Goal: Transaction & Acquisition: Book appointment/travel/reservation

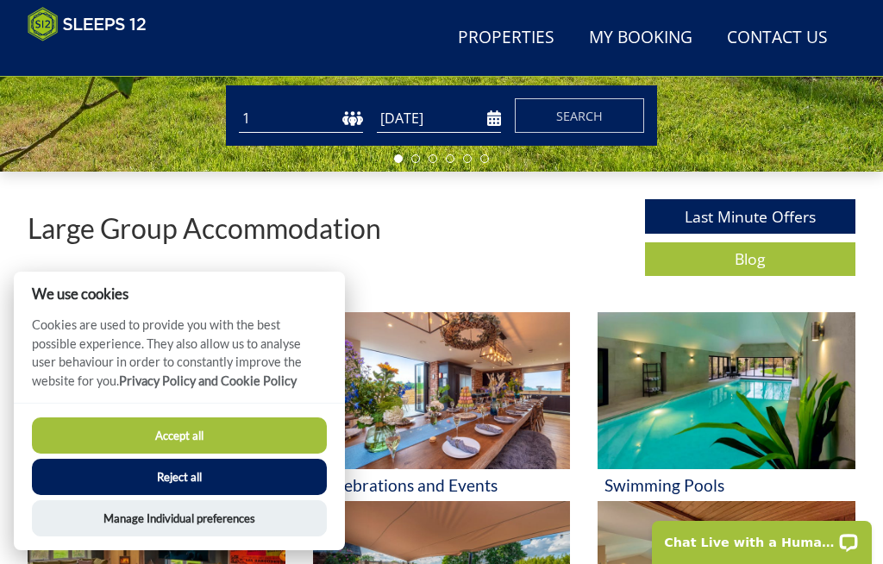
click at [229, 453] on button "Accept all" at bounding box center [179, 435] width 295 height 36
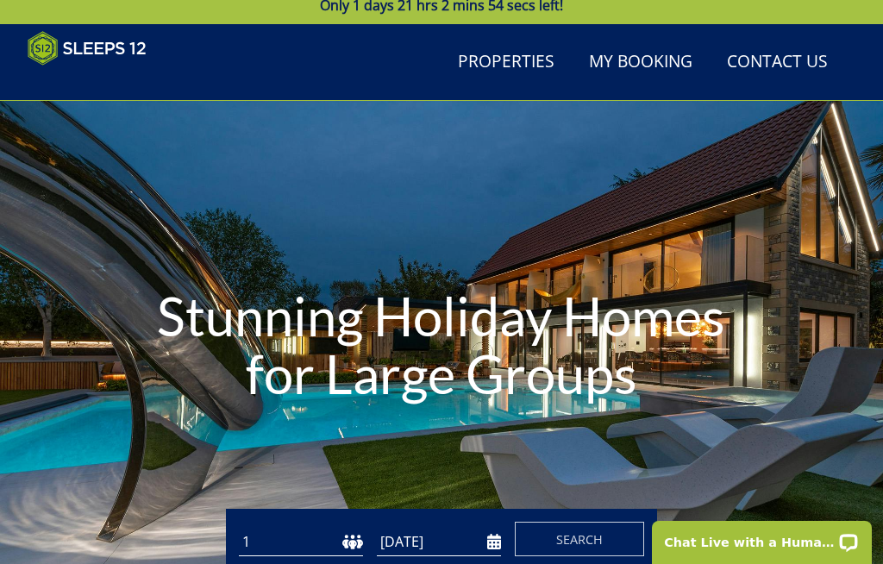
click at [828, 293] on div "Stunning Holiday Homes for Large Groups" at bounding box center [441, 348] width 883 height 191
click at [779, 296] on div "Stunning Holiday Homes for Large Groups" at bounding box center [441, 348] width 883 height 191
click at [681, 315] on h1 "Stunning Holiday Homes for Large Groups" at bounding box center [442, 345] width 618 height 185
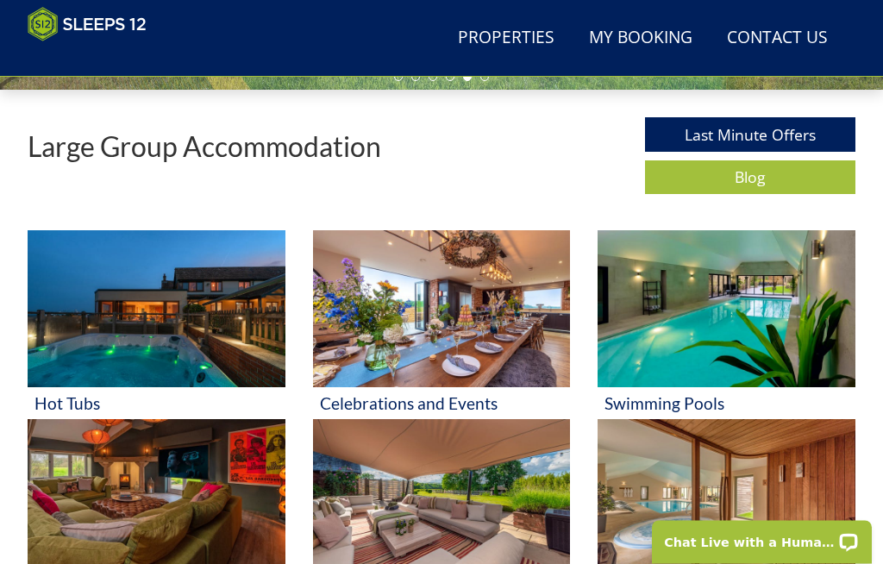
scroll to position [521, 0]
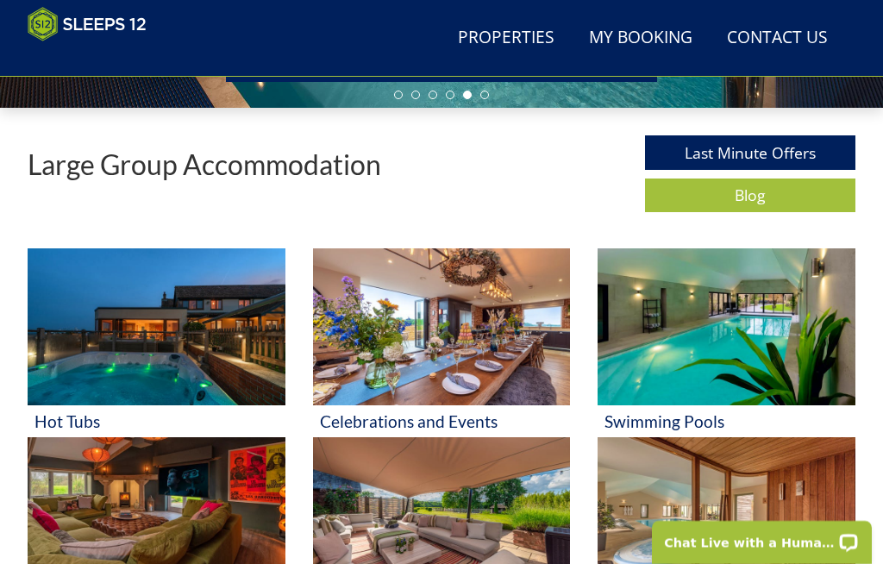
click at [512, 36] on link "Properties" at bounding box center [506, 38] width 110 height 39
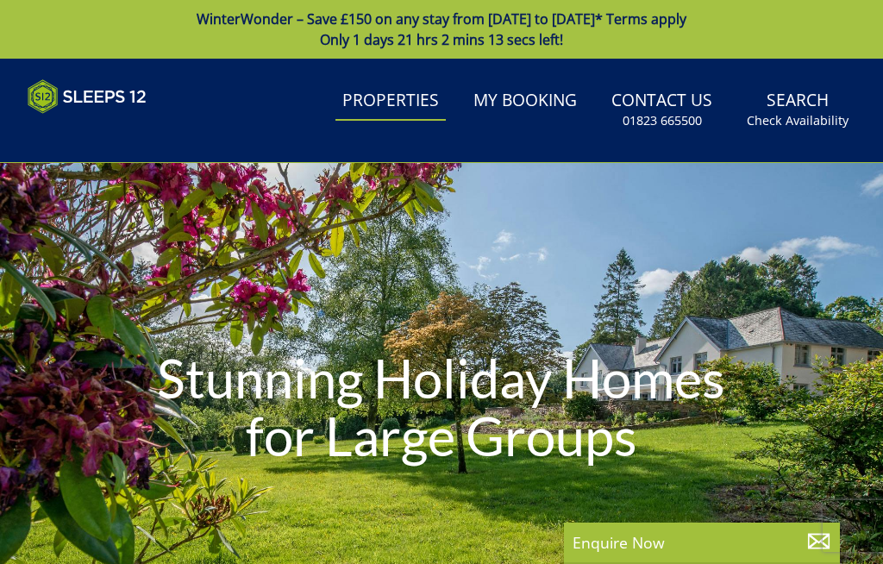
click at [498, 270] on div "Stunning Holiday Homes for Large Groups" at bounding box center [441, 410] width 883 height 494
click at [527, 259] on div "Stunning Holiday Homes for Large Groups" at bounding box center [441, 410] width 883 height 494
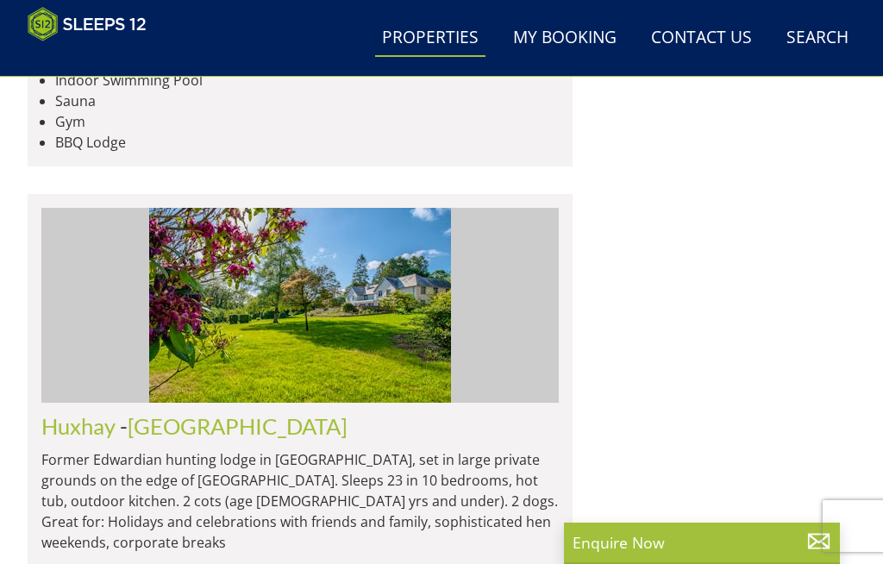
scroll to position [6529, 0]
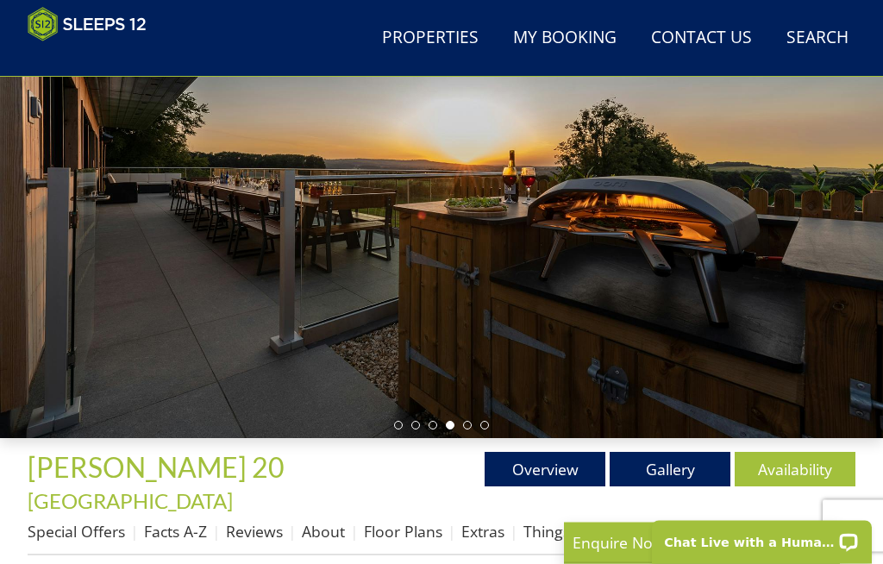
scroll to position [191, 0]
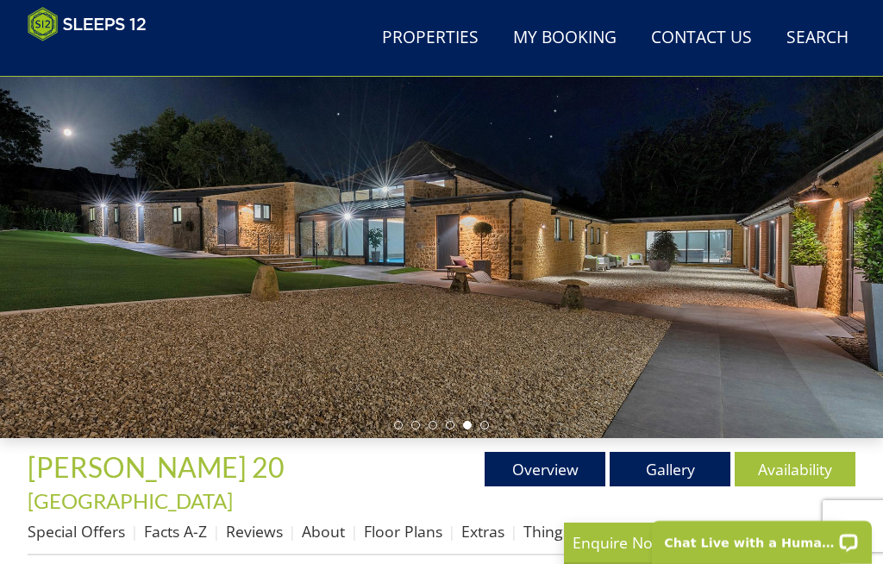
click at [566, 475] on link "Overview" at bounding box center [544, 469] width 121 height 34
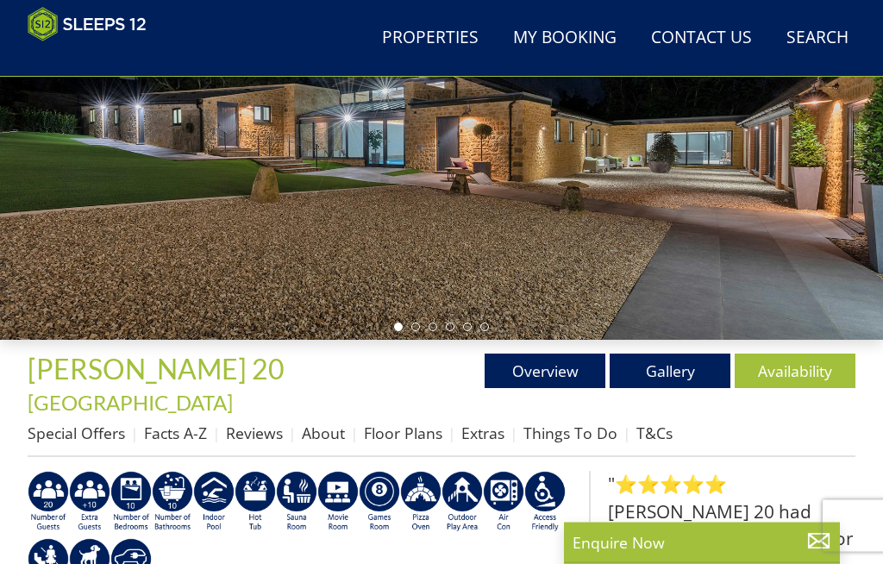
scroll to position [342, 0]
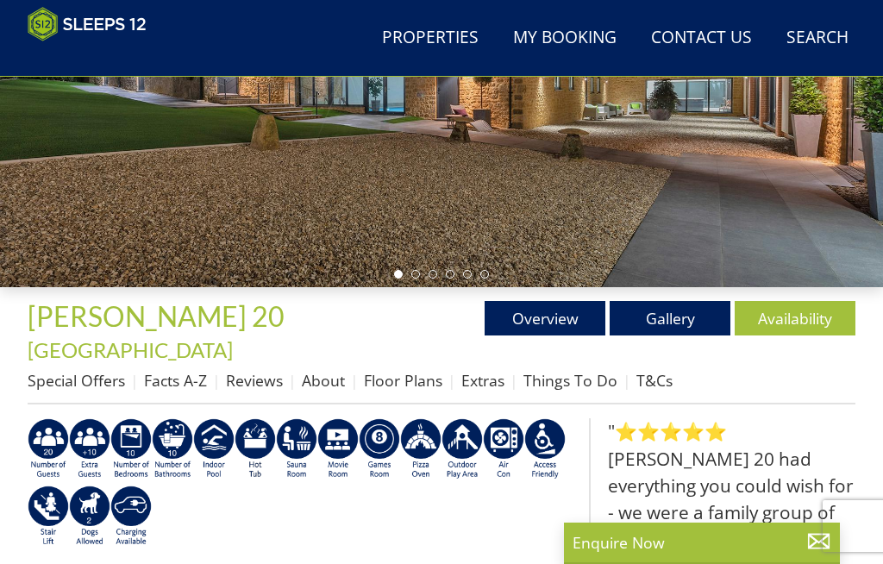
click at [670, 309] on link "Gallery" at bounding box center [669, 318] width 121 height 34
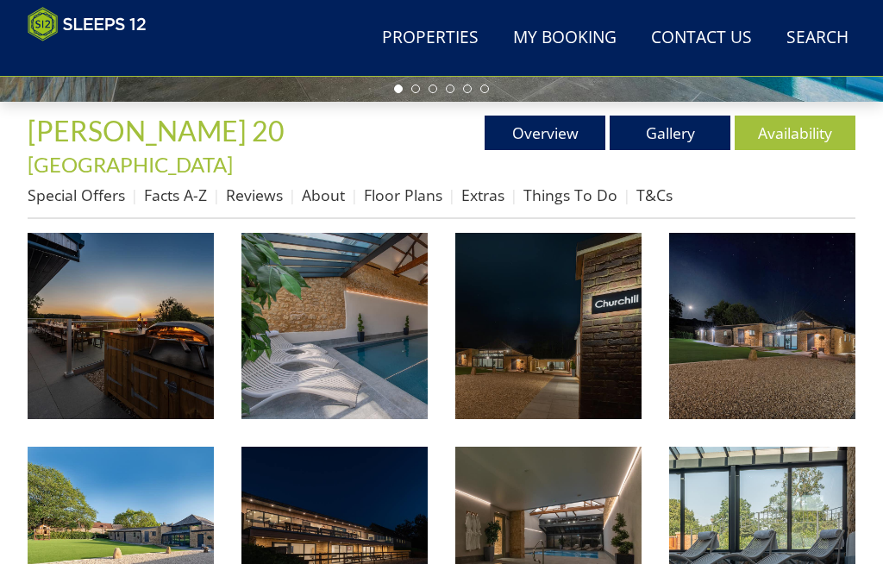
scroll to position [529, 0]
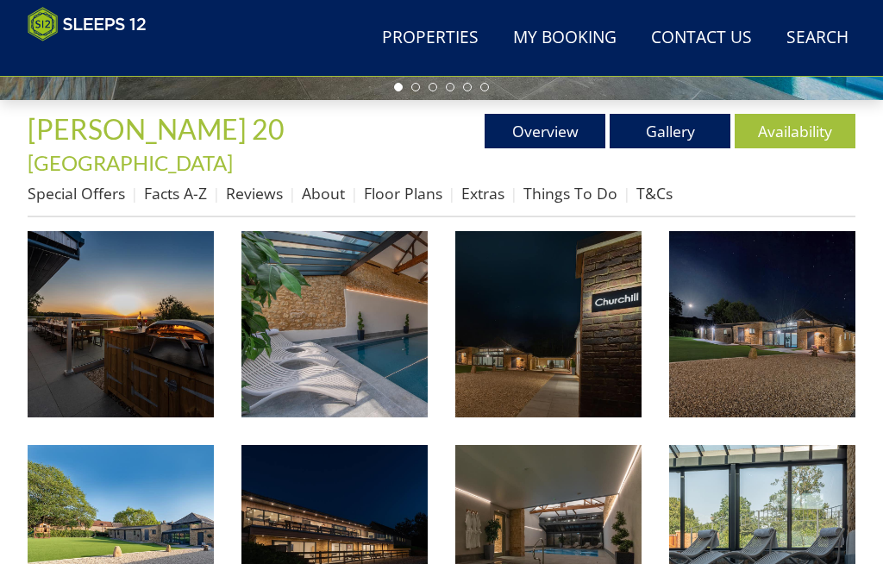
click at [184, 338] on img at bounding box center [121, 324] width 186 height 186
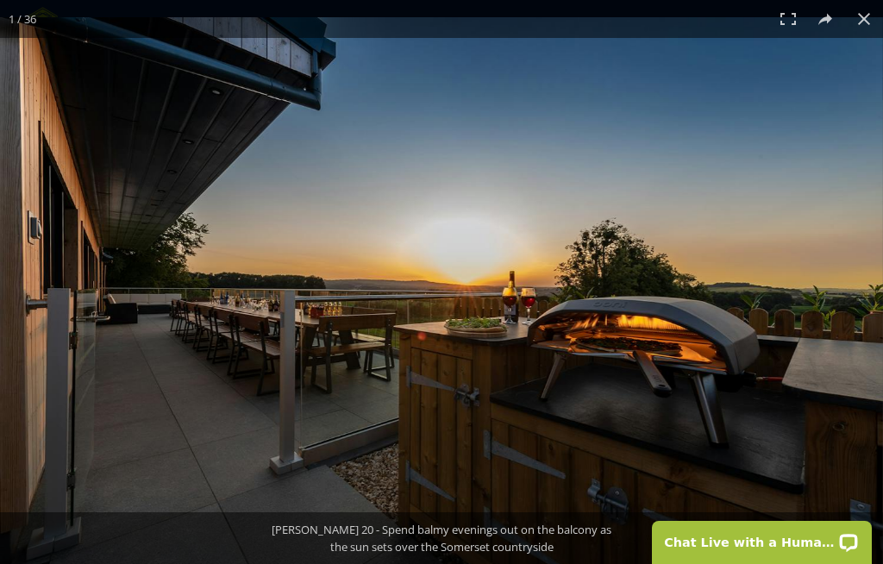
scroll to position [0, 0]
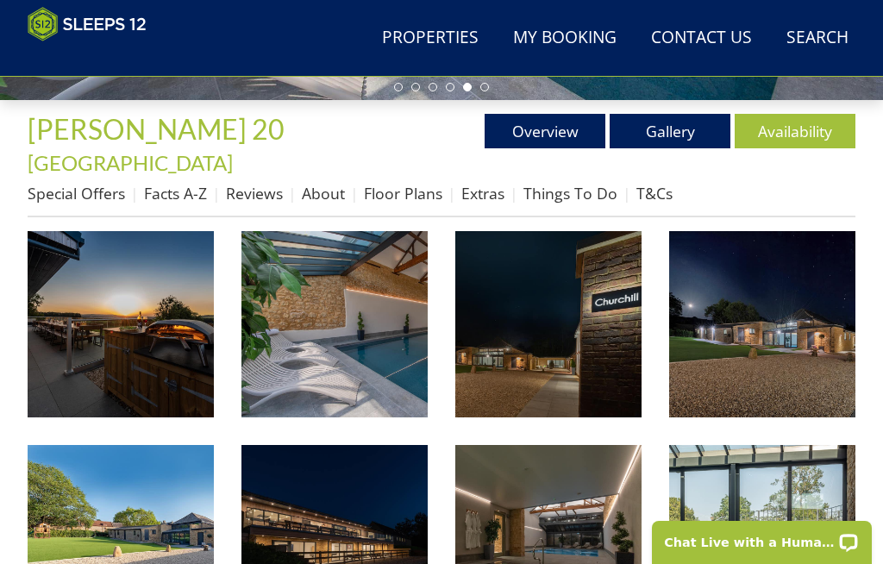
click at [791, 121] on link "Availability" at bounding box center [794, 131] width 121 height 34
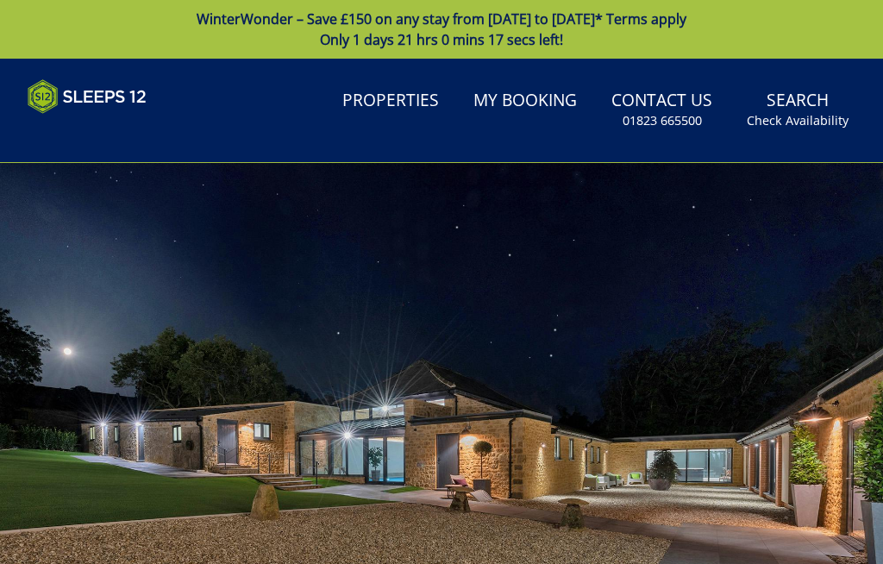
click at [787, 122] on small "Check Availability" at bounding box center [797, 120] width 102 height 17
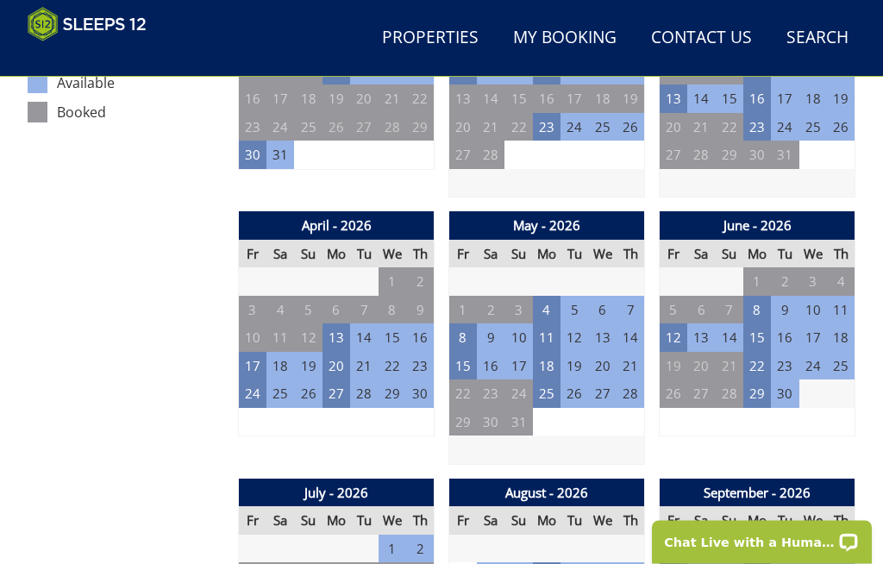
scroll to position [1055, 0]
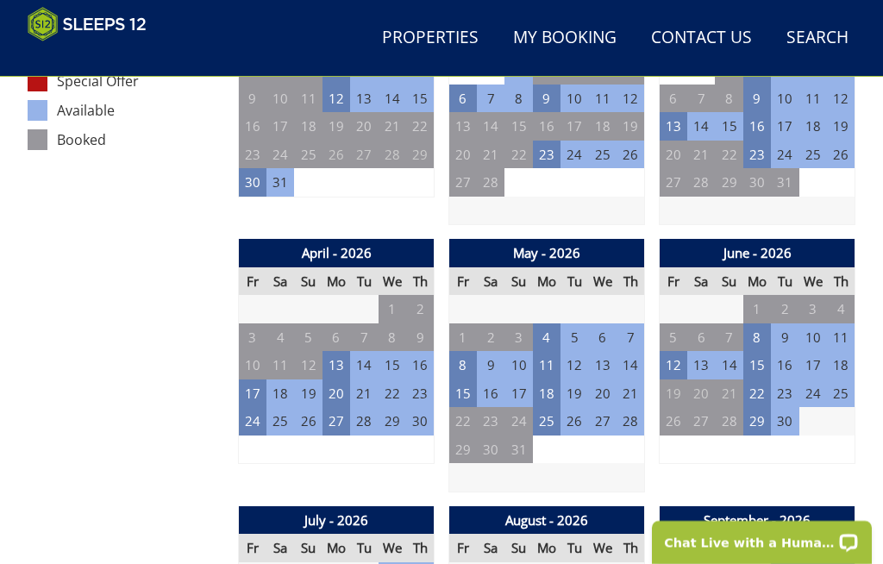
click at [804, 379] on td "24" at bounding box center [813, 393] width 28 height 28
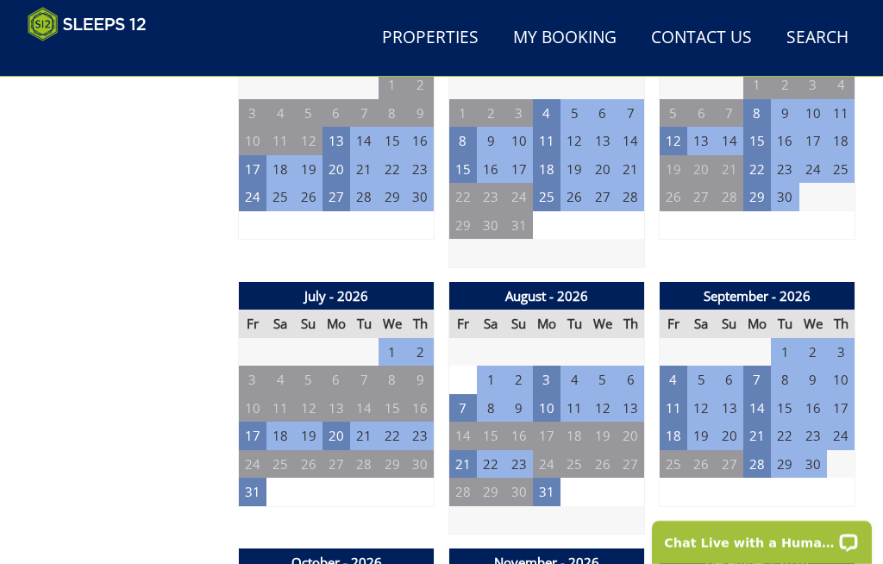
scroll to position [1278, 0]
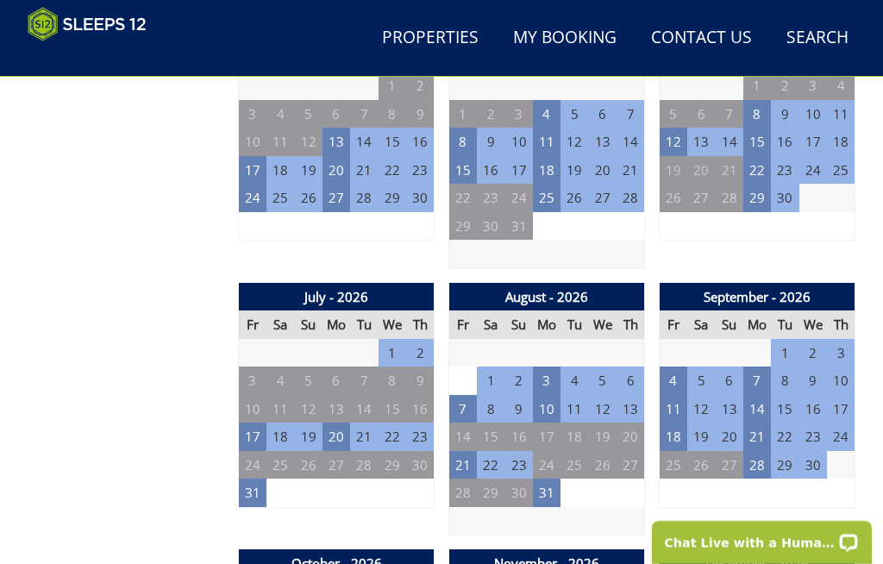
click at [262, 478] on td "31" at bounding box center [253, 492] width 28 height 28
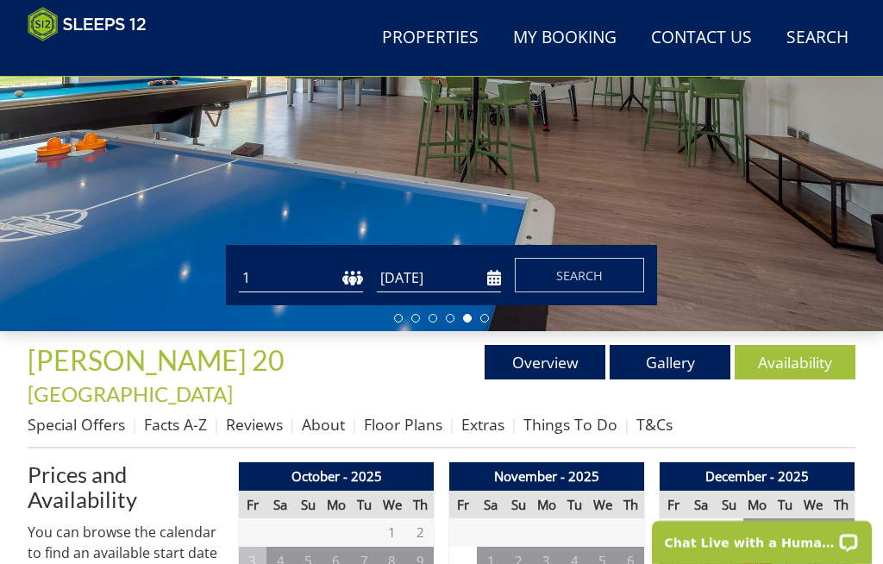
scroll to position [299, 0]
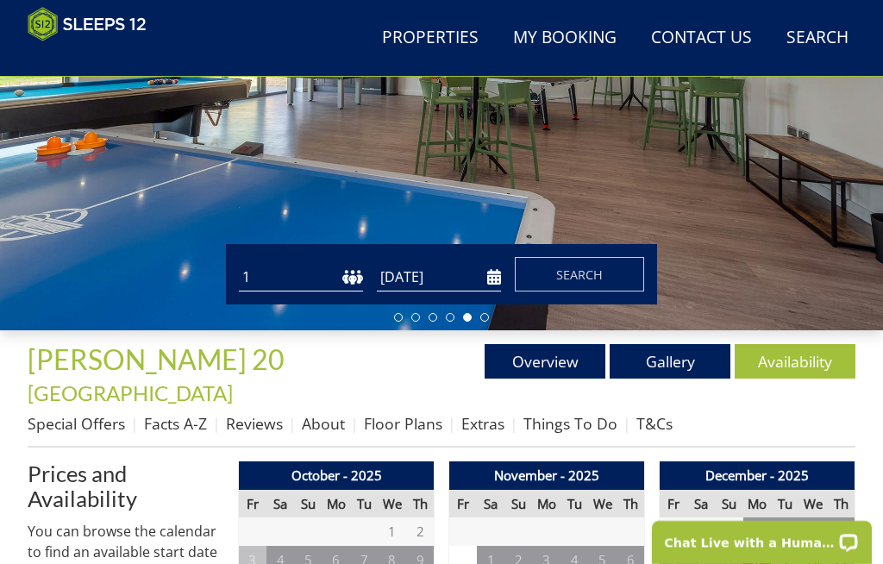
click at [672, 347] on link "Gallery" at bounding box center [669, 361] width 121 height 34
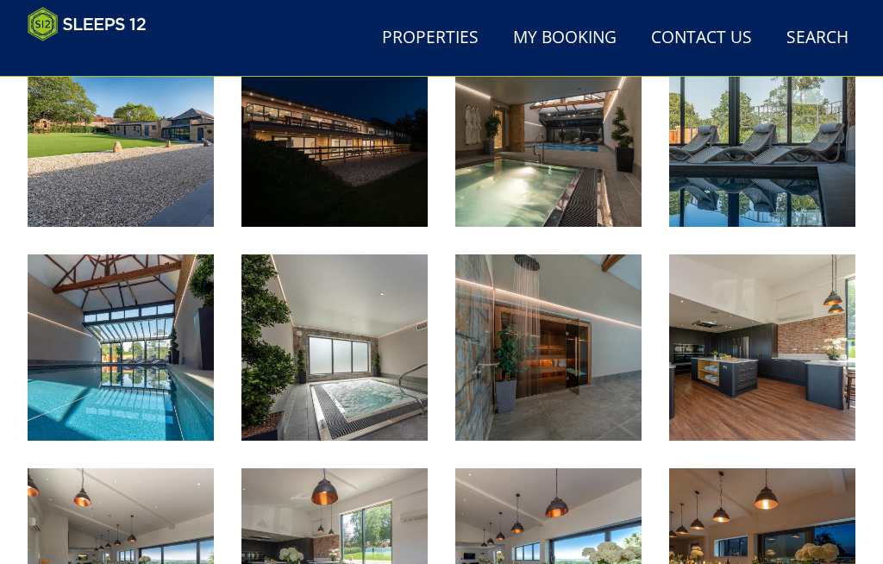
scroll to position [939, 0]
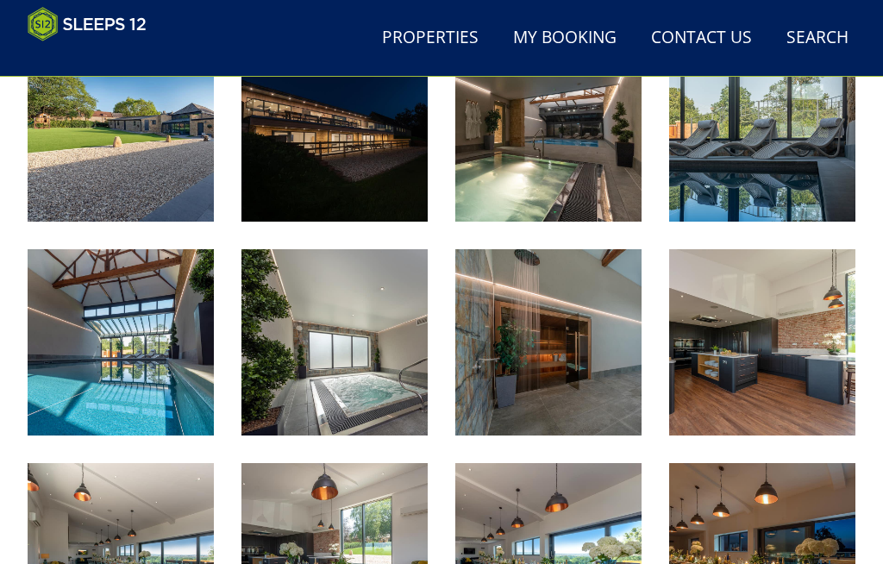
click at [808, 303] on img at bounding box center [762, 342] width 186 height 186
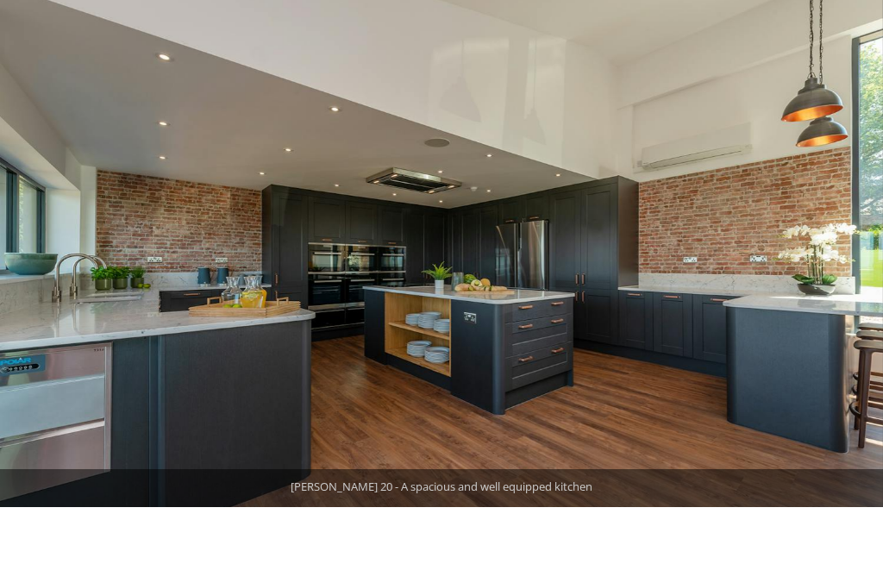
scroll to position [999, 0]
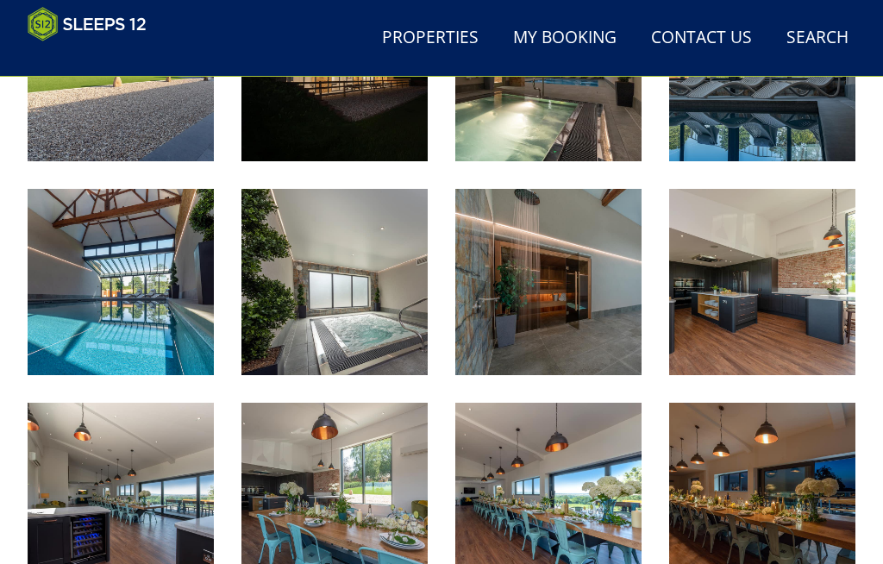
click at [174, 471] on img at bounding box center [121, 495] width 186 height 186
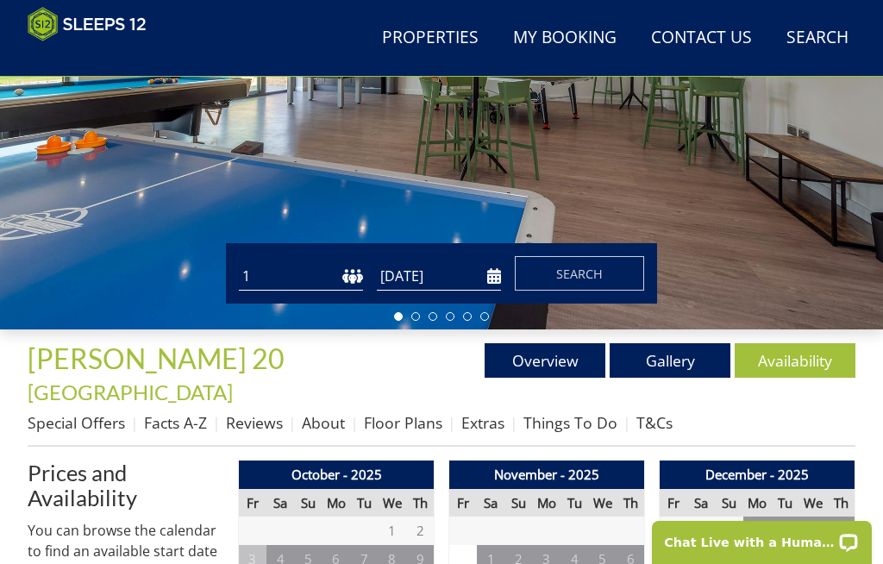
click at [408, 412] on link "Floor Plans" at bounding box center [403, 422] width 78 height 21
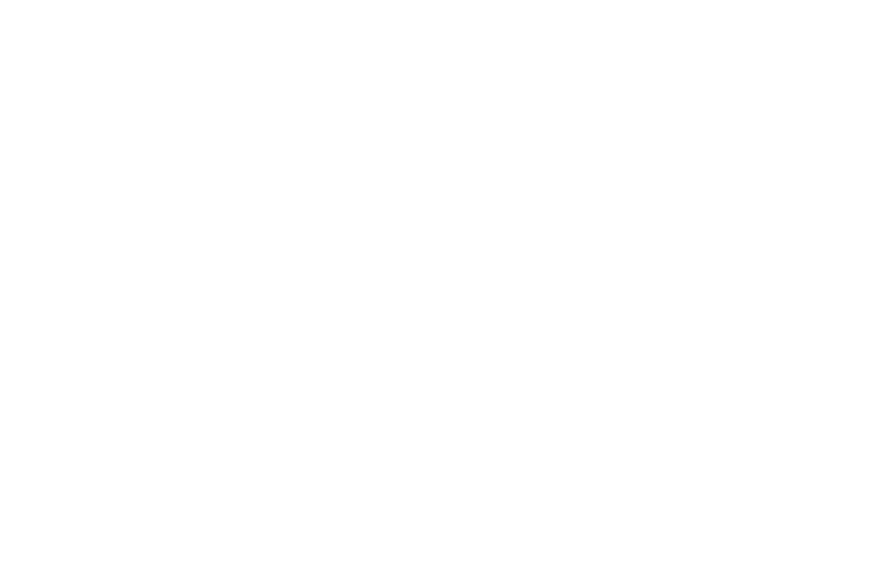
scroll to position [1120, 0]
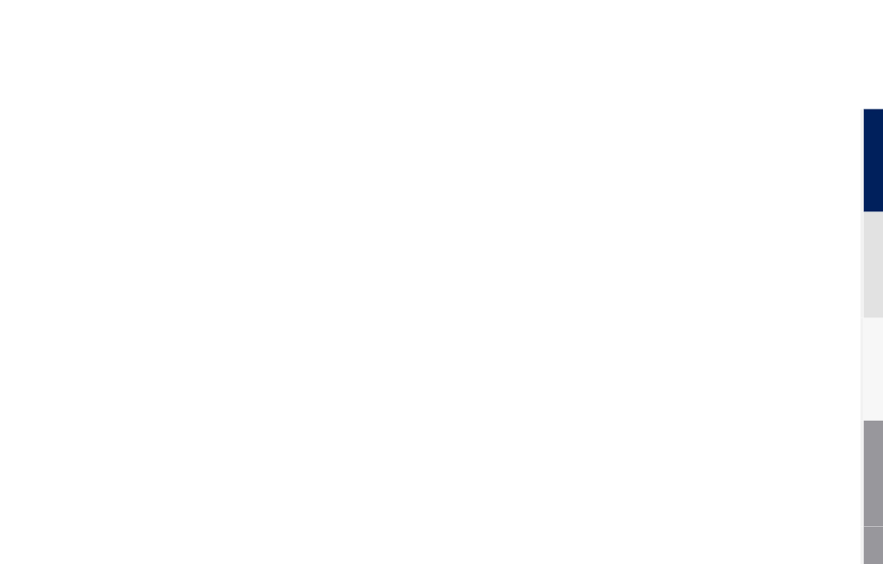
scroll to position [300, 0]
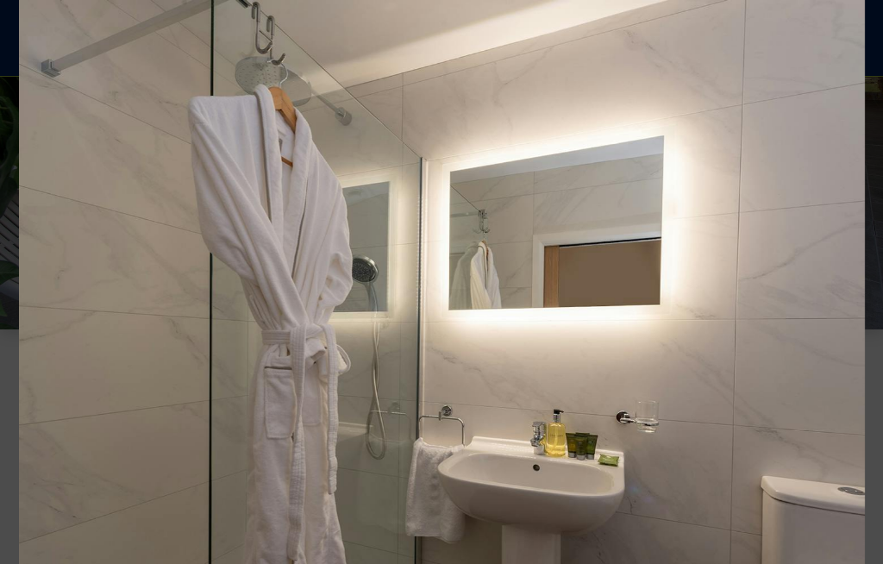
scroll to position [529, 0]
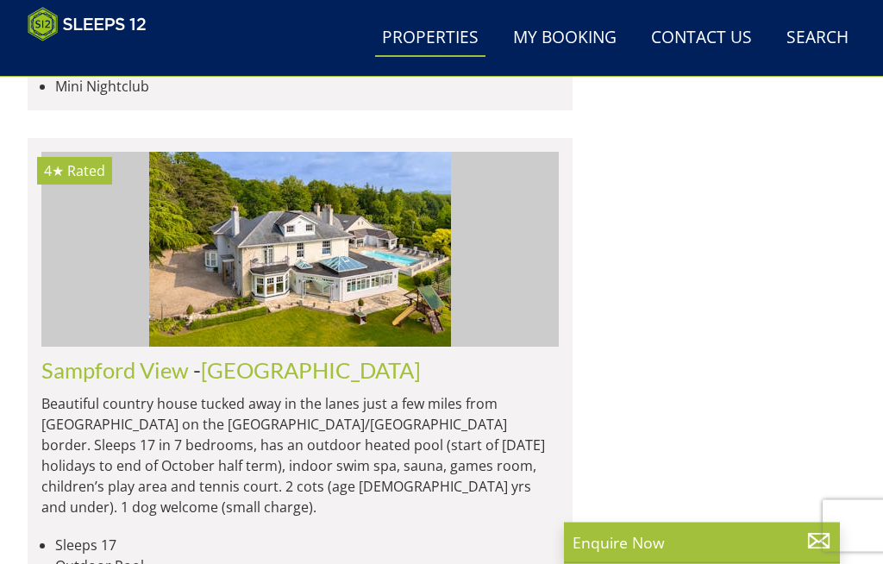
scroll to position [7284, 0]
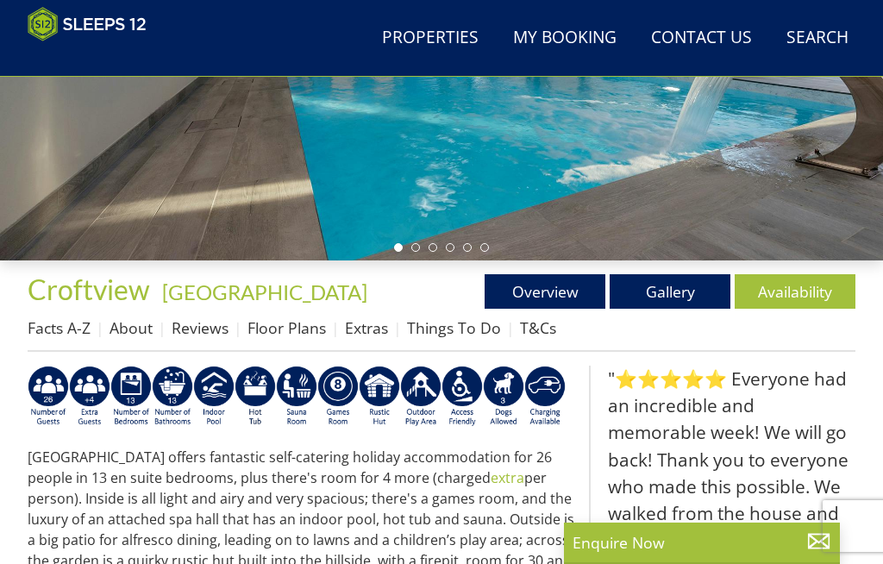
scroll to position [370, 0]
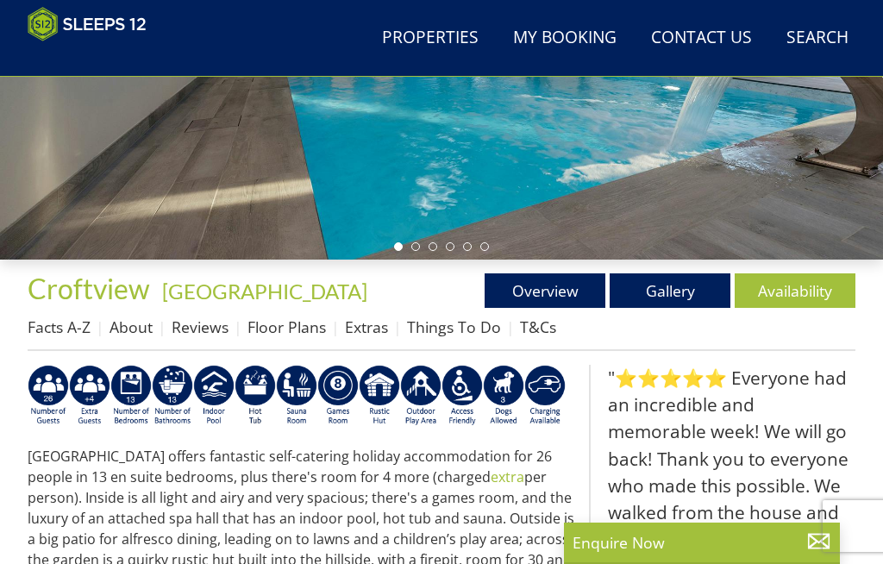
click at [798, 288] on link "Availability" at bounding box center [794, 290] width 121 height 34
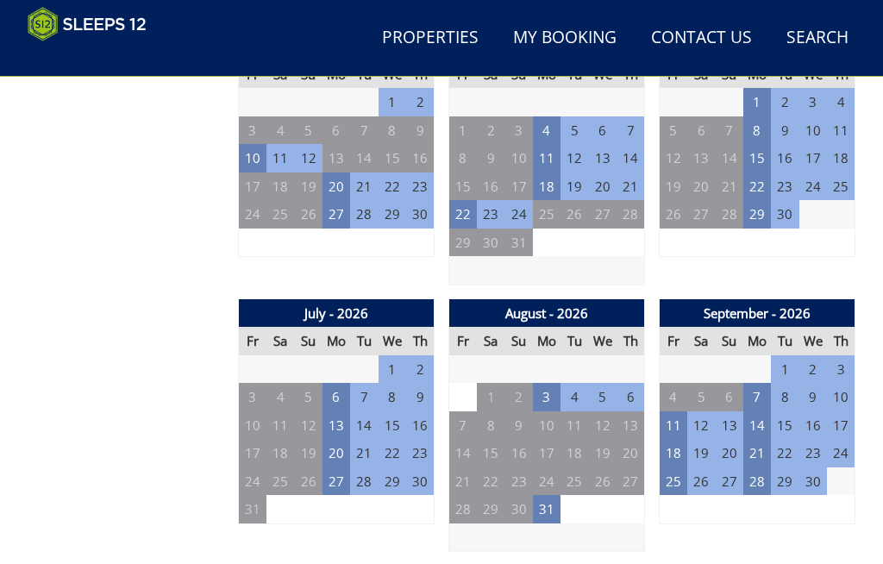
scroll to position [1236, 0]
click at [341, 383] on td "6" at bounding box center [336, 397] width 28 height 28
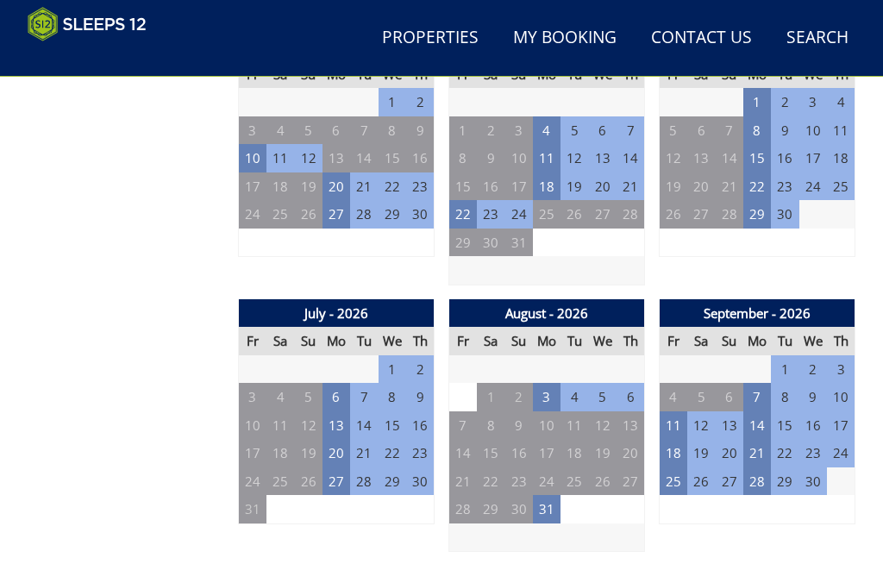
click at [558, 178] on td "18" at bounding box center [547, 186] width 28 height 28
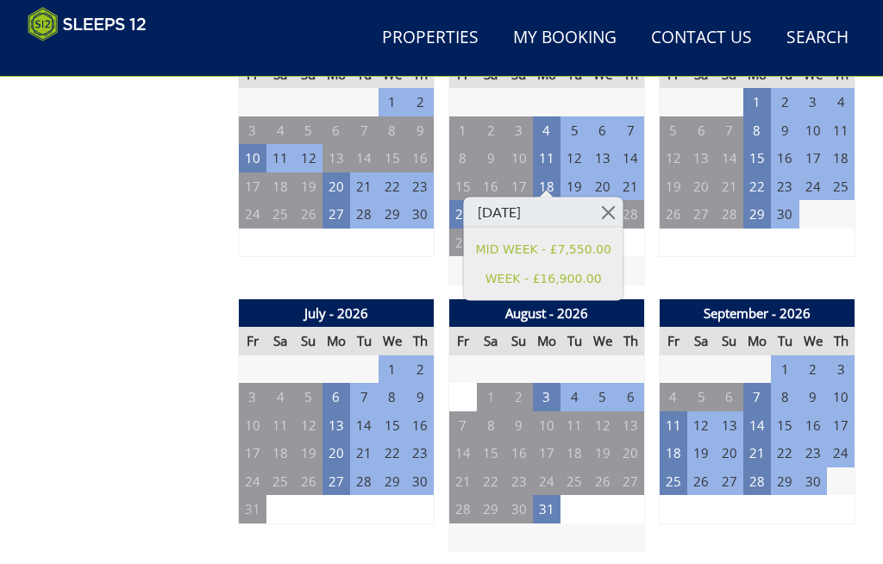
click at [590, 276] on link "WEEK - £16,900.00" at bounding box center [543, 278] width 135 height 18
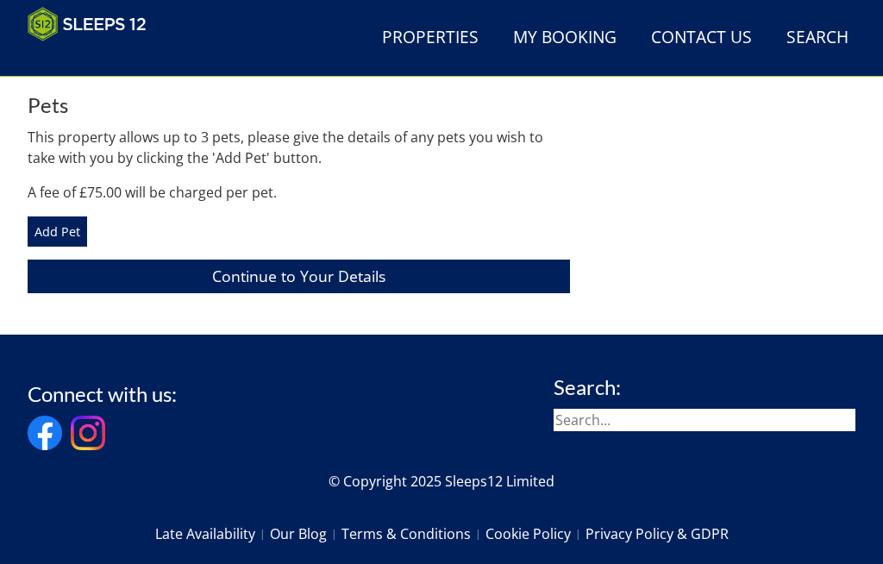
scroll to position [650, 0]
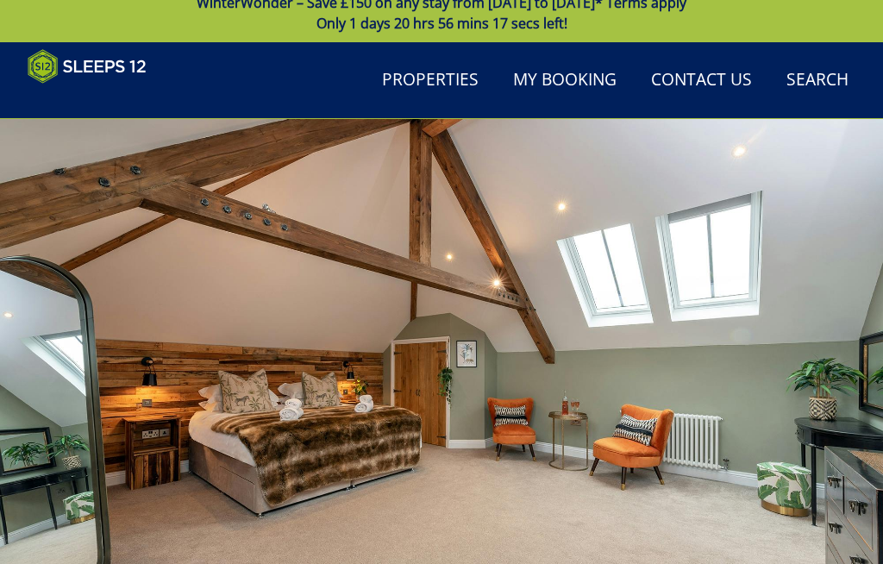
scroll to position [16, 0]
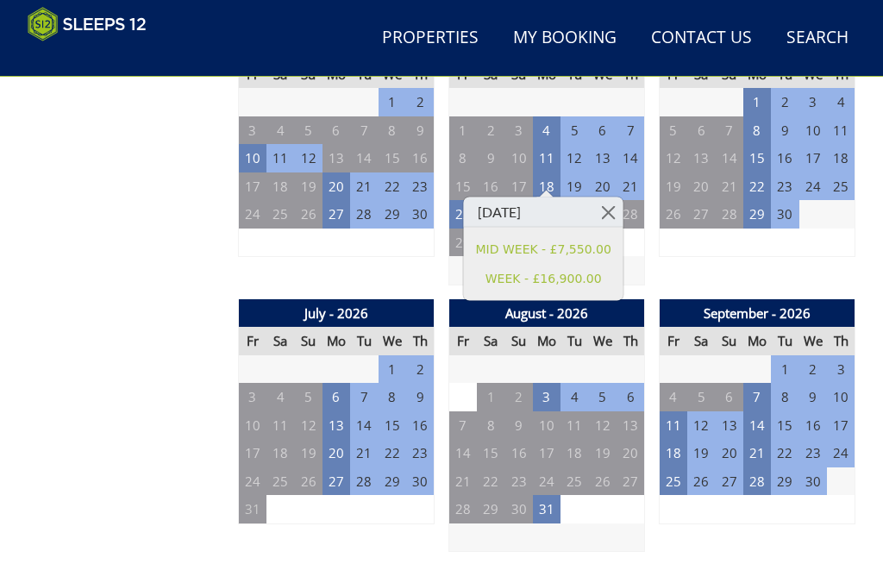
scroll to position [1359, 0]
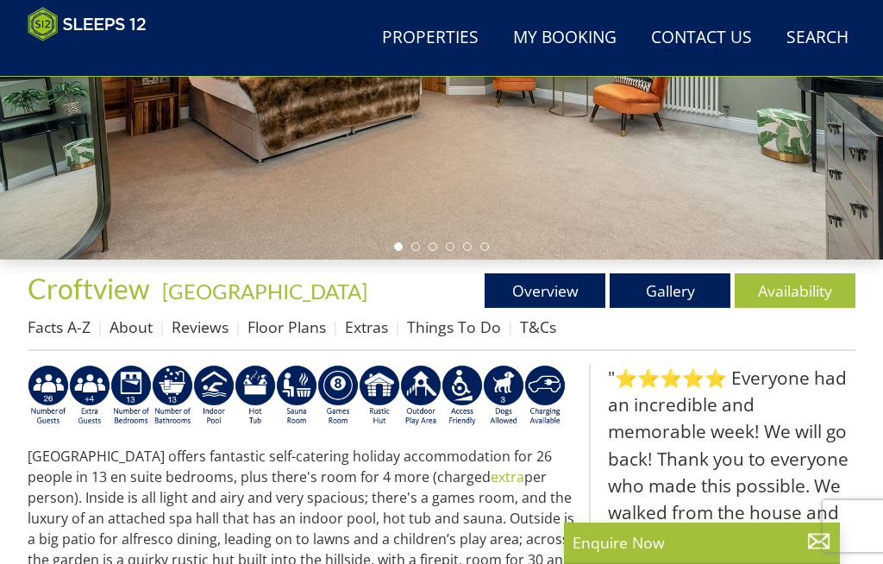
scroll to position [458, 0]
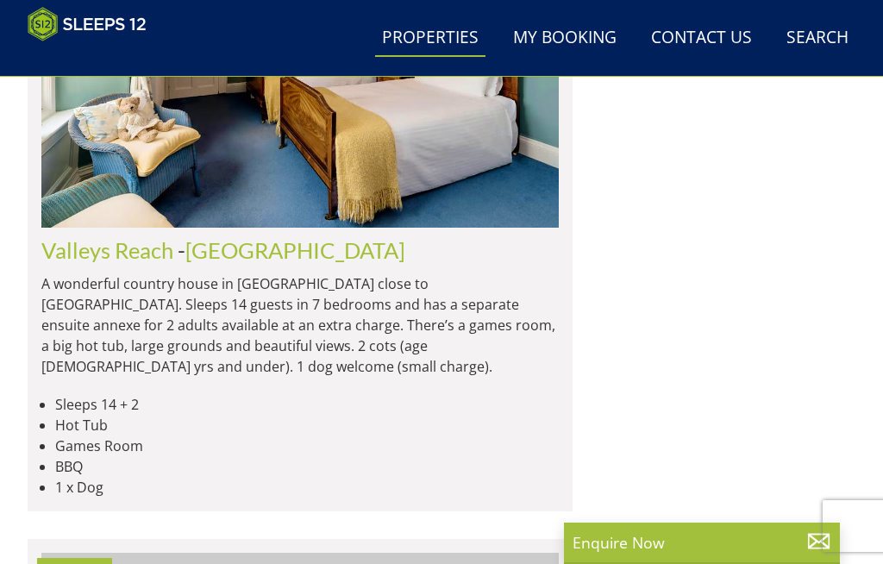
scroll to position [2230, 0]
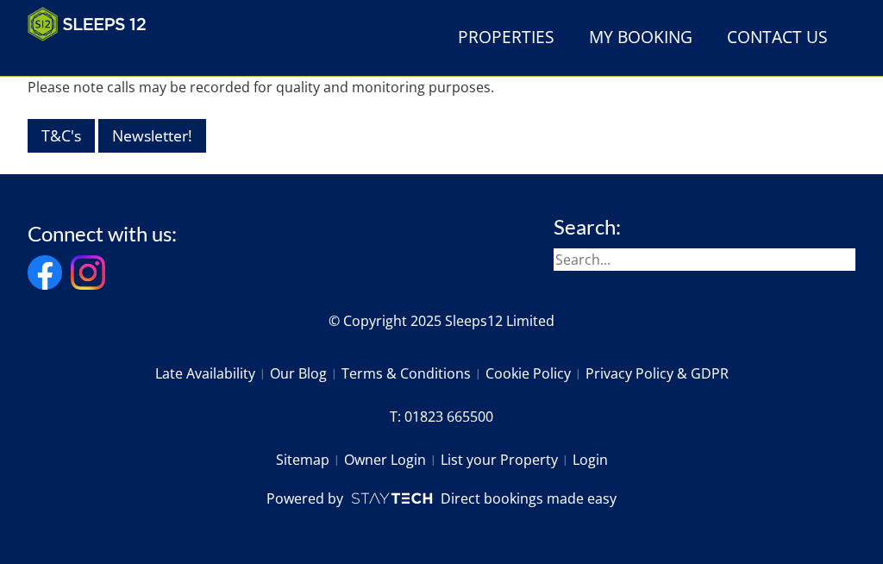
scroll to position [2096, 0]
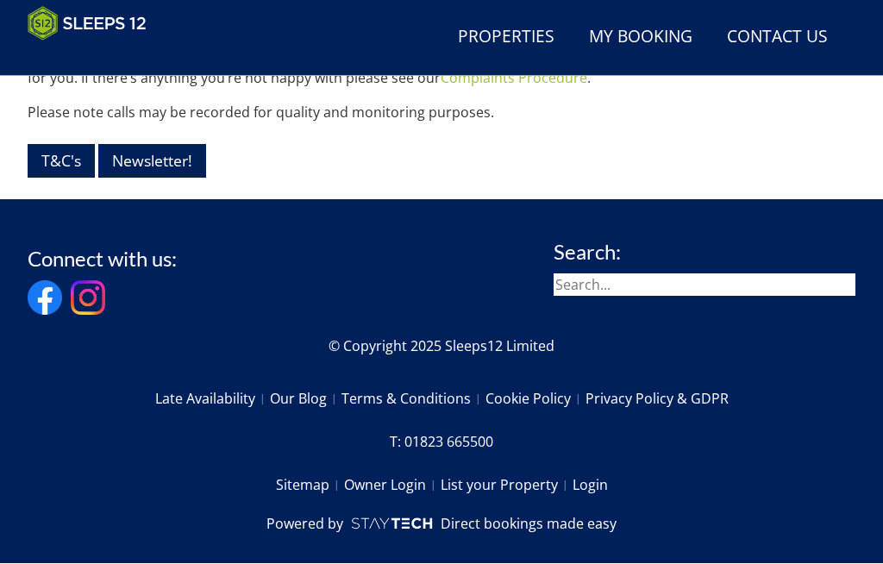
click at [528, 28] on link "Properties" at bounding box center [506, 38] width 110 height 39
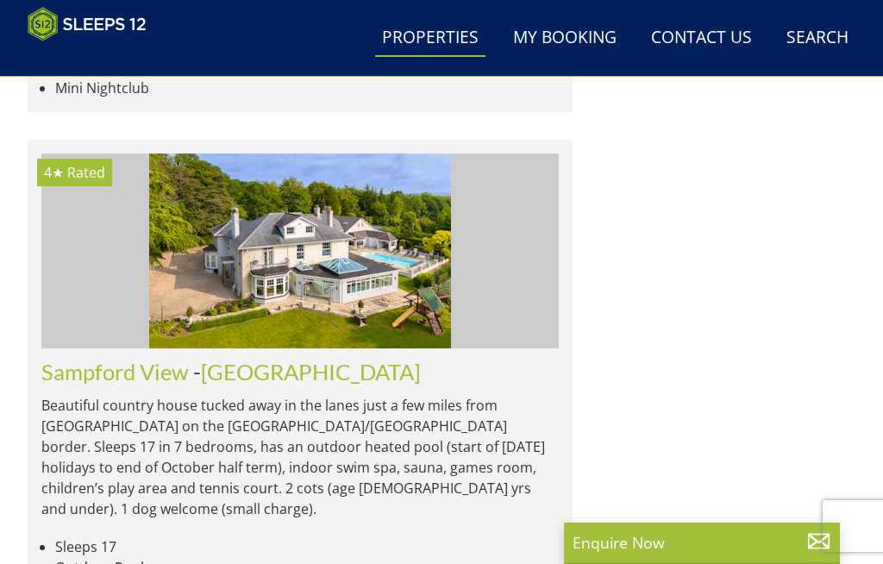
scroll to position [5947, 0]
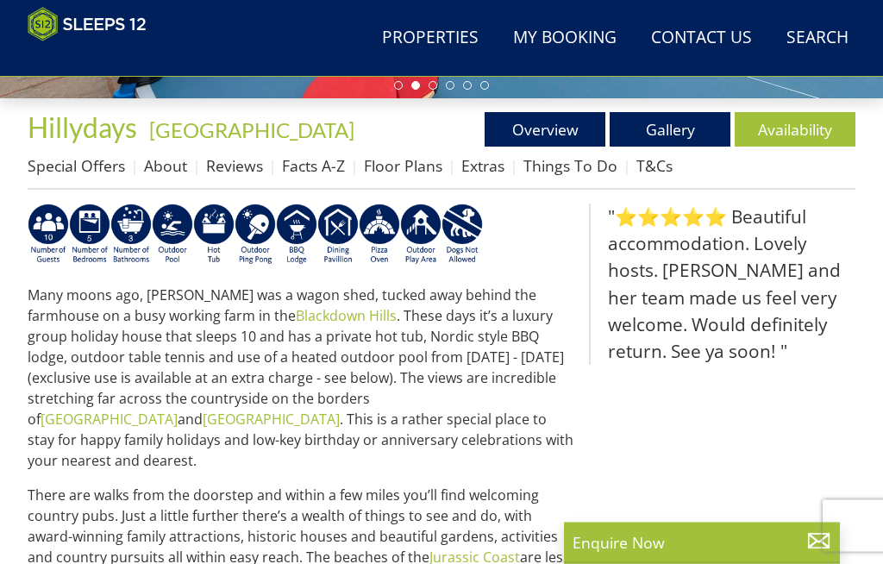
scroll to position [533, 0]
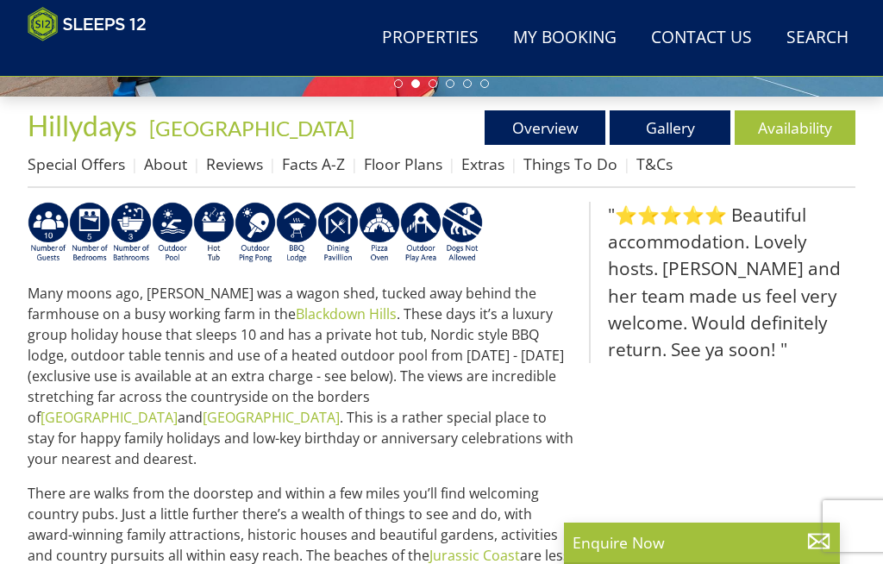
click at [799, 127] on link "Availability" at bounding box center [794, 127] width 121 height 34
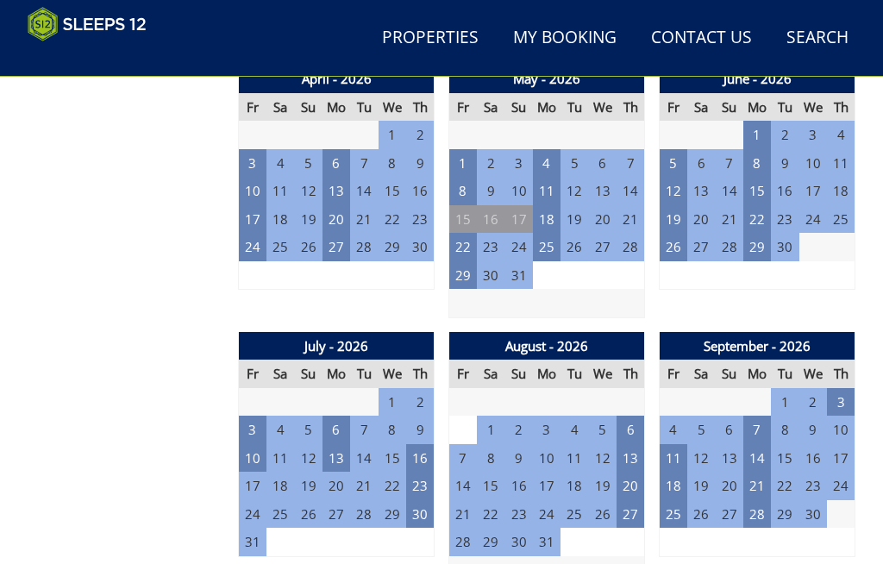
scroll to position [1203, 0]
click at [261, 500] on td "24" at bounding box center [253, 514] width 28 height 28
click at [259, 500] on td "24" at bounding box center [253, 514] width 28 height 28
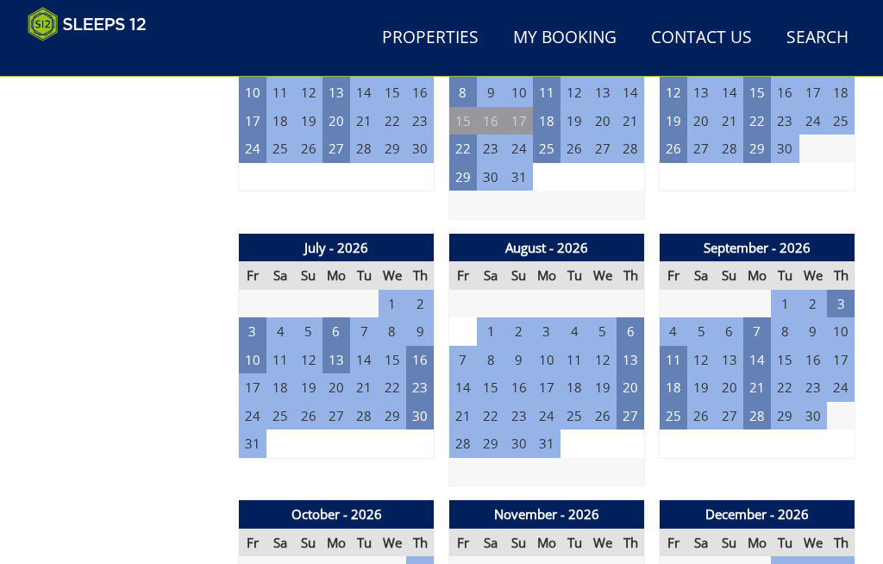
scroll to position [1301, 0]
click at [418, 373] on td "23" at bounding box center [420, 387] width 28 height 28
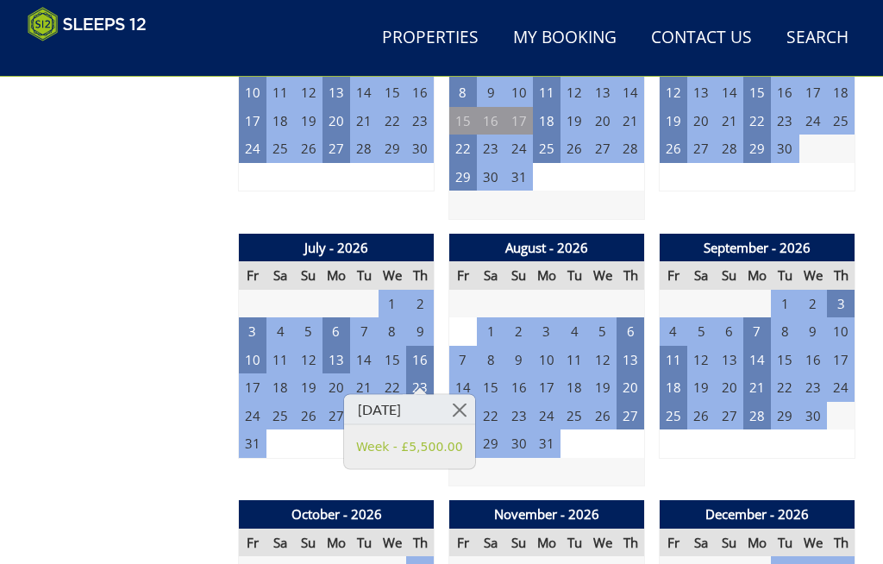
click at [424, 439] on link "Week - £5,500.00" at bounding box center [409, 446] width 107 height 18
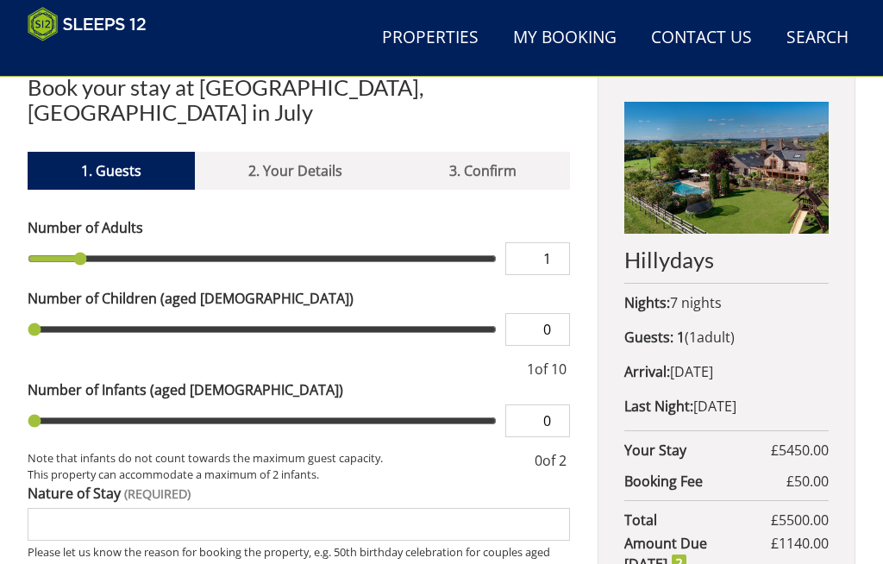
scroll to position [568, 0]
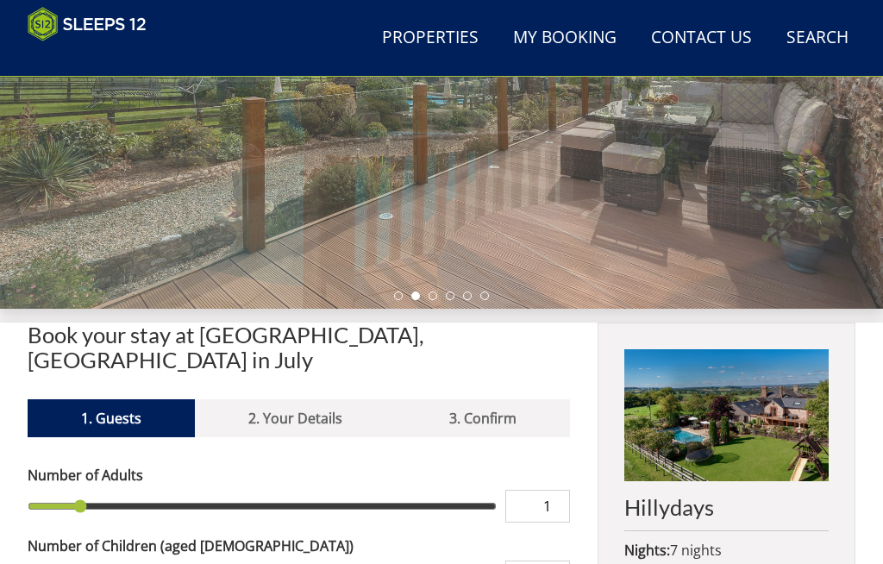
scroll to position [321, 0]
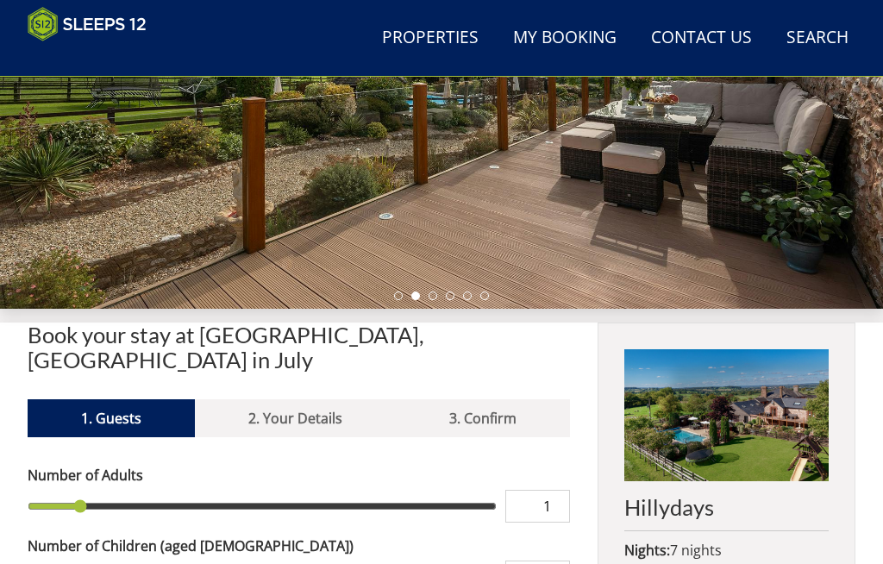
click at [741, 398] on img at bounding box center [726, 414] width 204 height 131
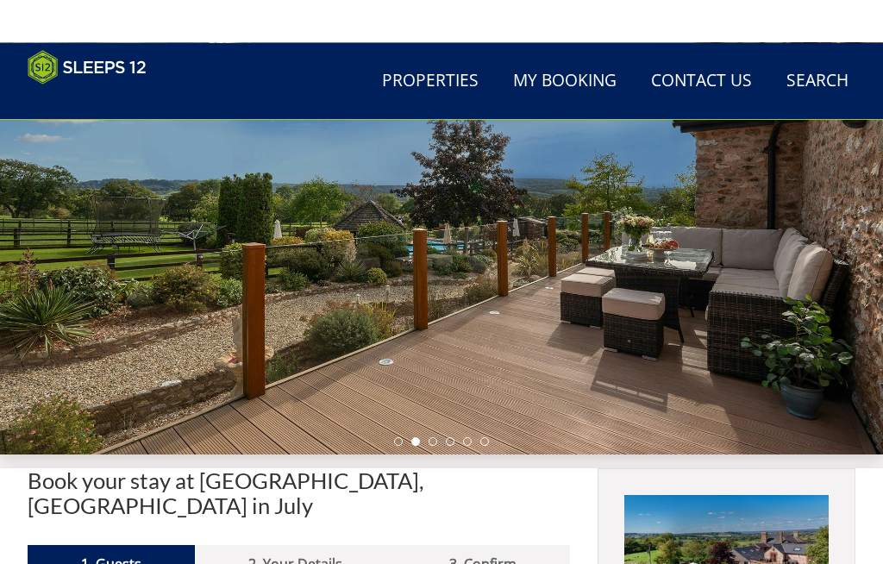
scroll to position [103, 0]
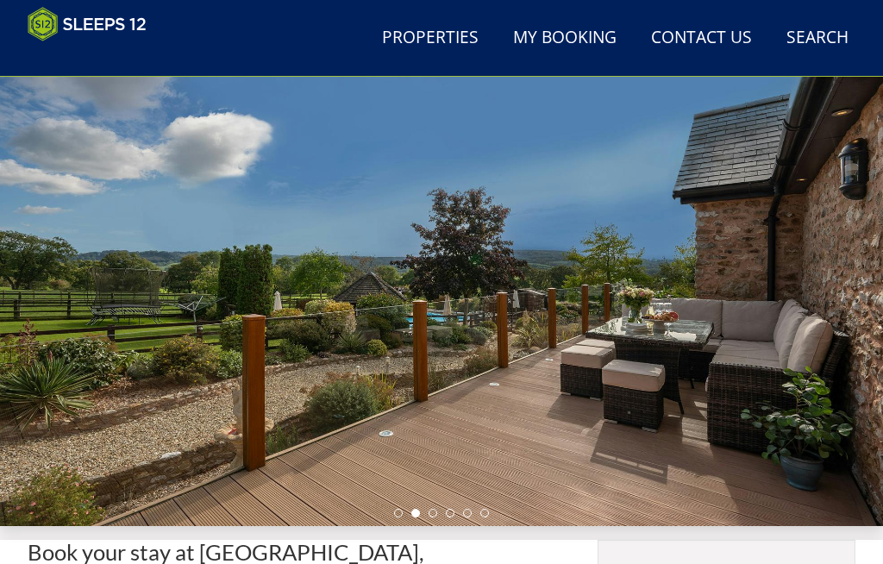
click at [715, 359] on div at bounding box center [441, 279] width 883 height 494
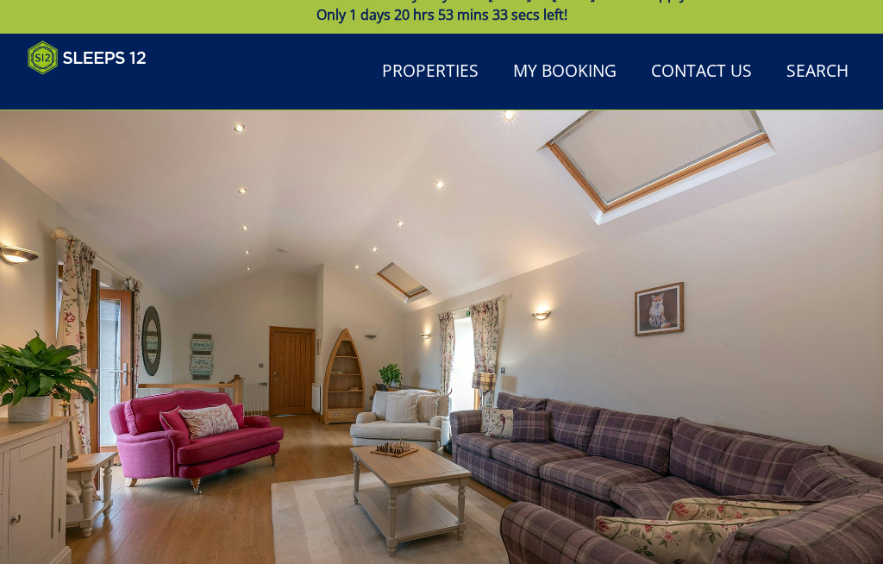
scroll to position [0, 0]
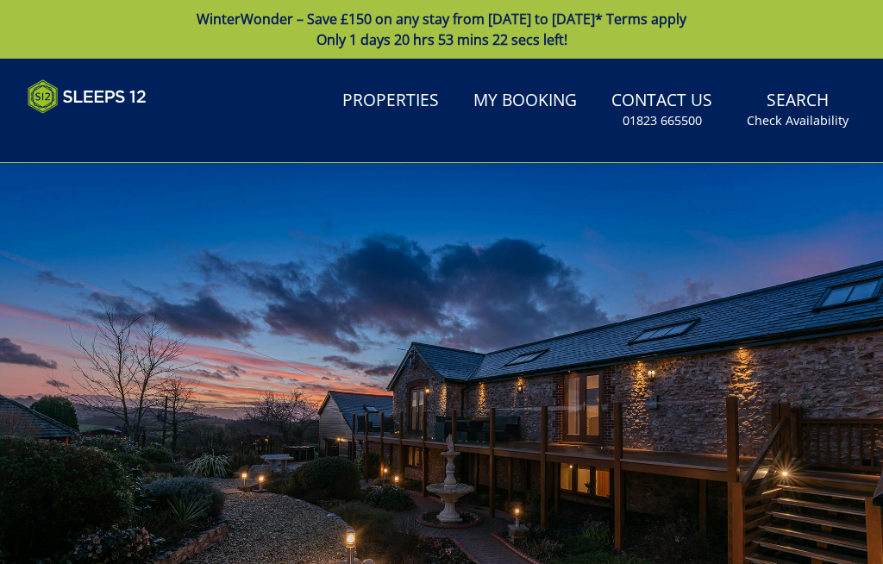
click at [485, 352] on div at bounding box center [441, 410] width 883 height 494
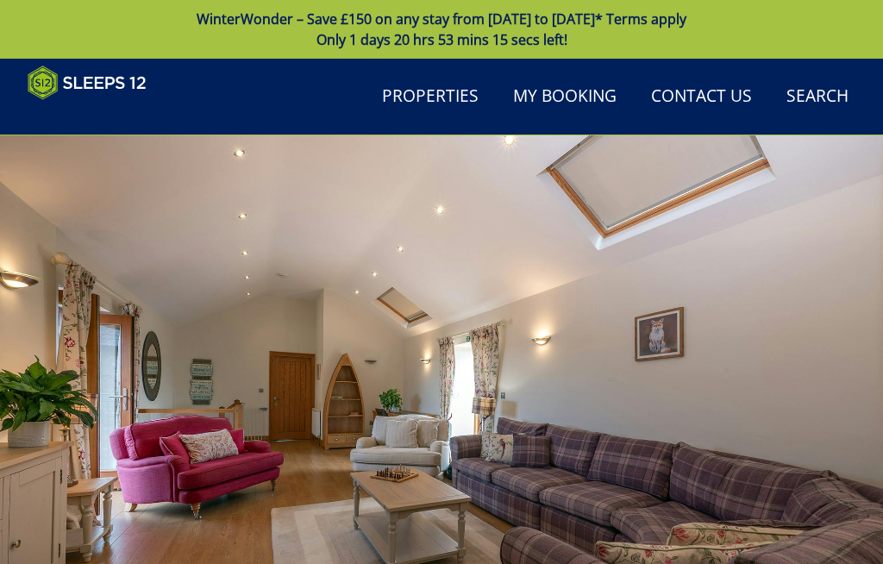
scroll to position [1301, 0]
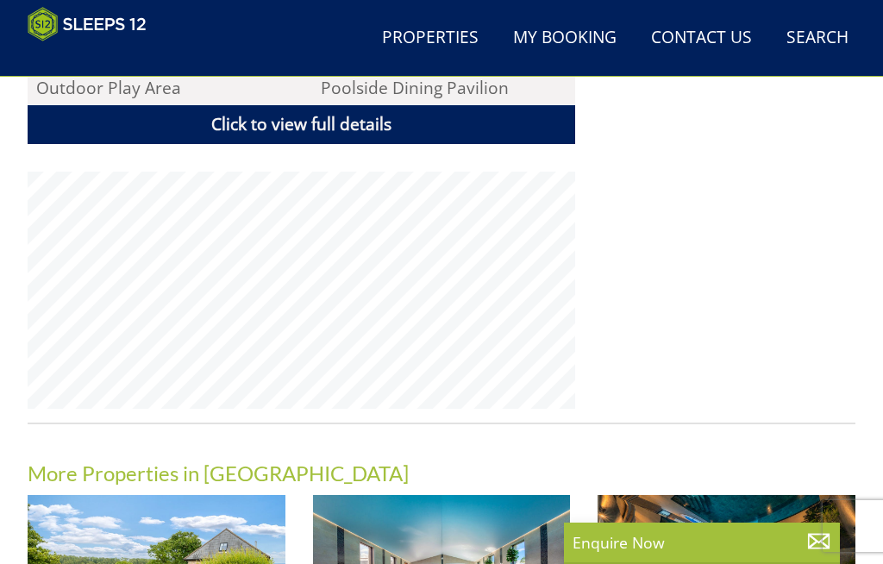
scroll to position [533, 0]
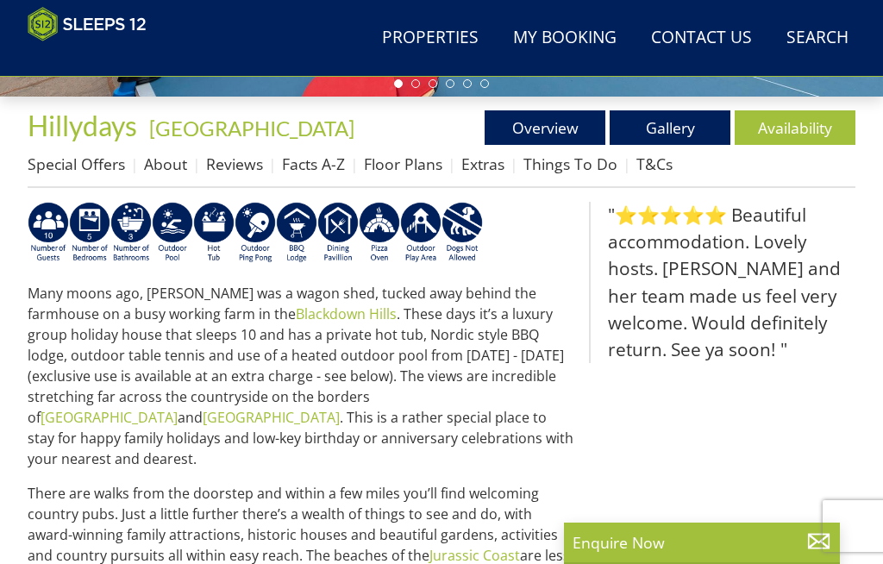
click at [664, 145] on link "Gallery" at bounding box center [669, 127] width 121 height 34
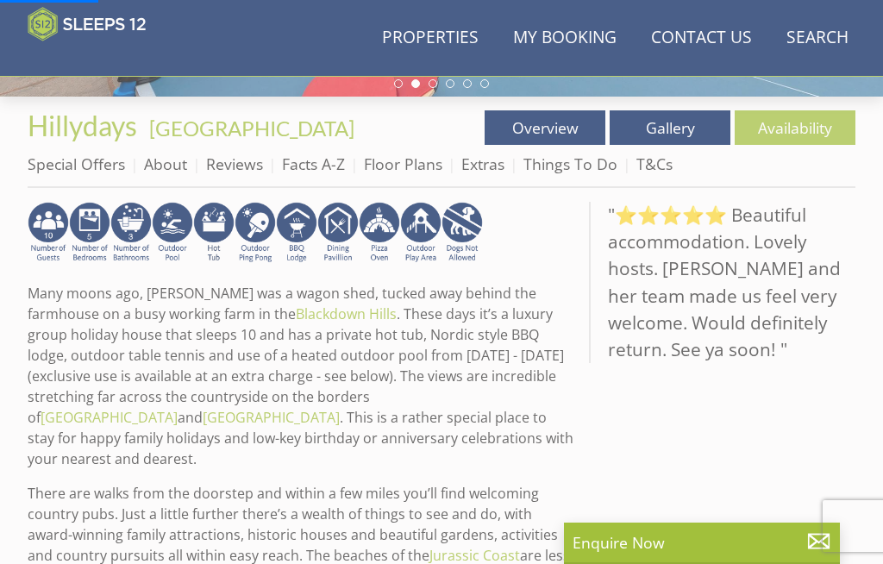
scroll to position [108, 0]
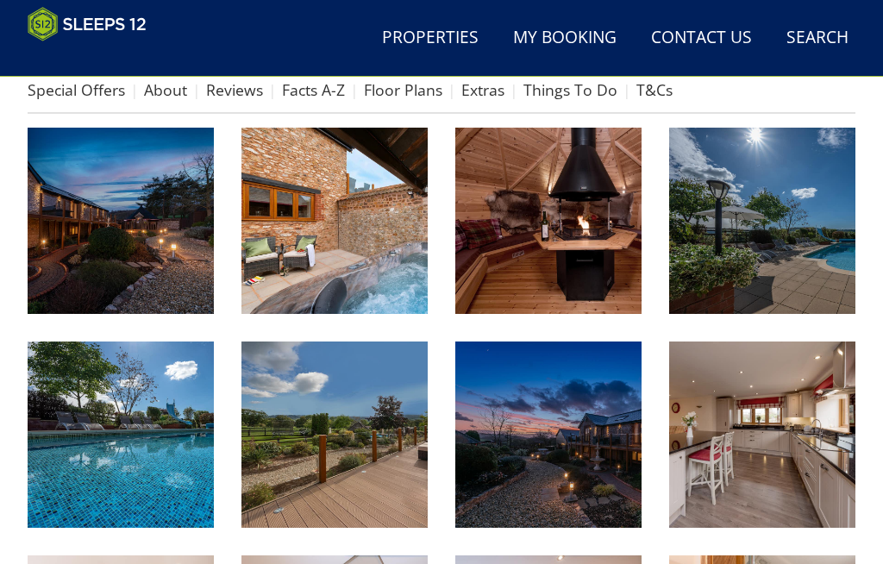
scroll to position [546, 0]
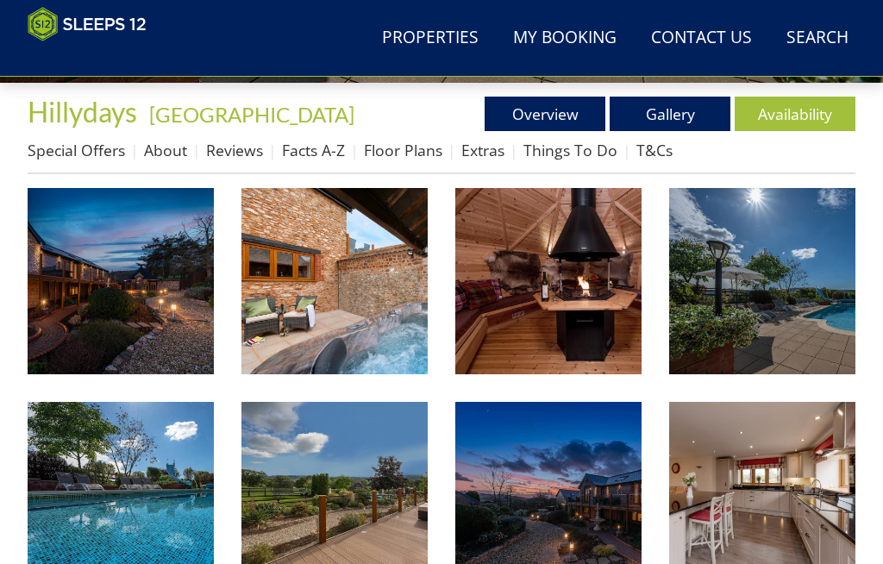
click at [387, 293] on img at bounding box center [334, 281] width 186 height 186
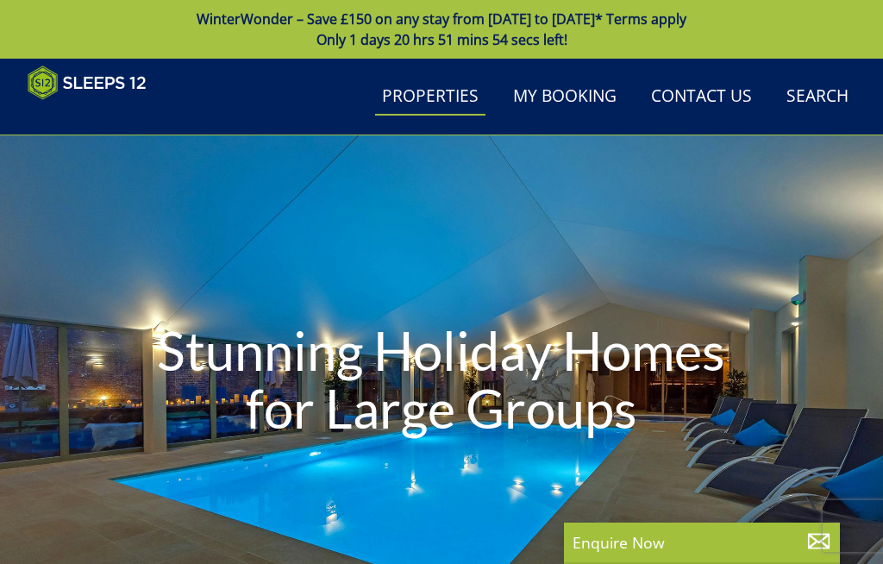
scroll to position [522, 0]
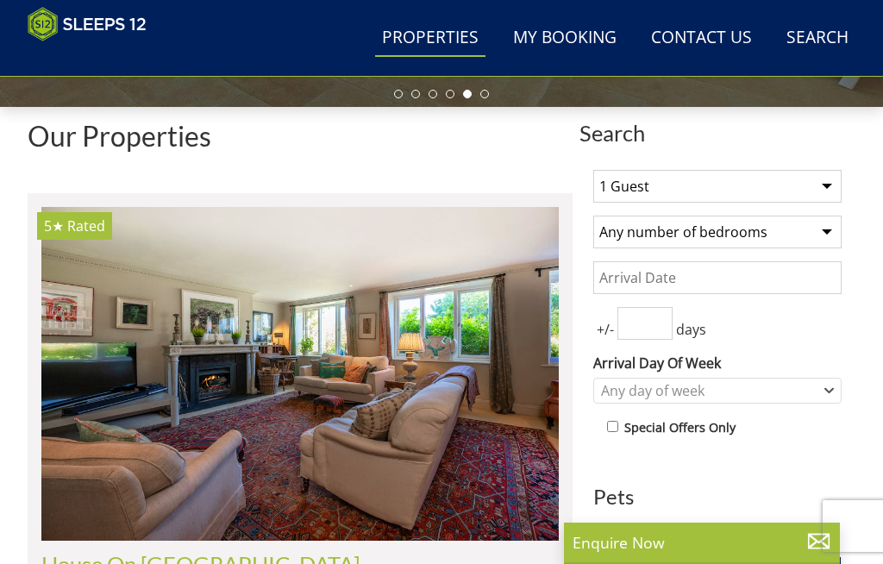
click at [326, 367] on img at bounding box center [299, 374] width 517 height 334
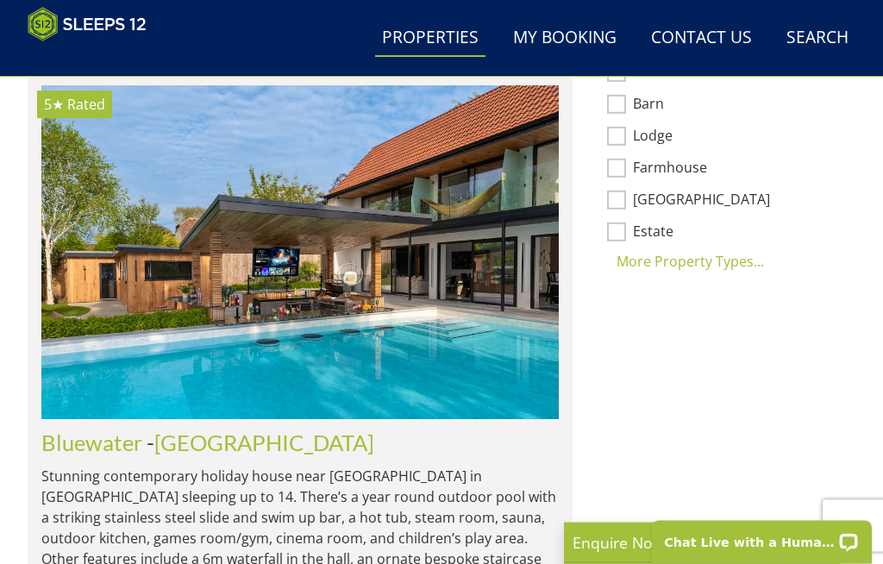
scroll to position [1349, 0]
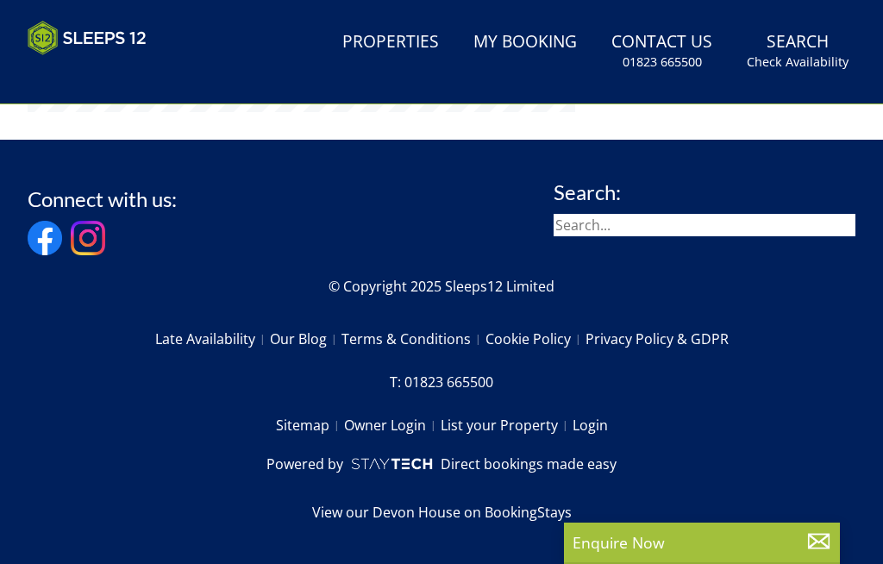
scroll to position [1465, 0]
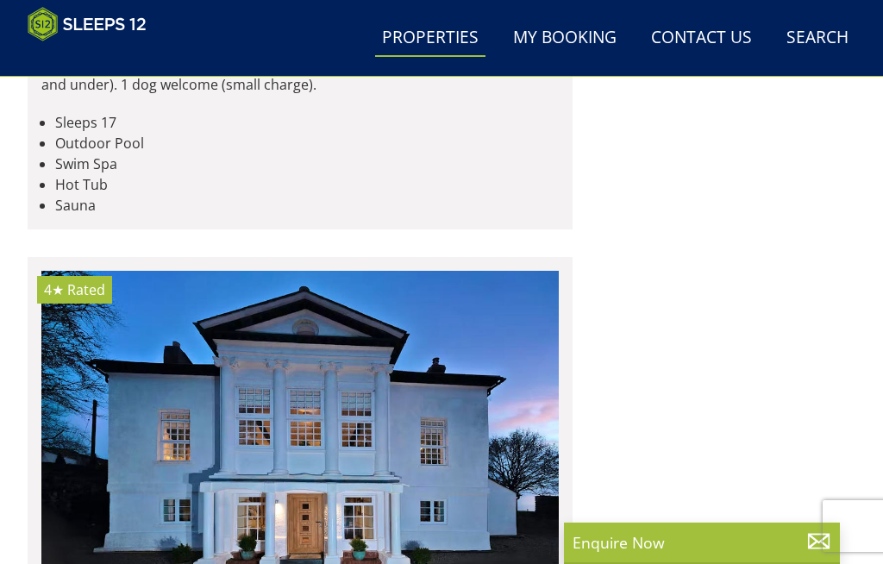
scroll to position [9184, 0]
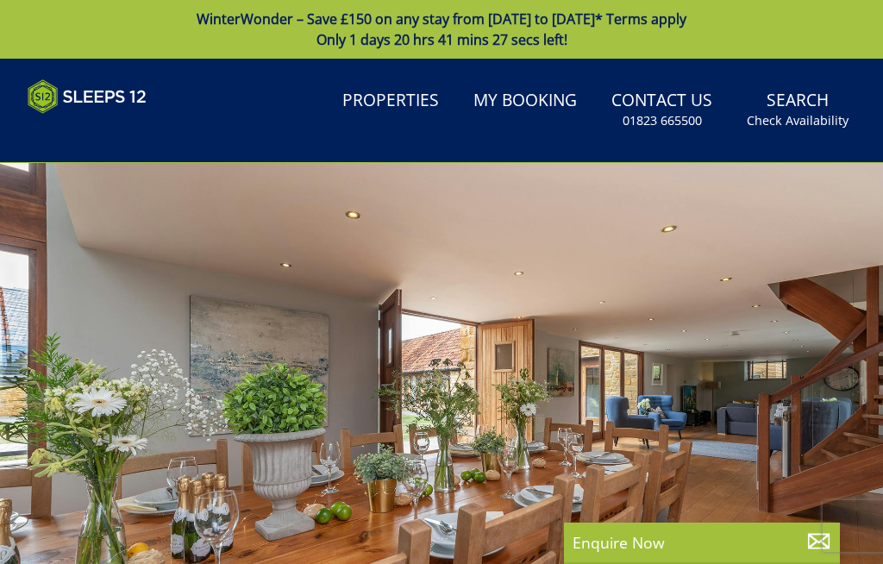
click at [881, 387] on div at bounding box center [441, 410] width 883 height 494
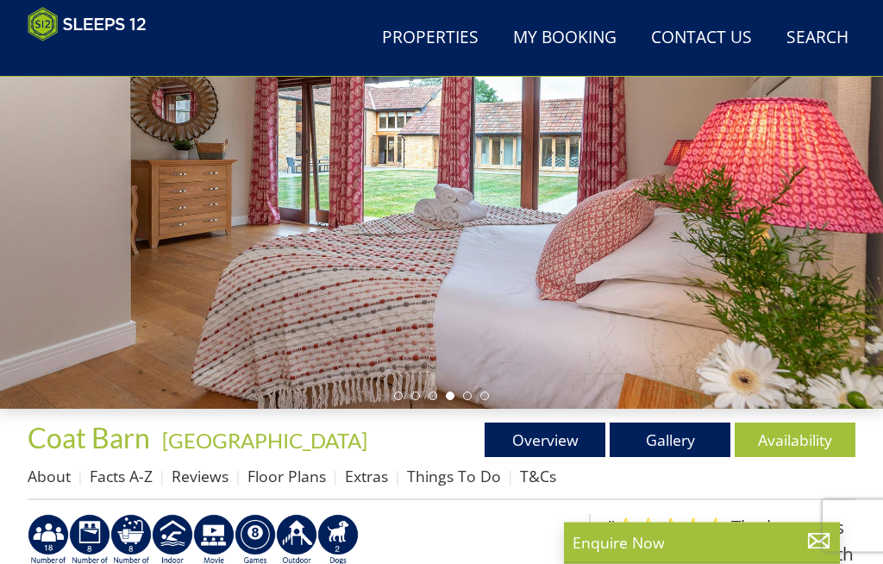
scroll to position [221, 0]
click at [678, 436] on link "Gallery" at bounding box center [669, 439] width 121 height 34
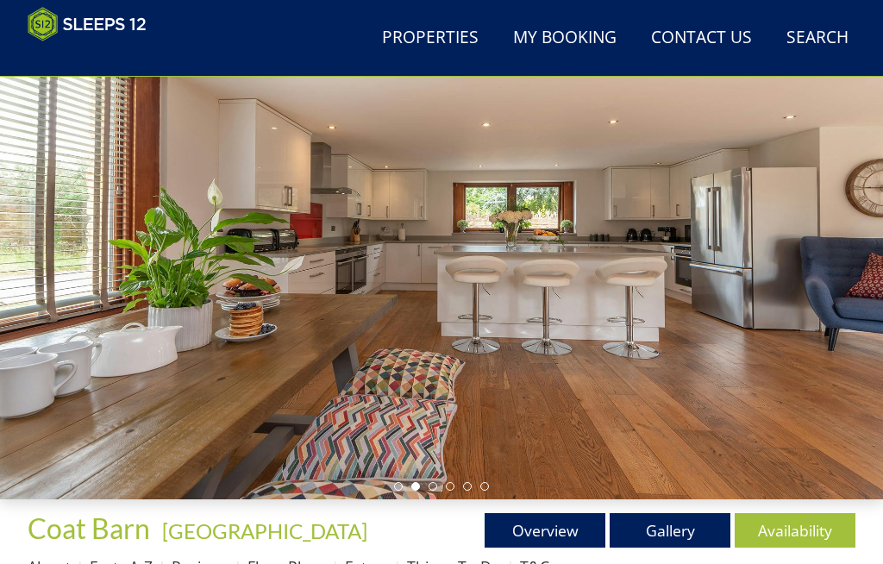
scroll to position [129, 0]
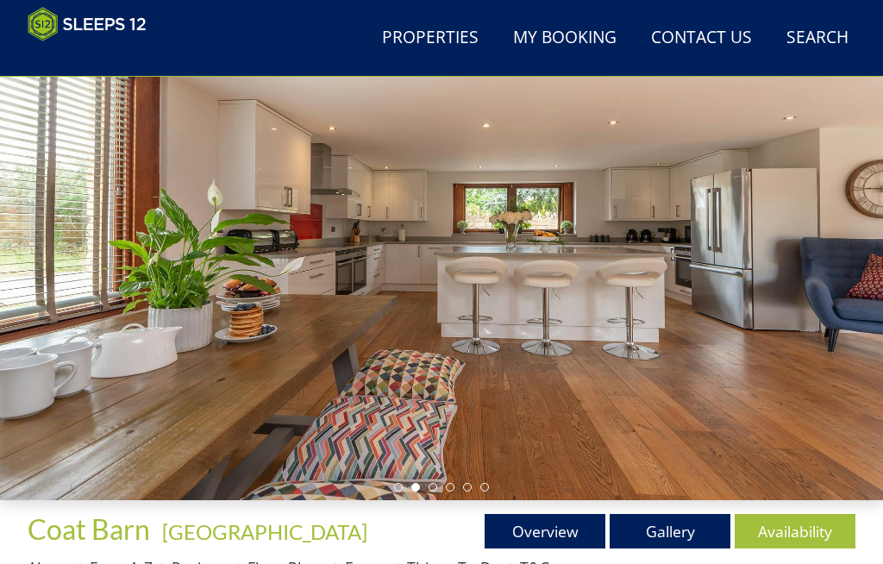
click at [802, 519] on link "Availability" at bounding box center [794, 531] width 121 height 34
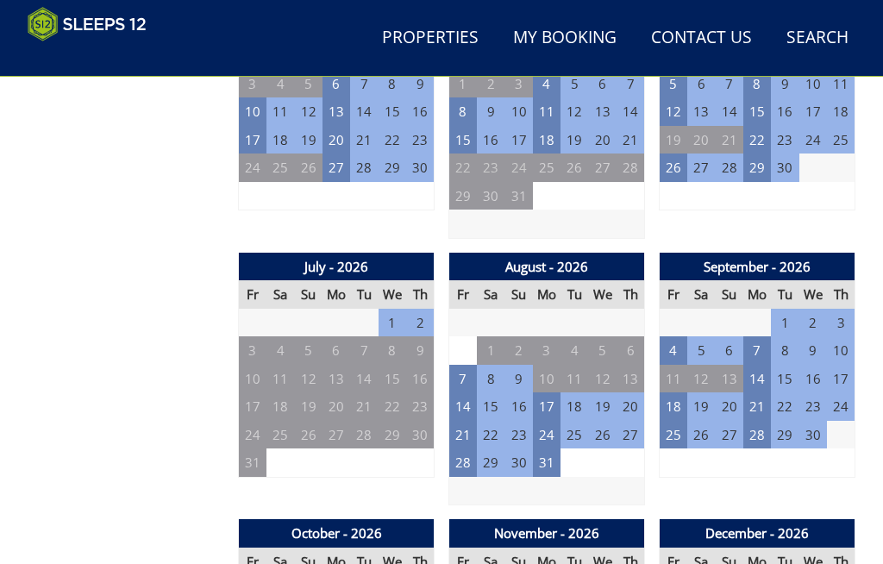
scroll to position [1264, 0]
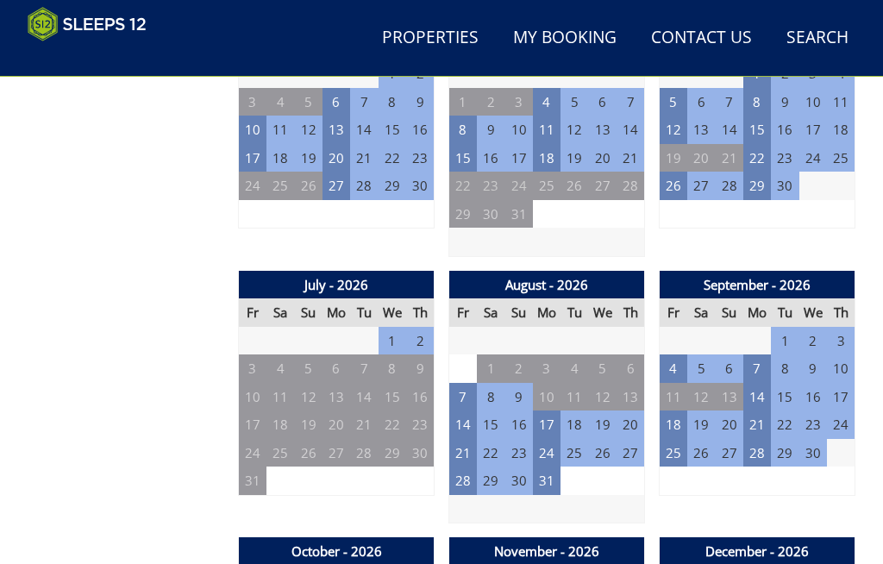
click at [472, 415] on td "14" at bounding box center [463, 424] width 28 height 28
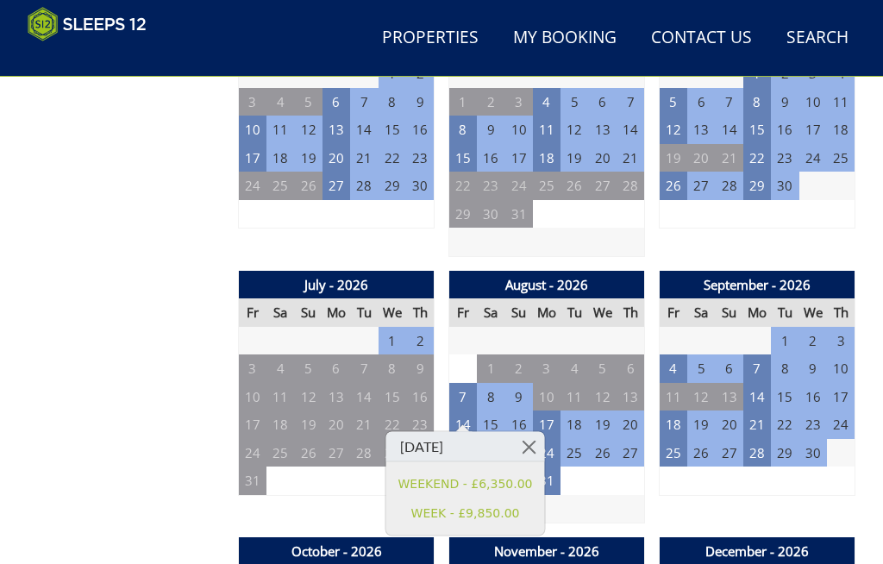
click at [507, 512] on link "WEEK - £9,850.00" at bounding box center [465, 512] width 134 height 18
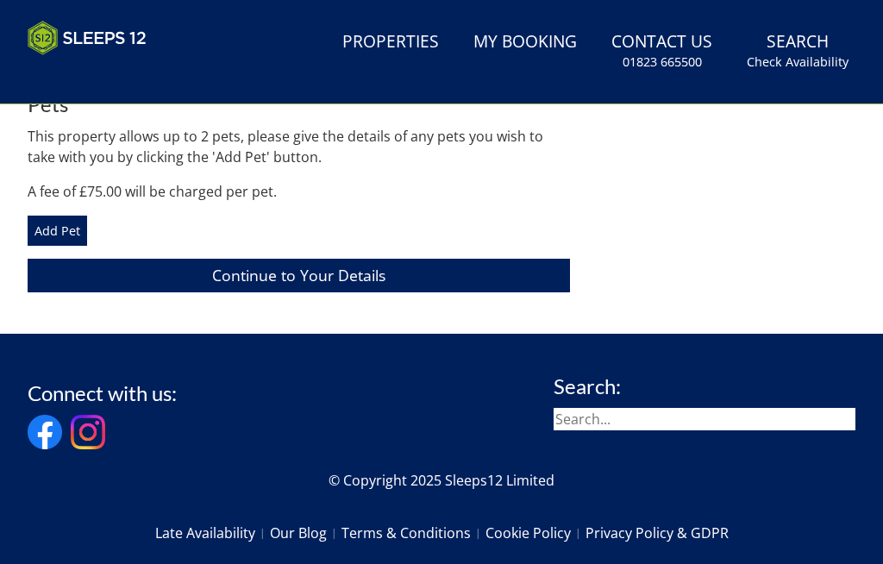
scroll to position [650, 0]
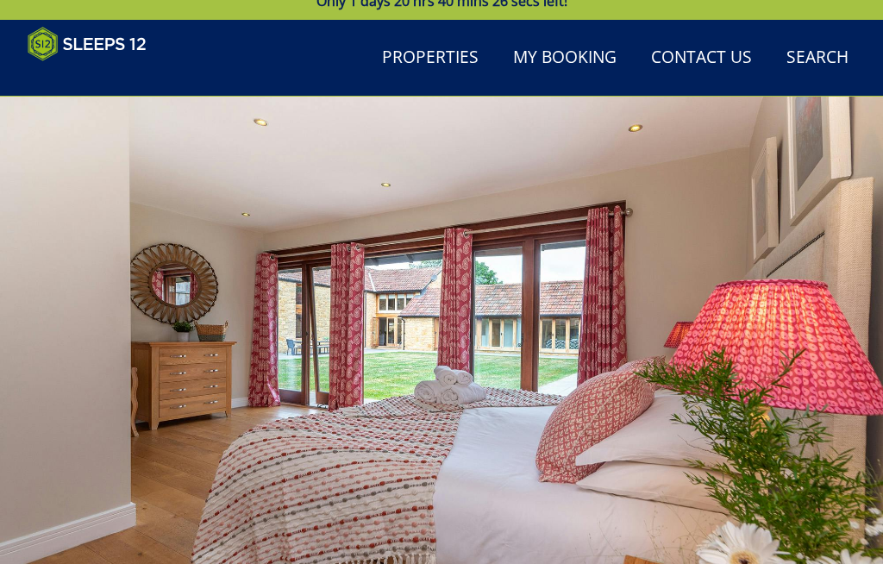
scroll to position [36, 0]
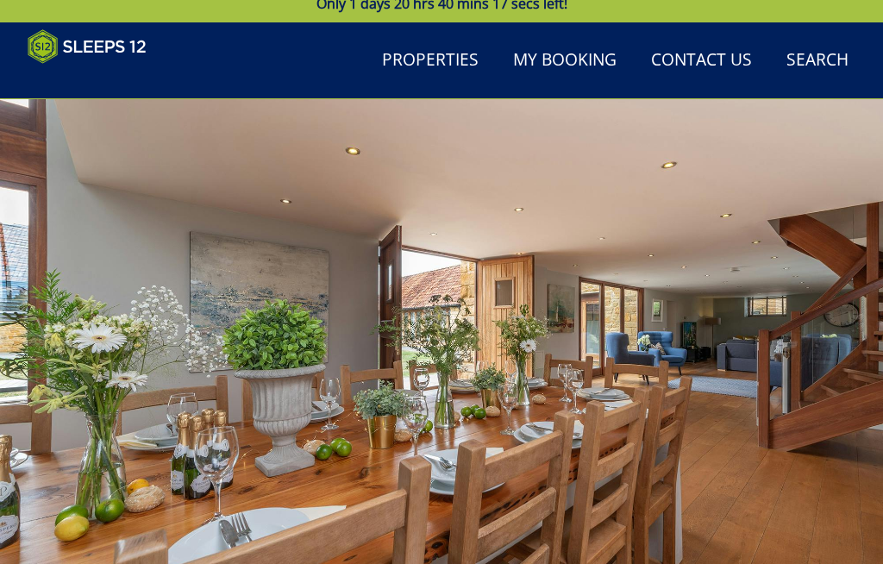
scroll to position [1264, 0]
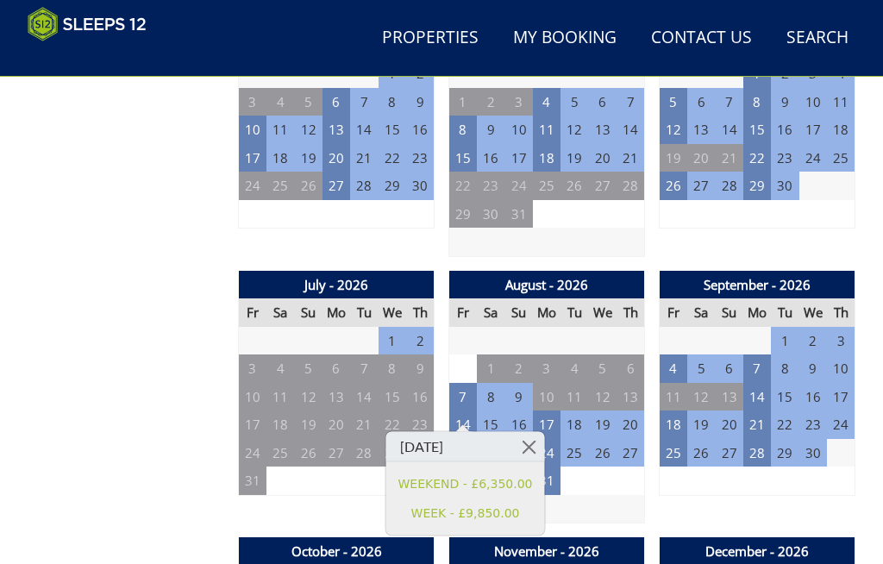
click at [631, 495] on td at bounding box center [547, 509] width 196 height 28
click at [520, 442] on link at bounding box center [529, 447] width 30 height 30
click at [535, 443] on link at bounding box center [529, 447] width 30 height 30
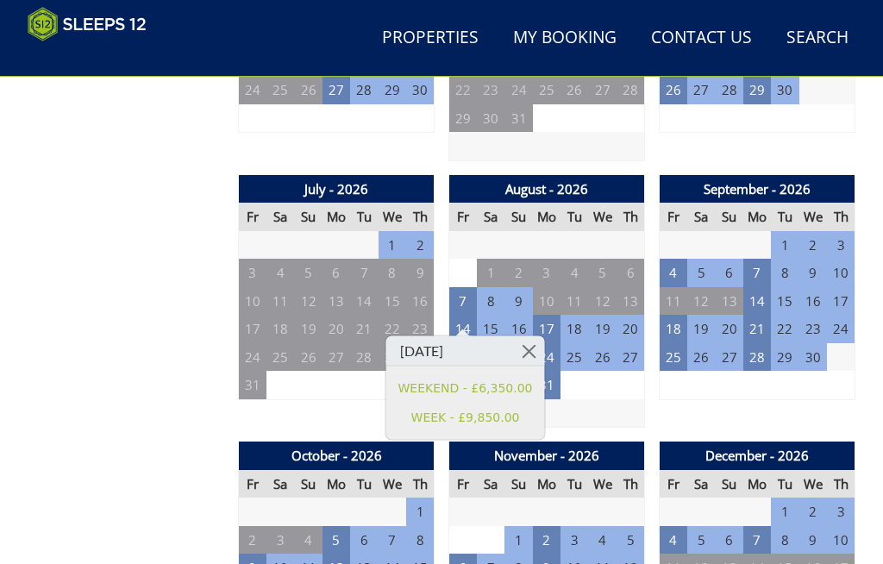
scroll to position [1376, 0]
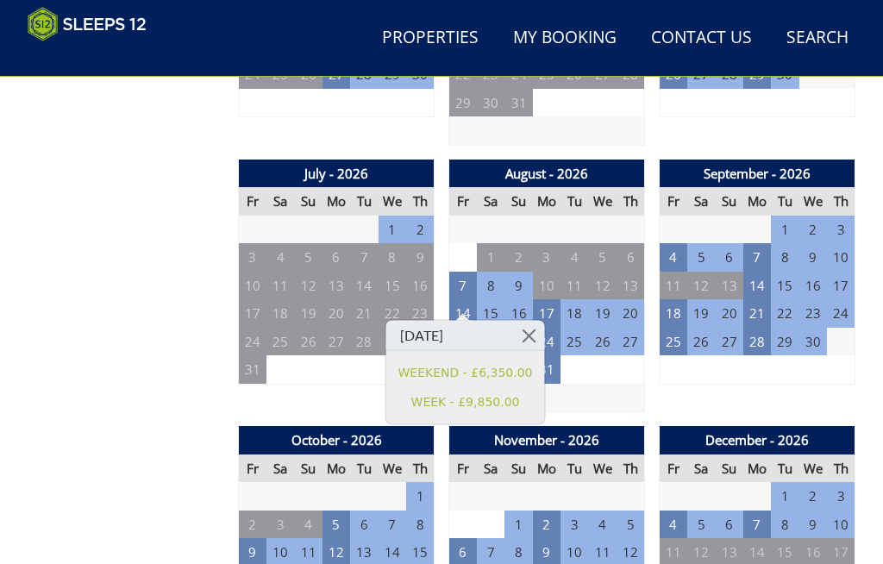
click at [684, 371] on div "September - 2026 Fr Sa Su Mo Tu We Th 28 29 30 31 1 2 3 4 5 6 7 8 9 10 11 12" at bounding box center [756, 285] width 197 height 253
click at [527, 334] on link at bounding box center [529, 336] width 30 height 30
click at [518, 334] on link at bounding box center [529, 336] width 30 height 30
click at [517, 334] on link at bounding box center [529, 336] width 30 height 30
click at [527, 340] on link at bounding box center [529, 336] width 30 height 30
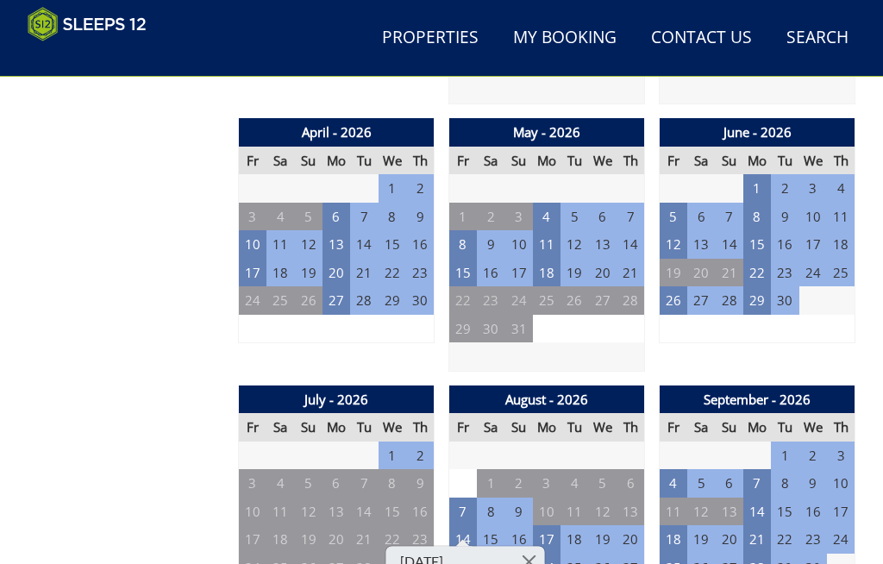
scroll to position [1157, 0]
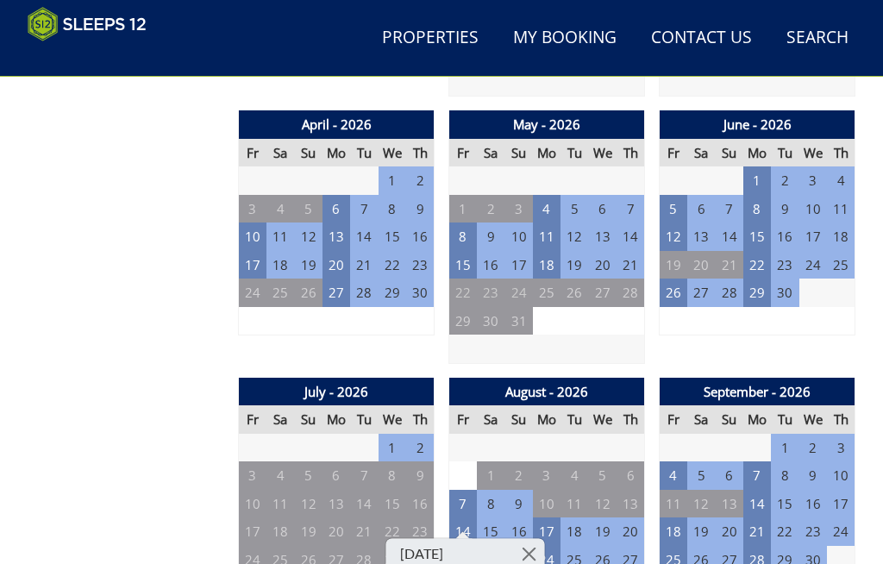
click at [531, 550] on link at bounding box center [529, 554] width 30 height 30
click at [521, 546] on td "23" at bounding box center [518, 560] width 28 height 28
click at [528, 545] on link at bounding box center [529, 554] width 30 height 30
click at [533, 549] on link at bounding box center [529, 554] width 30 height 30
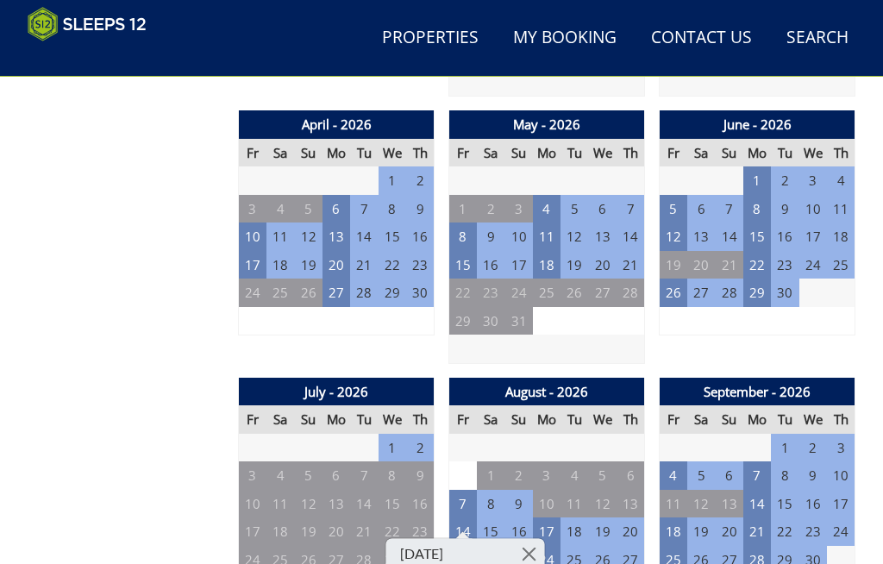
click at [531, 552] on link at bounding box center [529, 554] width 30 height 30
click at [531, 551] on link at bounding box center [529, 554] width 30 height 30
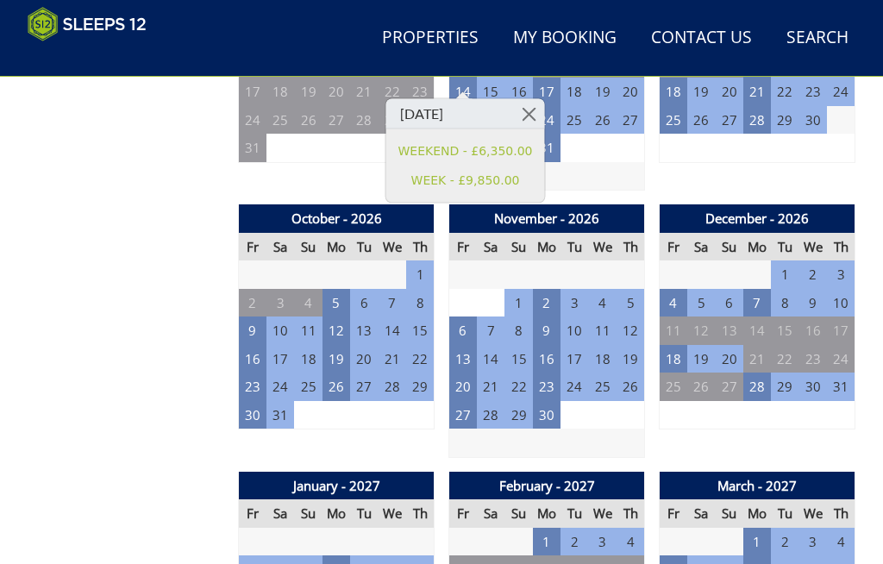
scroll to position [1557, 0]
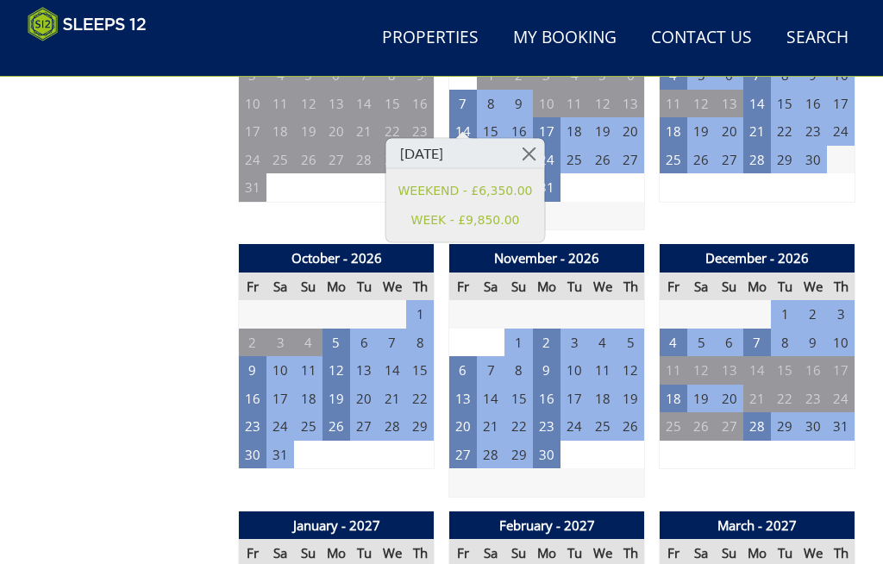
click at [528, 154] on link at bounding box center [529, 154] width 30 height 30
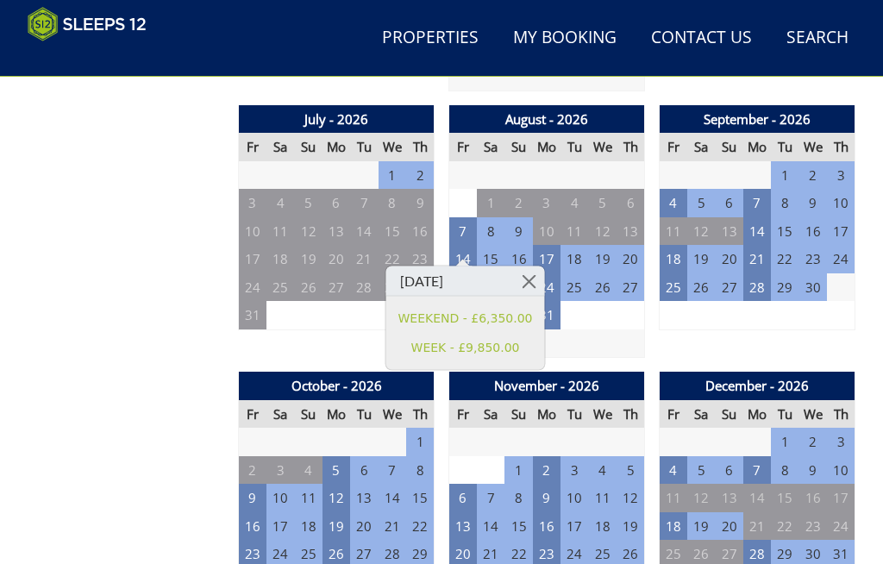
scroll to position [1429, 0]
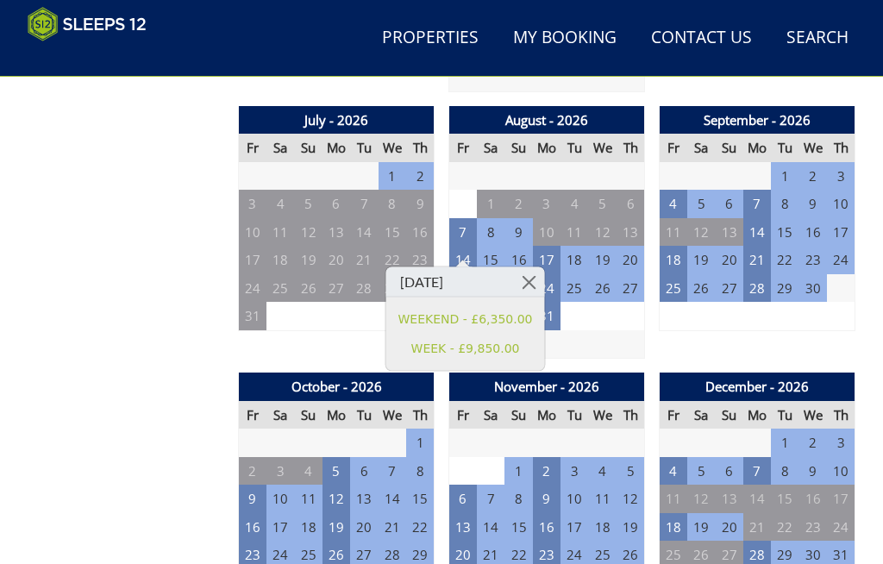
click at [526, 277] on link at bounding box center [529, 282] width 30 height 30
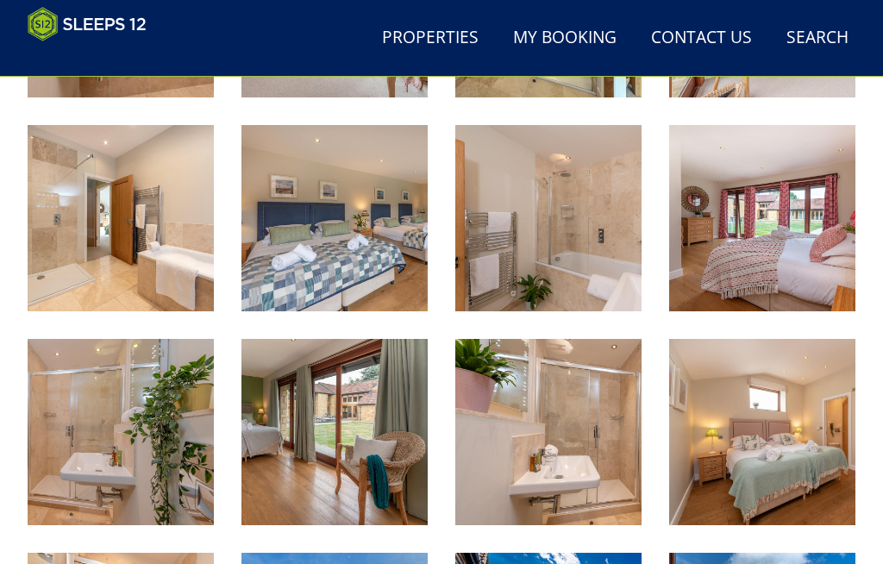
scroll to position [1657, 0]
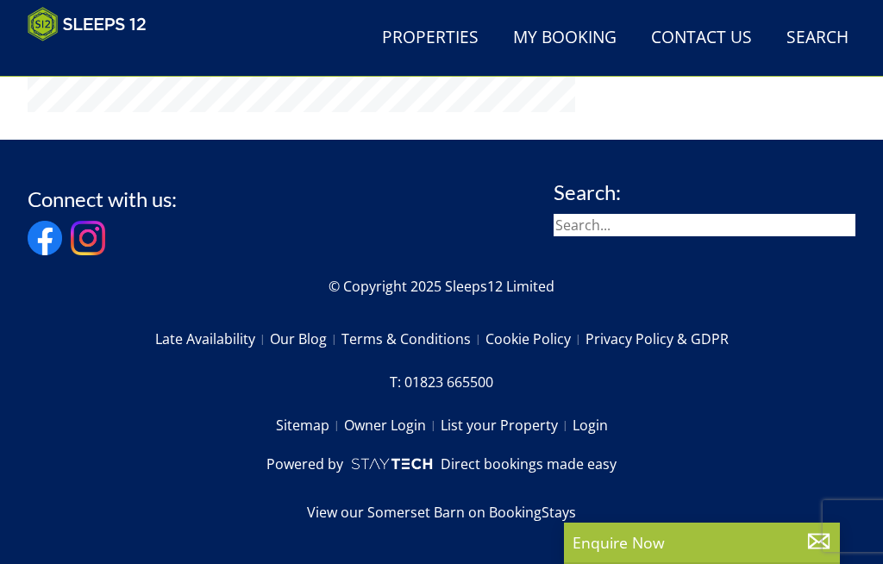
scroll to position [1594, 0]
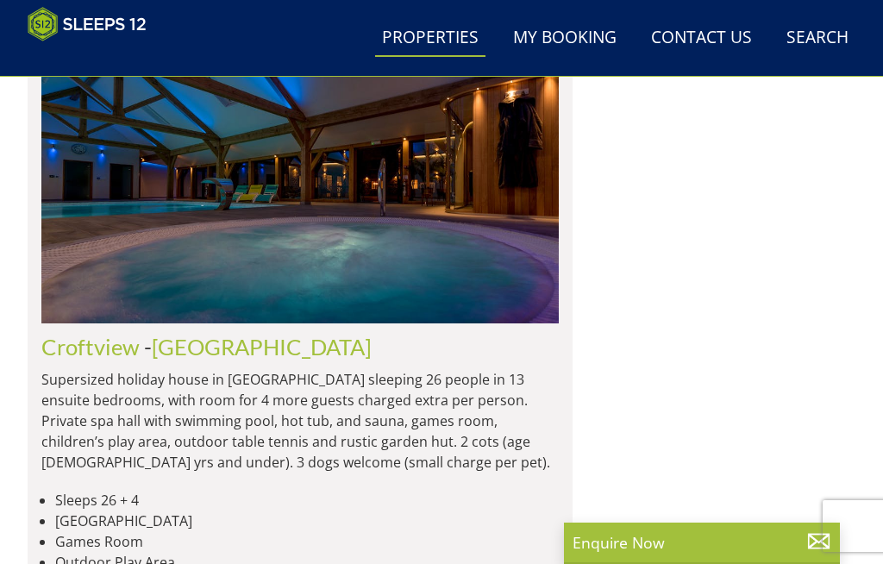
scroll to position [7473, 0]
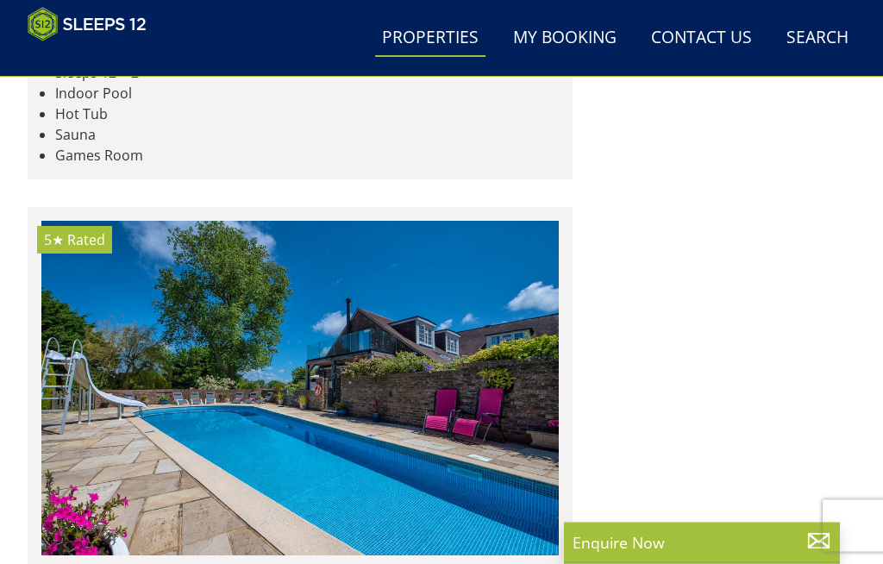
scroll to position [18175, 0]
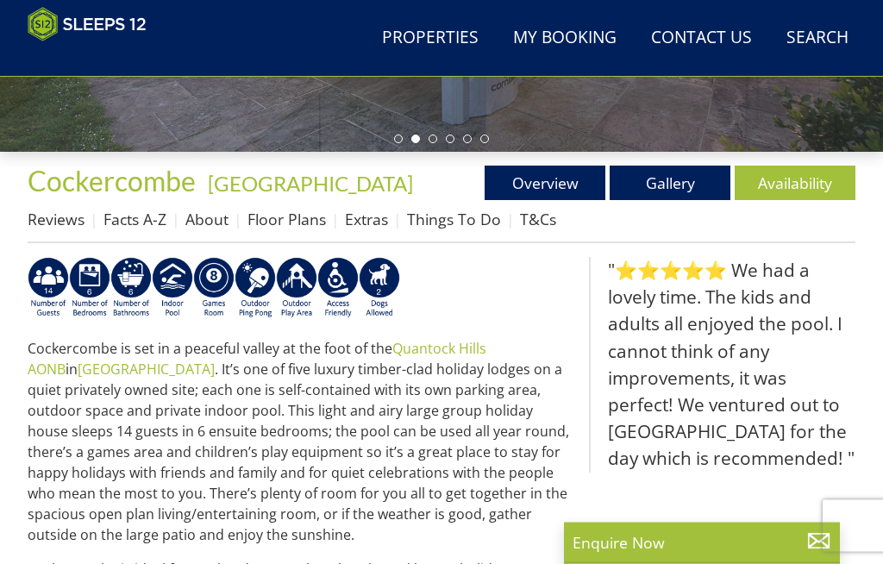
scroll to position [483, 0]
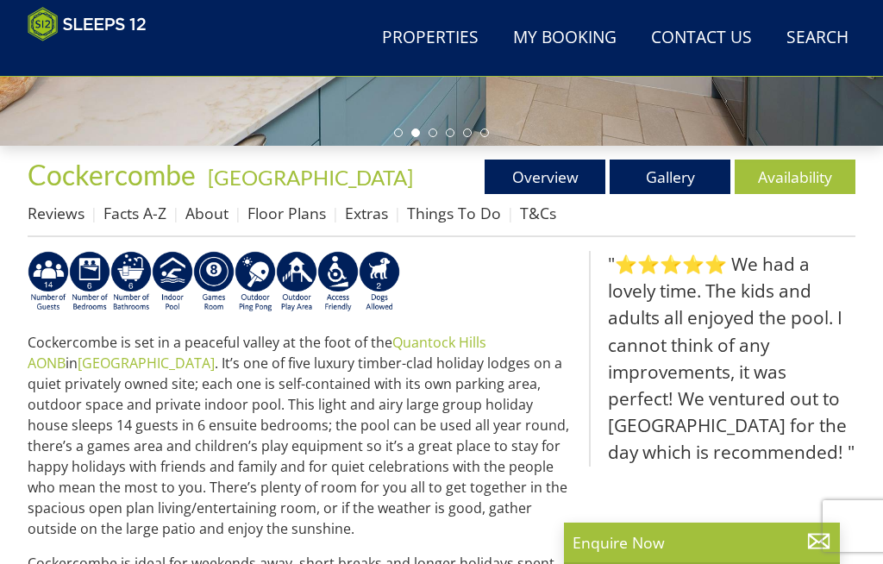
click at [284, 215] on link "Floor Plans" at bounding box center [286, 213] width 78 height 21
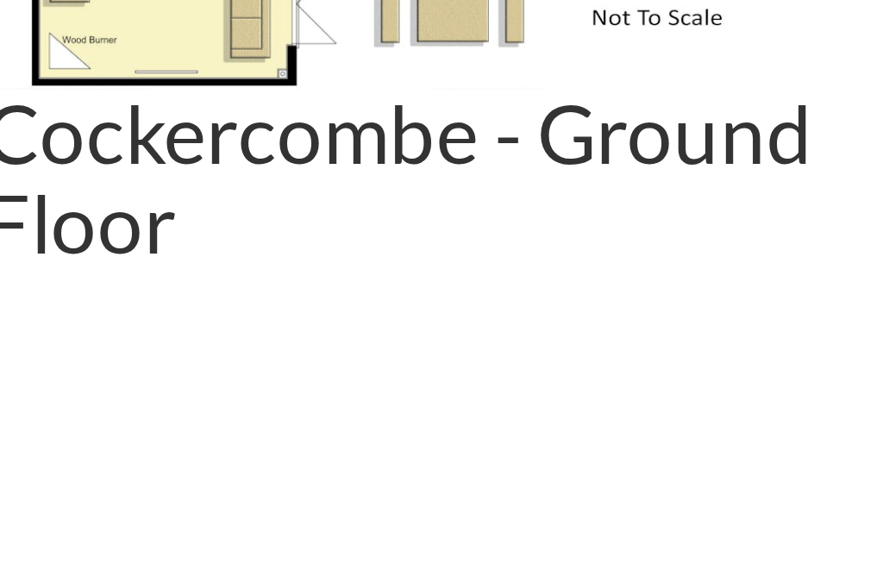
scroll to position [550, 0]
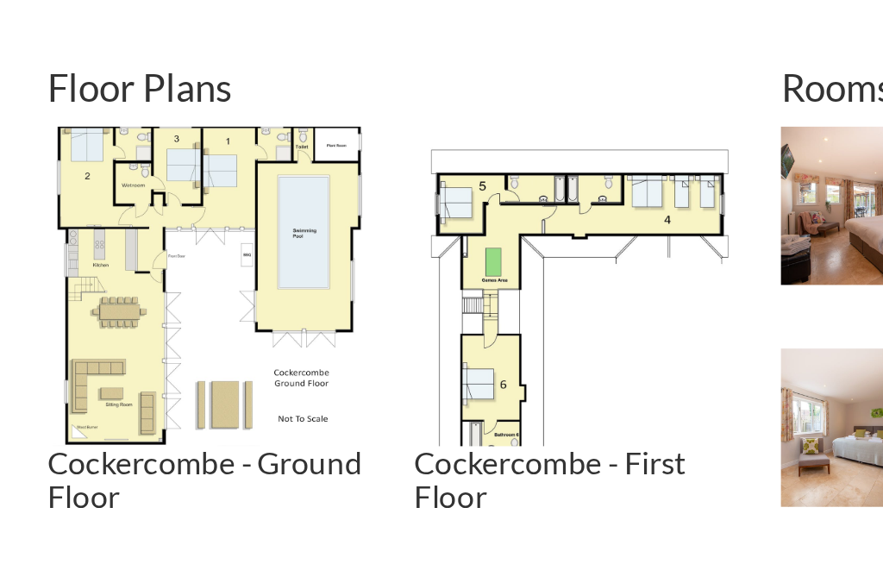
click at [149, 253] on img at bounding box center [121, 346] width 186 height 186
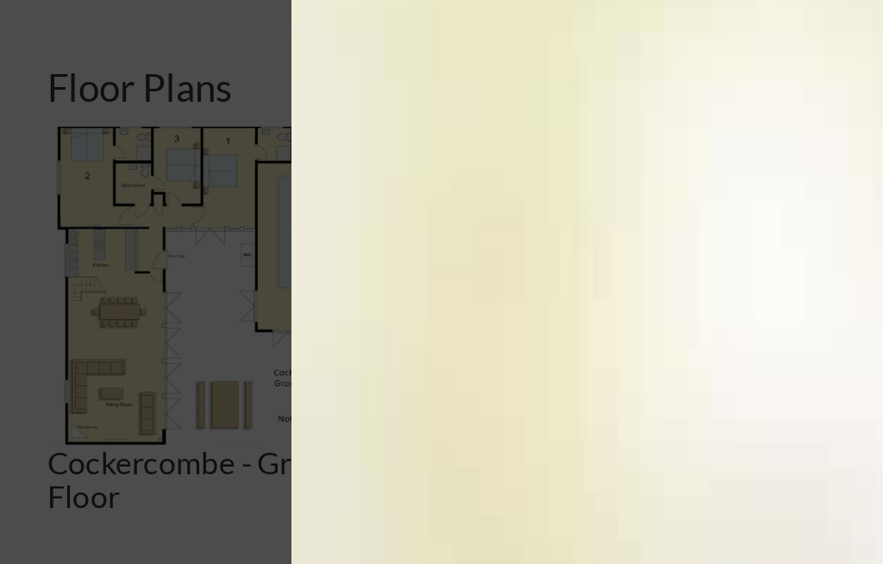
click at [116, 112] on div at bounding box center [441, 282] width 883 height 564
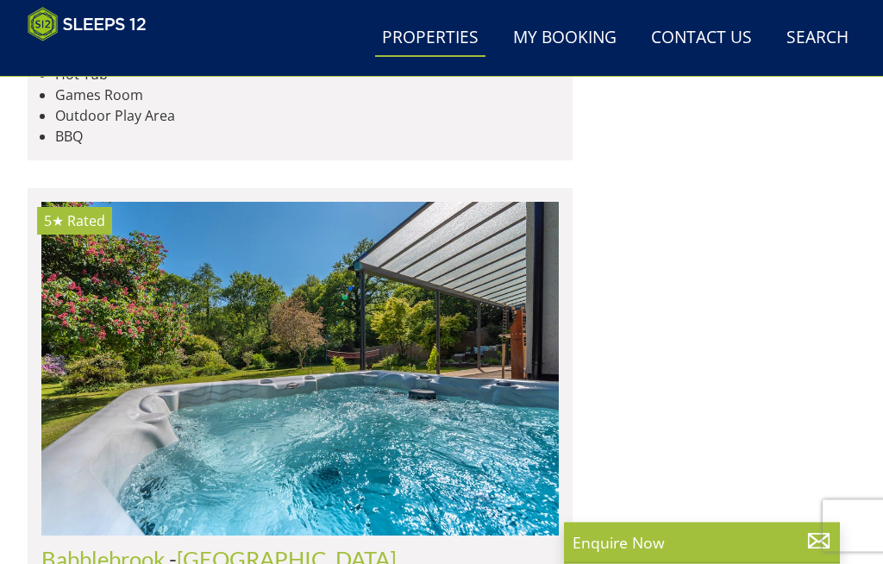
scroll to position [13884, 0]
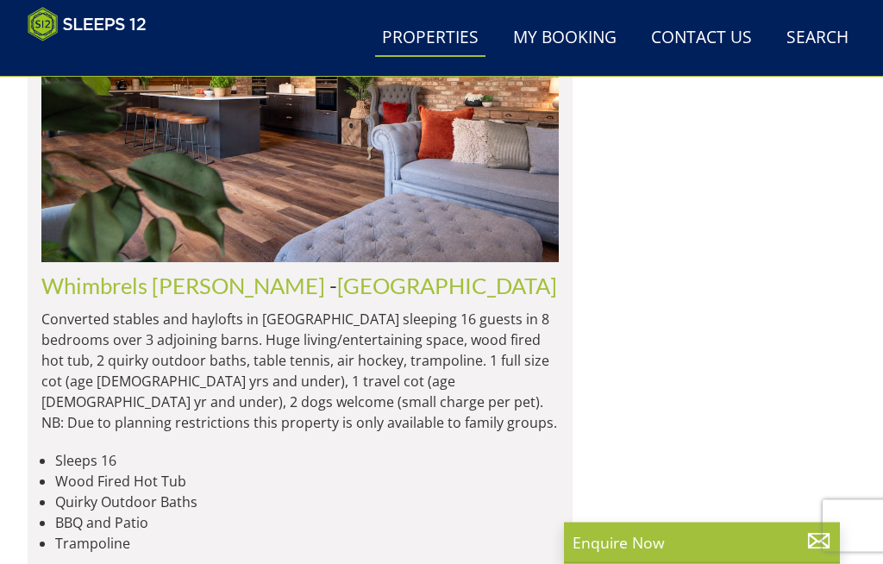
scroll to position [14798, 0]
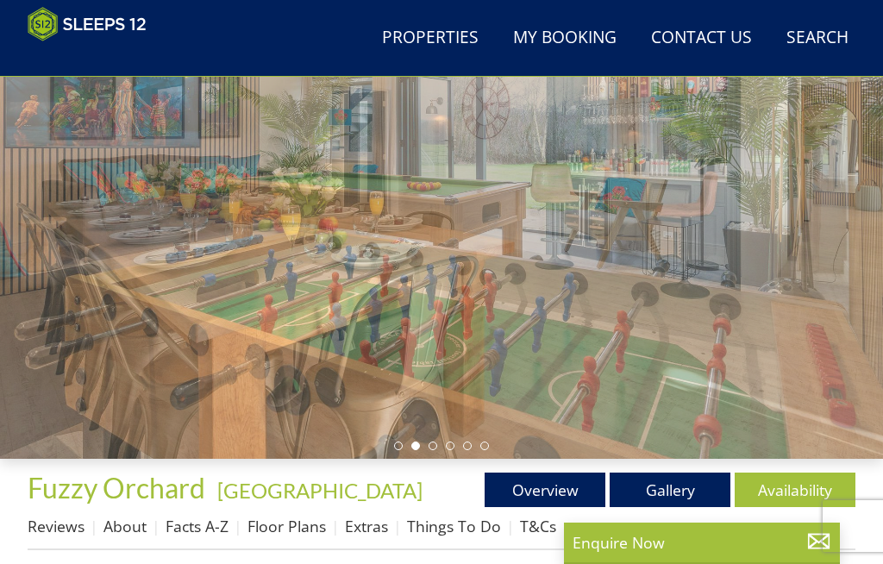
scroll to position [166, 0]
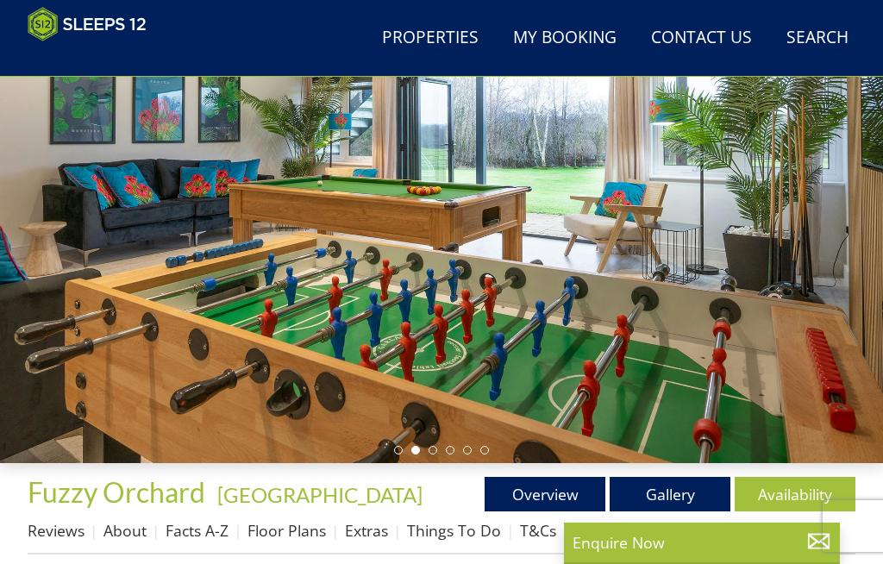
click at [671, 478] on link "Gallery" at bounding box center [669, 494] width 121 height 34
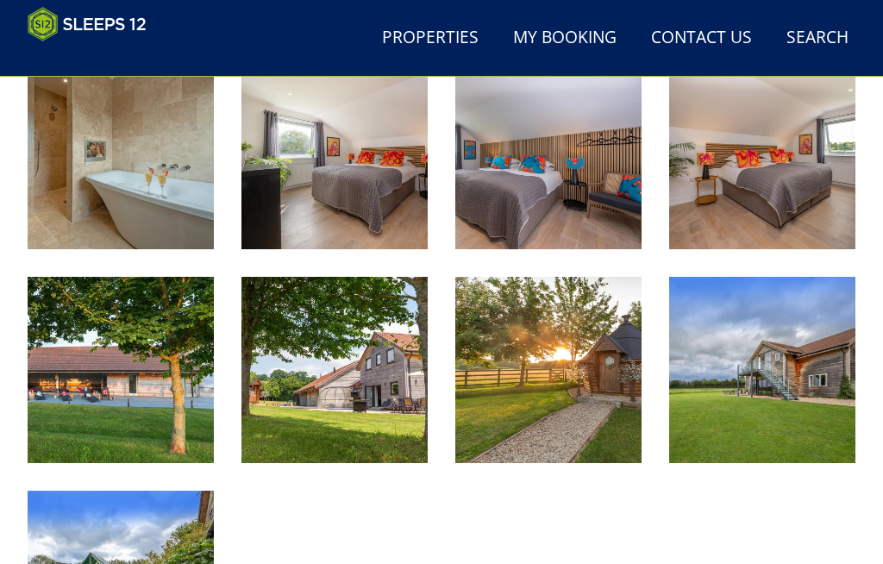
scroll to position [1940, 0]
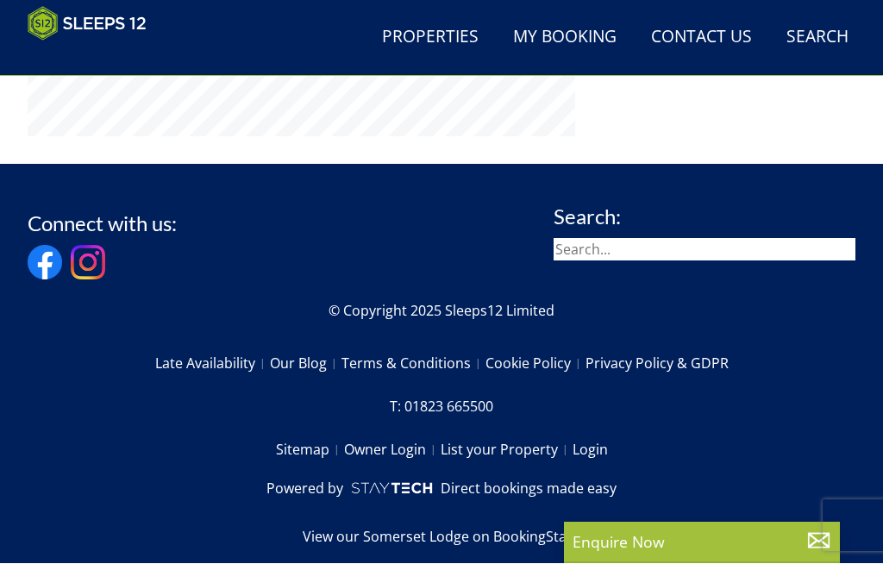
scroll to position [858, 0]
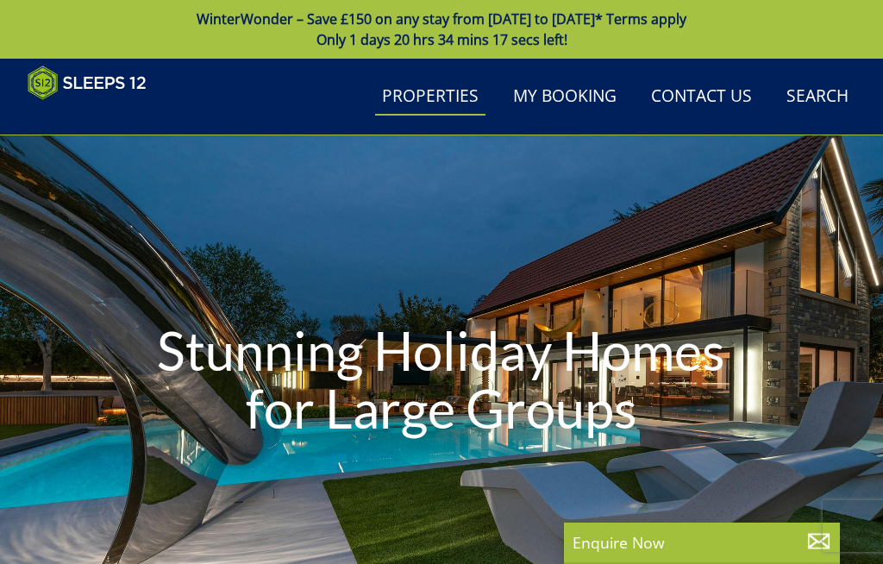
scroll to position [267, 0]
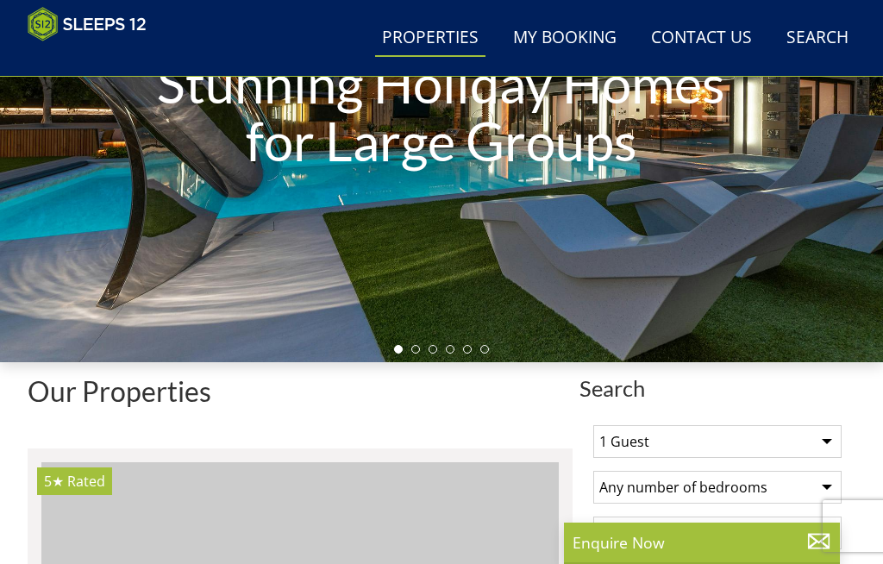
click at [820, 33] on link "Search Check Availability" at bounding box center [817, 38] width 76 height 39
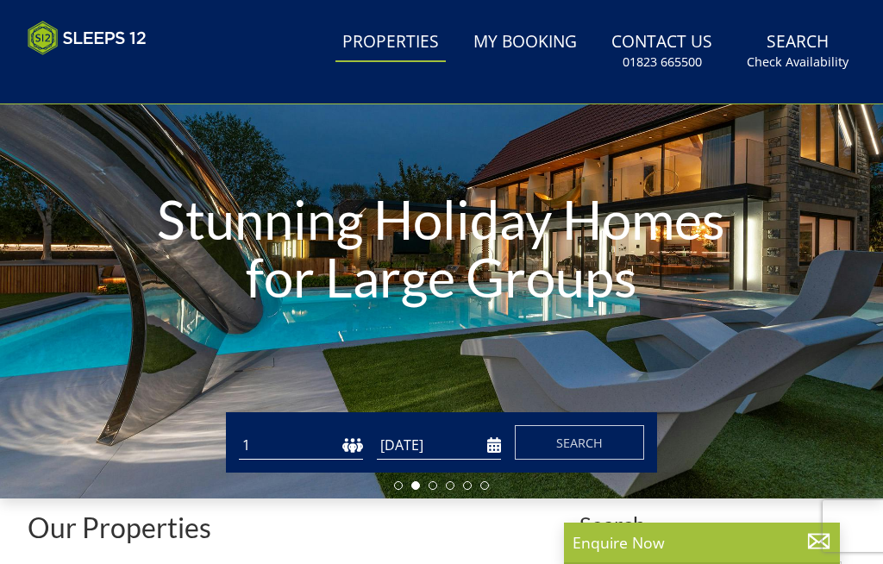
scroll to position [0, 0]
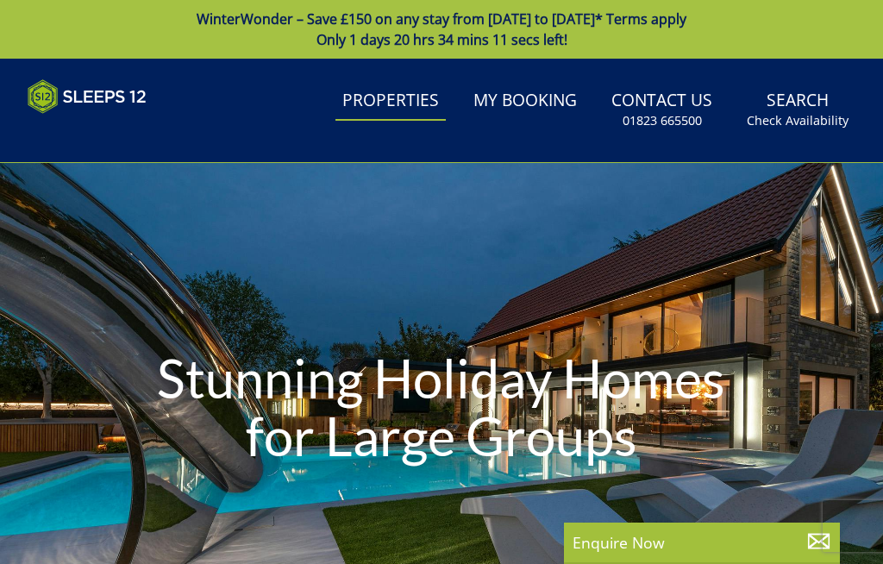
click at [808, 96] on link "Search Check Availability" at bounding box center [796, 110] width 115 height 56
click at [822, 114] on small "Check Availability" at bounding box center [797, 120] width 102 height 17
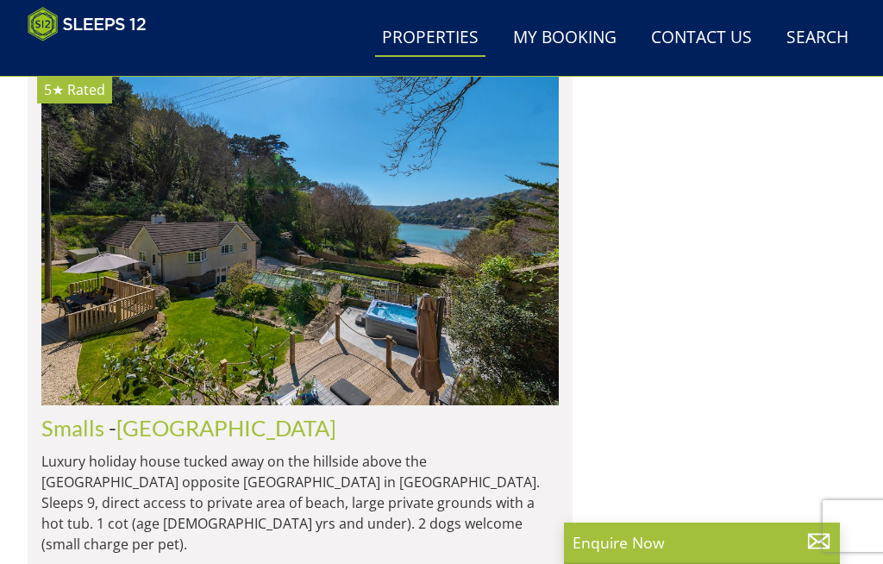
scroll to position [2722, 0]
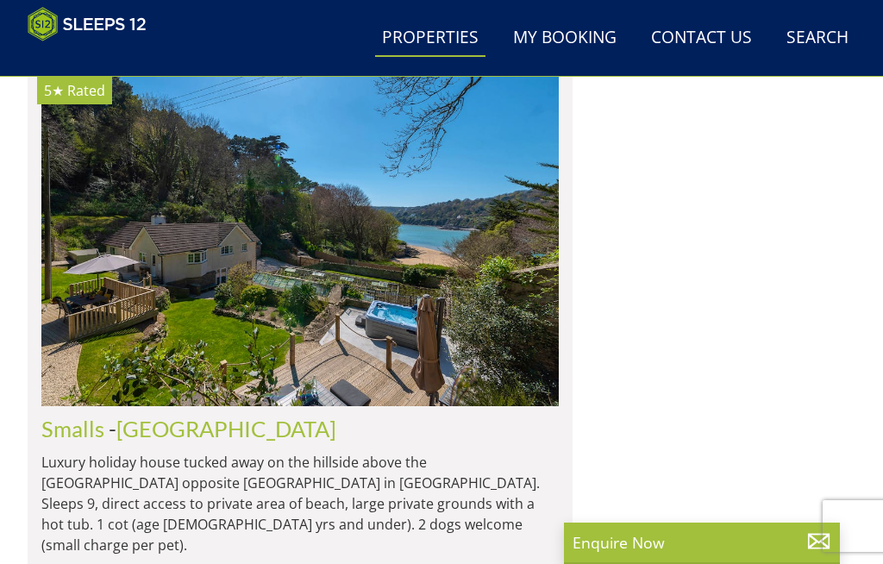
click at [465, 242] on img at bounding box center [299, 239] width 517 height 334
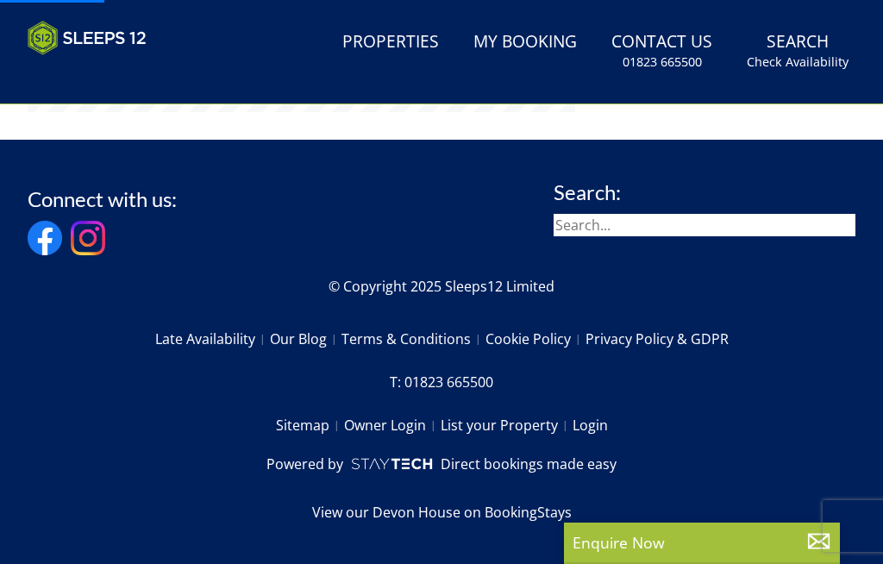
scroll to position [546, 0]
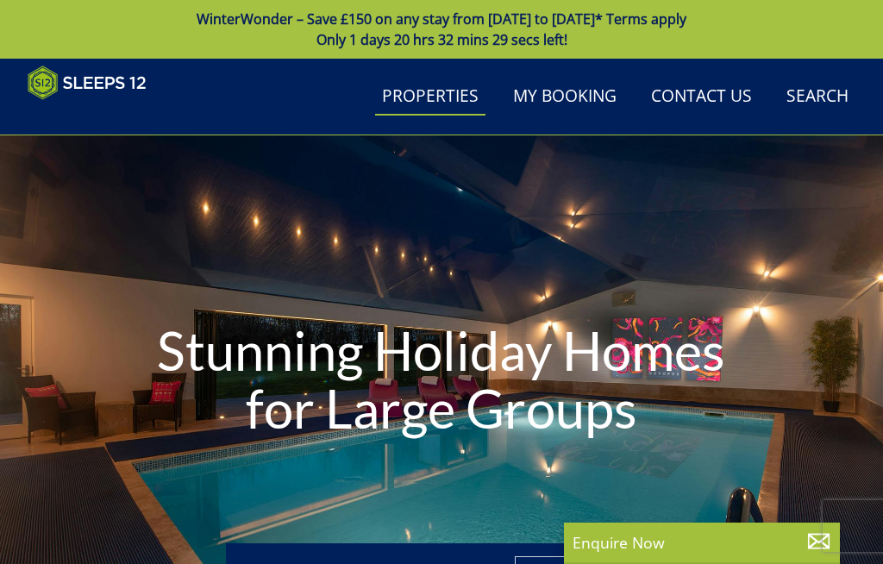
scroll to position [0, 11894]
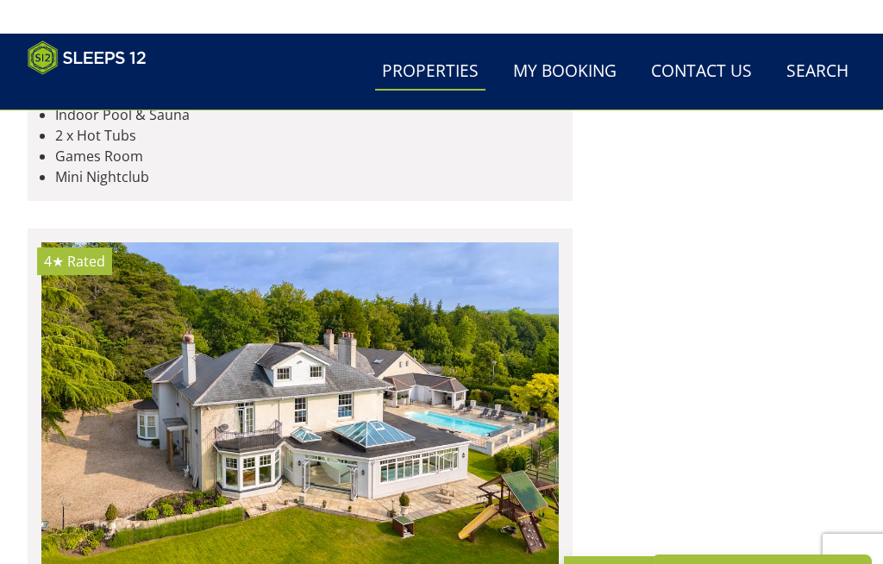
scroll to position [8388, 0]
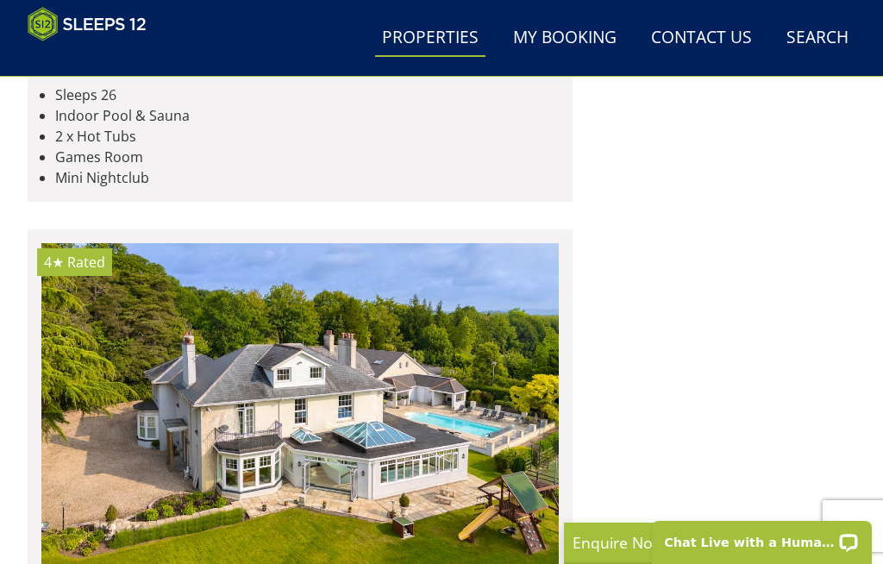
click at [433, 286] on img at bounding box center [299, 410] width 517 height 334
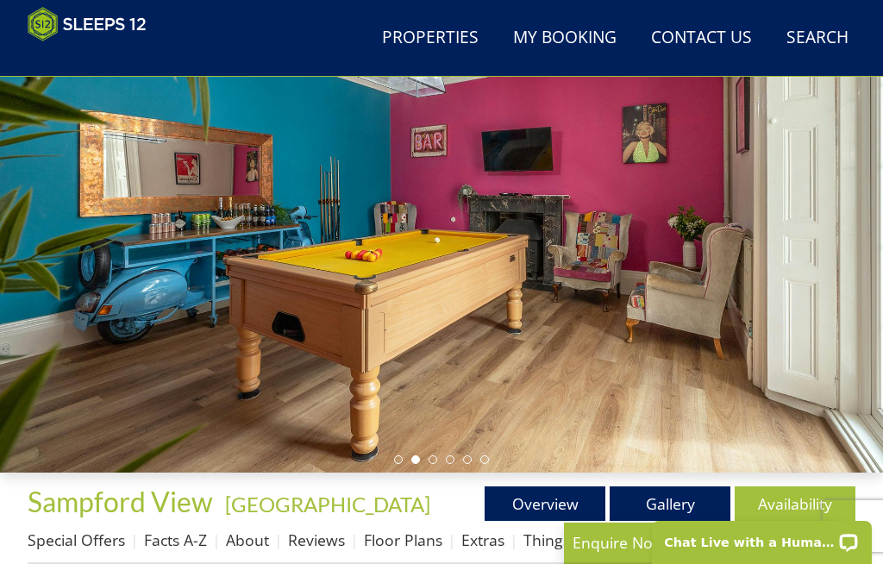
click at [434, 459] on li at bounding box center [432, 459] width 9 height 9
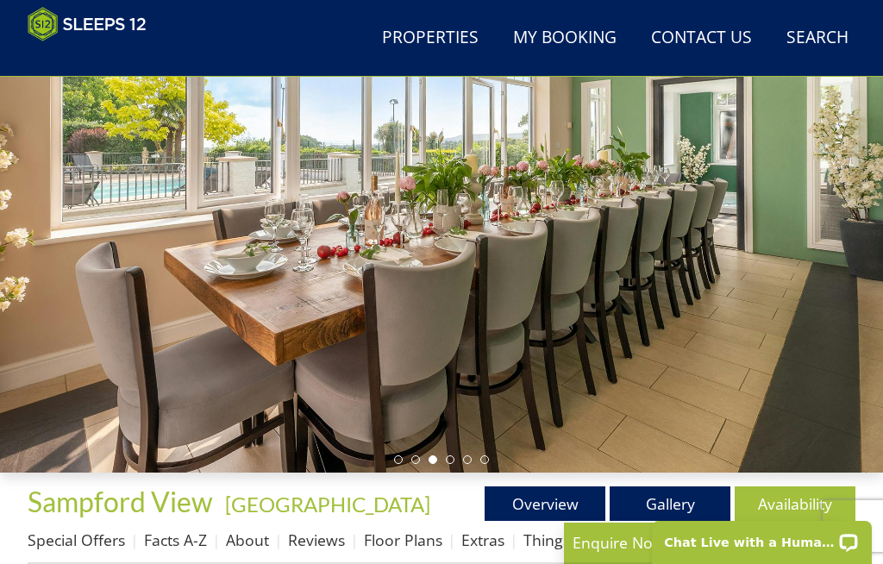
click at [448, 456] on li at bounding box center [450, 459] width 9 height 9
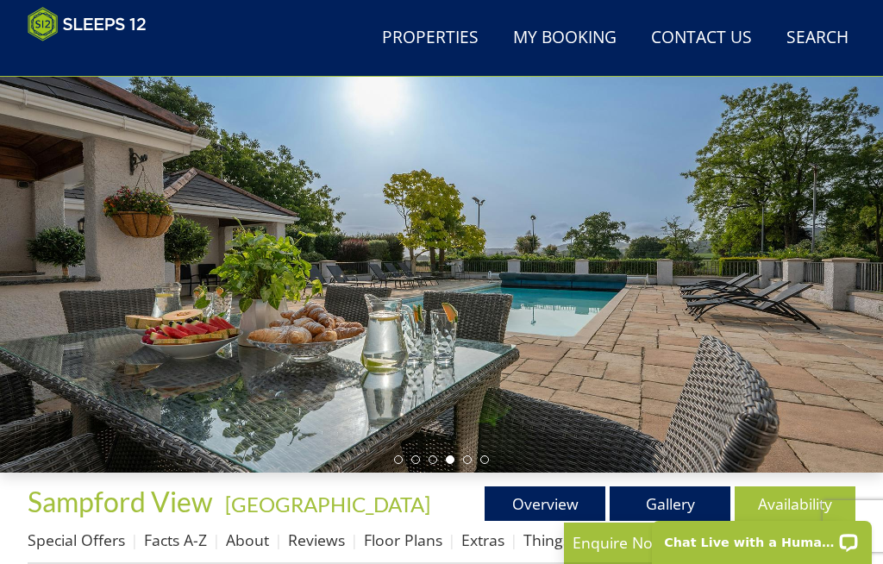
click at [477, 460] on ul at bounding box center [441, 459] width 95 height 9
click at [471, 453] on div at bounding box center [441, 225] width 883 height 494
click at [470, 462] on li at bounding box center [467, 459] width 9 height 9
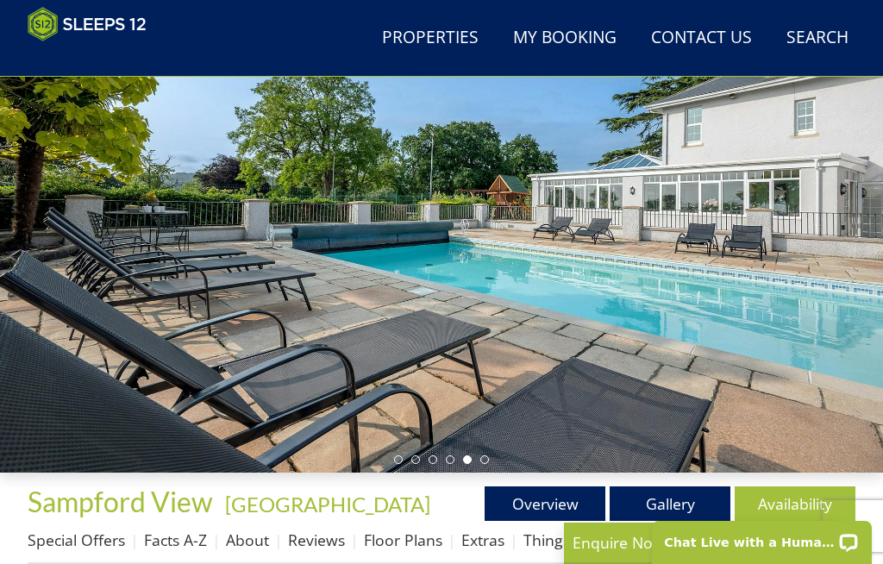
click at [487, 459] on li at bounding box center [484, 459] width 9 height 9
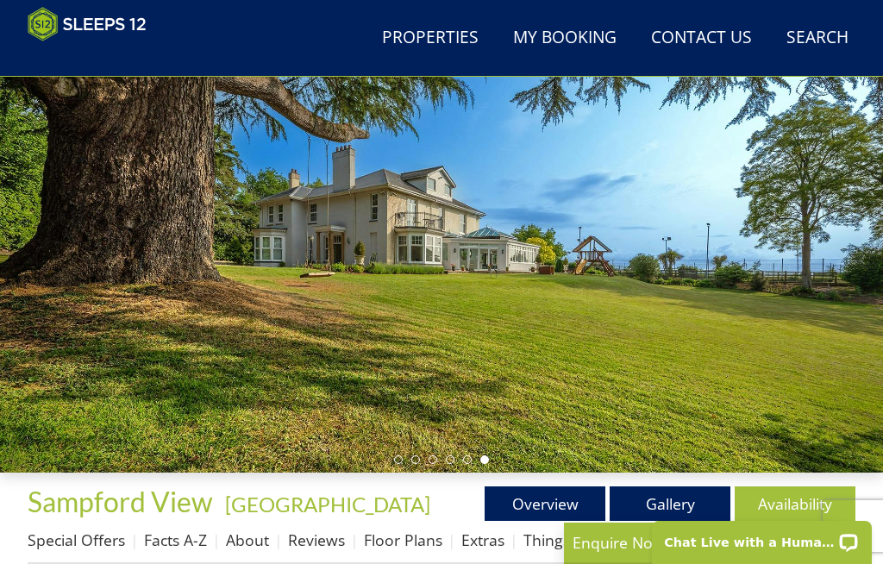
click at [677, 491] on link "Gallery" at bounding box center [669, 503] width 121 height 34
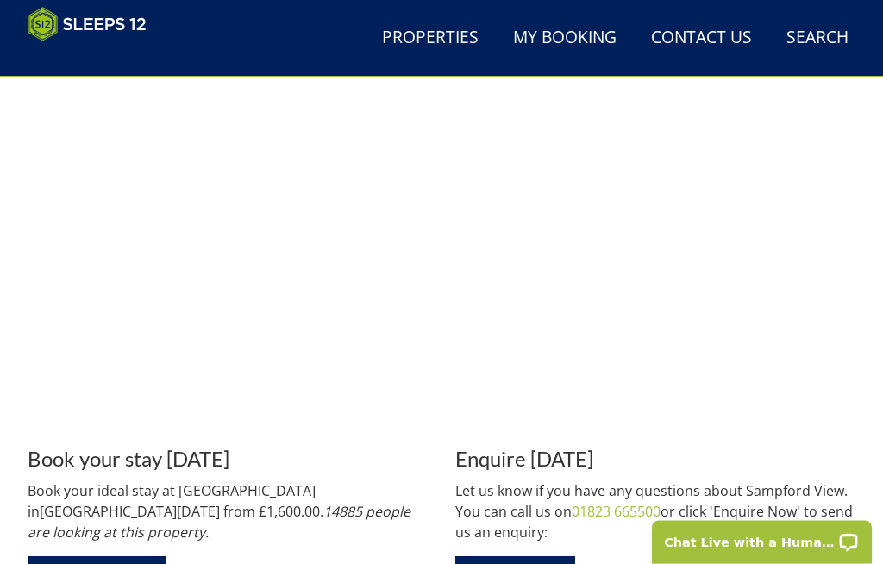
scroll to position [2472, 0]
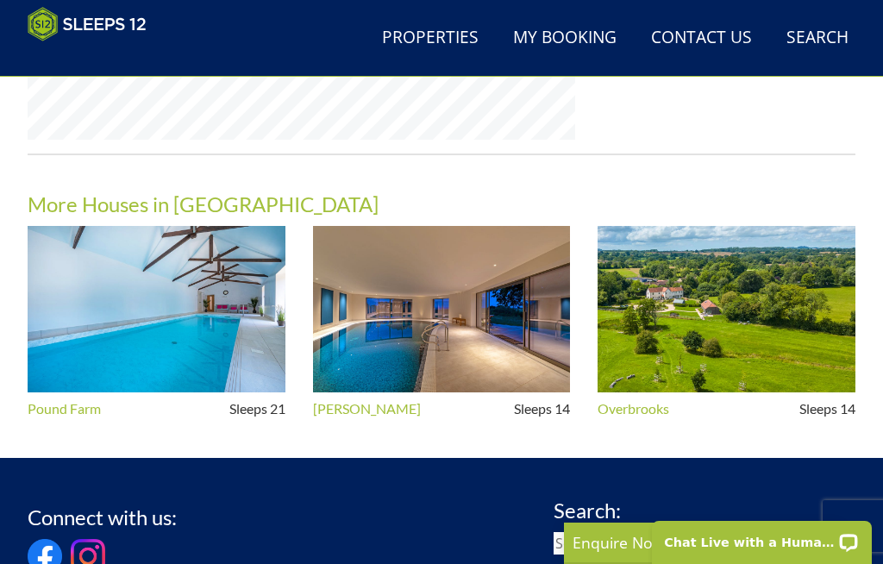
click at [236, 333] on img at bounding box center [157, 309] width 258 height 166
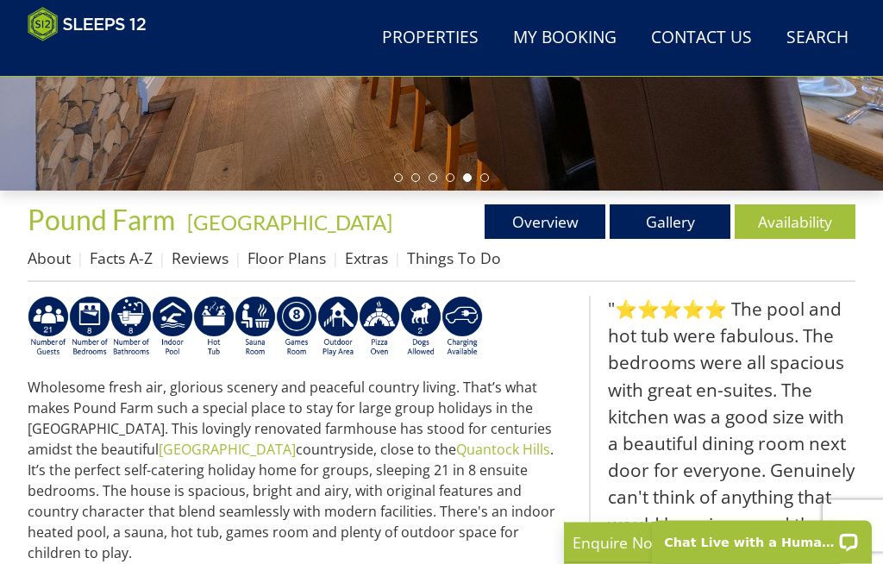
scroll to position [376, 0]
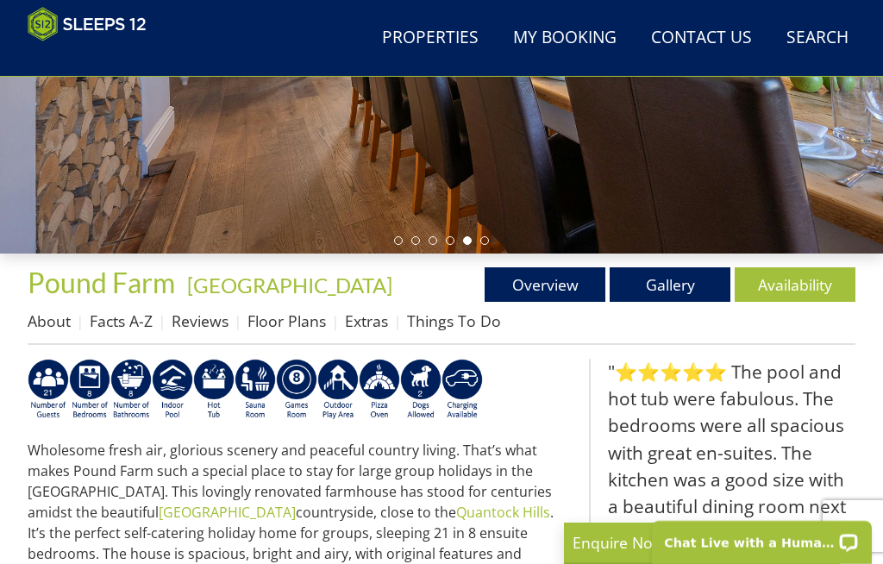
click at [795, 280] on link "Availability" at bounding box center [794, 284] width 121 height 34
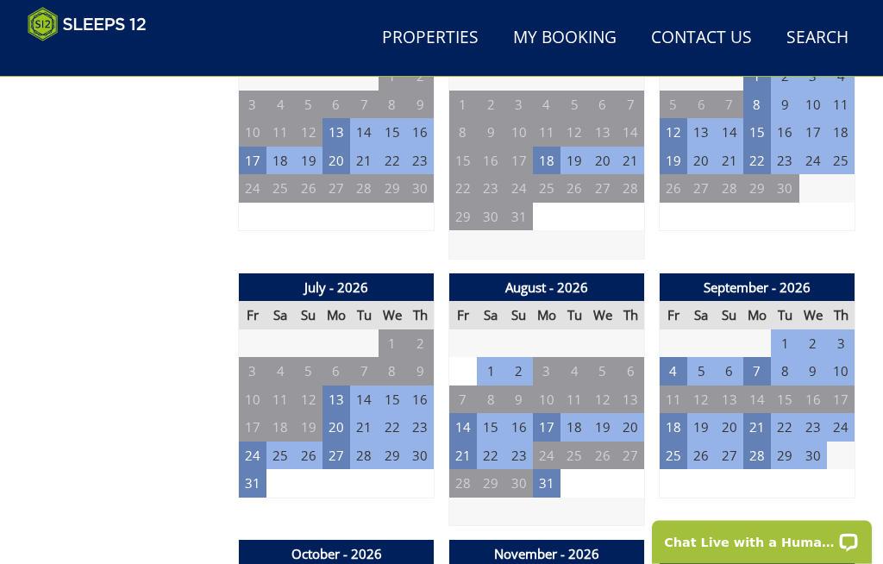
scroll to position [1262, 0]
click at [255, 441] on td "24" at bounding box center [253, 455] width 28 height 28
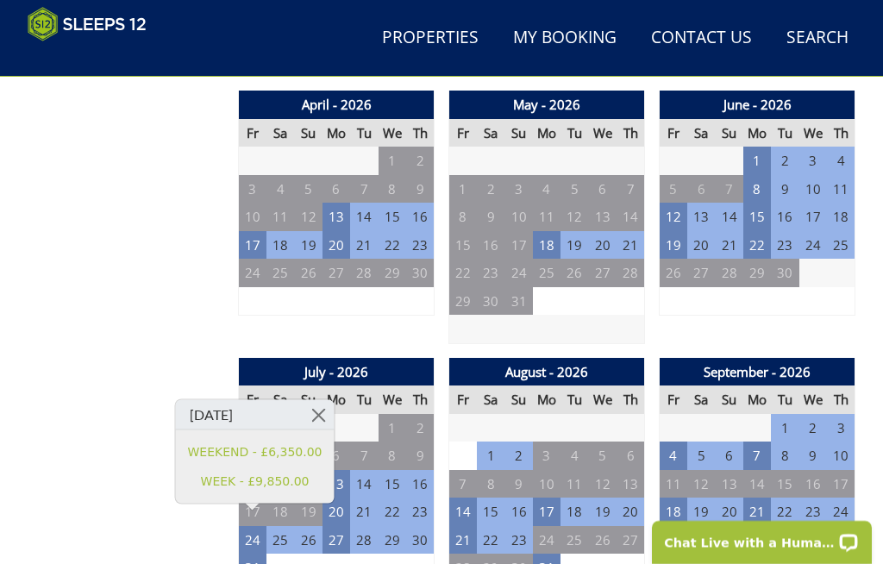
scroll to position [1178, 0]
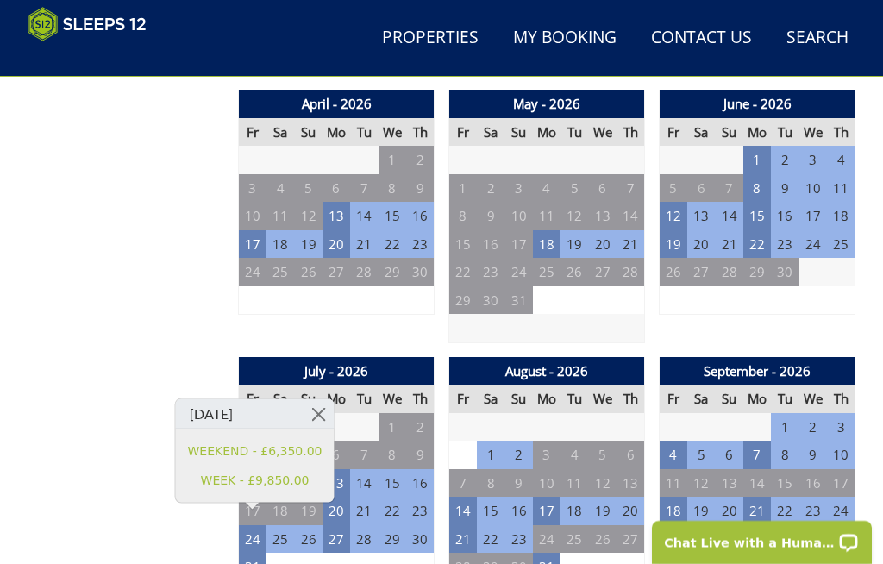
click at [315, 420] on link at bounding box center [318, 414] width 30 height 30
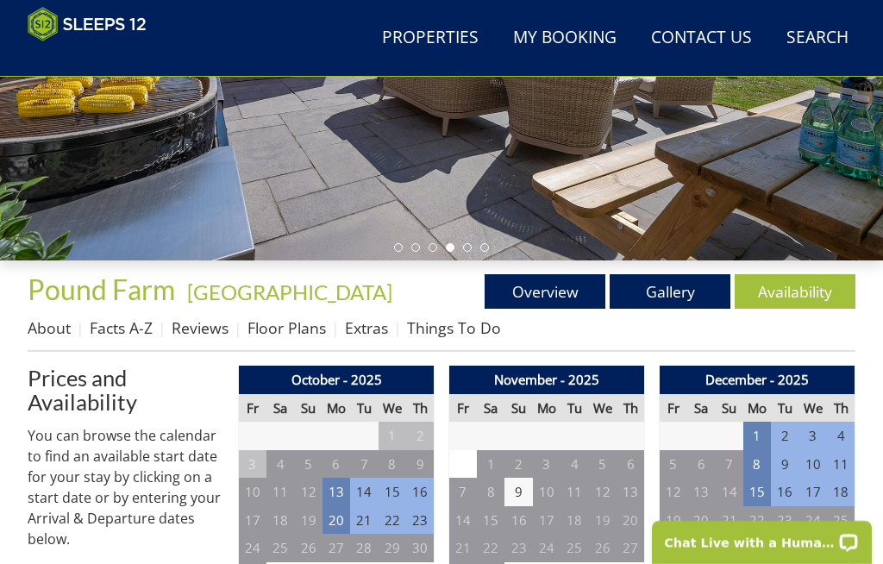
scroll to position [365, 0]
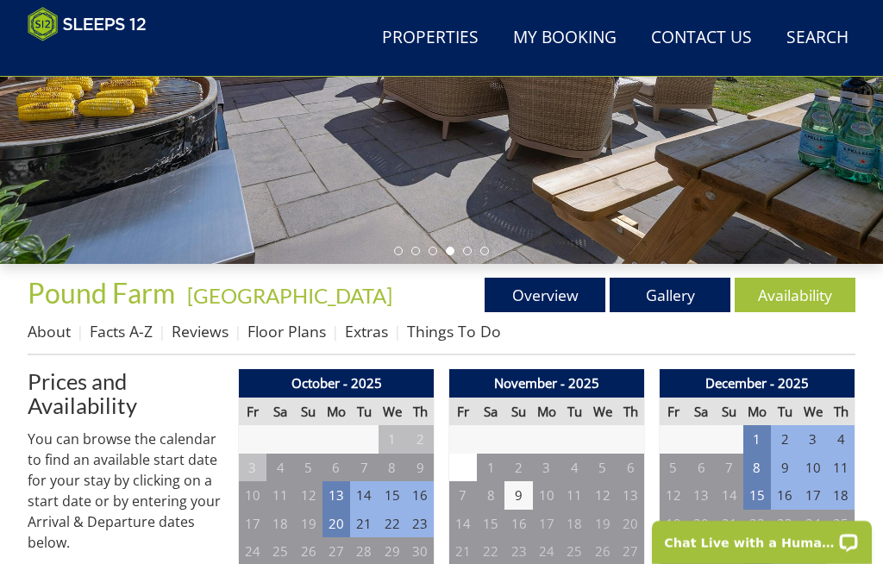
click at [276, 334] on link "Floor Plans" at bounding box center [286, 331] width 78 height 21
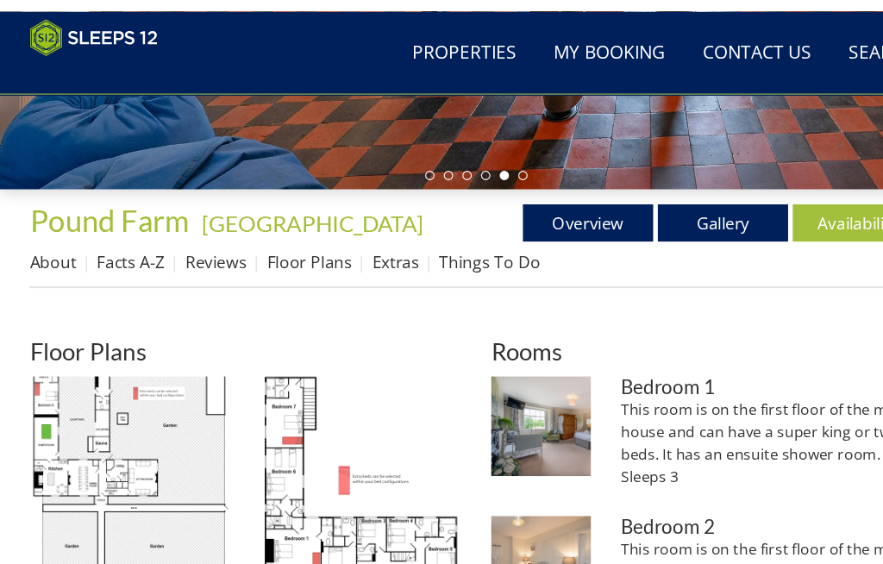
scroll to position [453, 0]
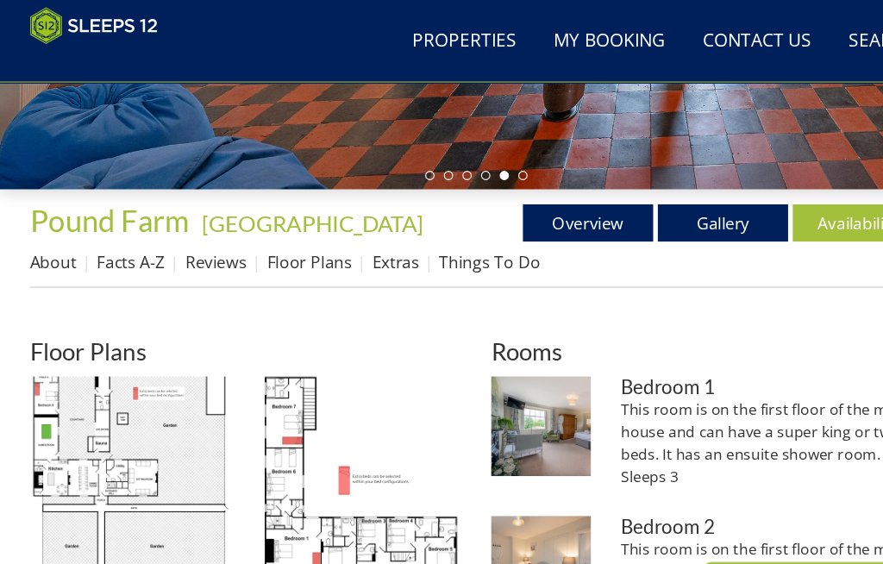
click at [66, 369] on img at bounding box center [121, 442] width 186 height 186
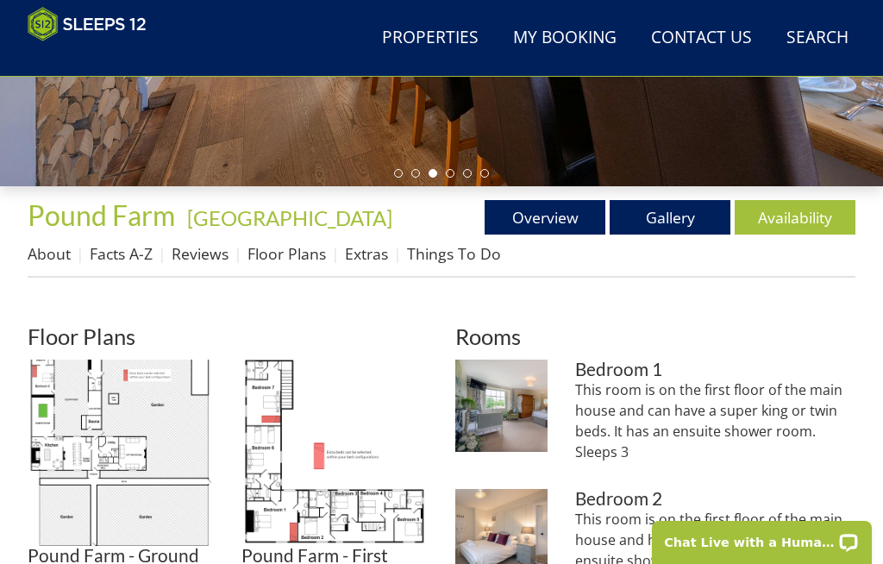
scroll to position [452, 0]
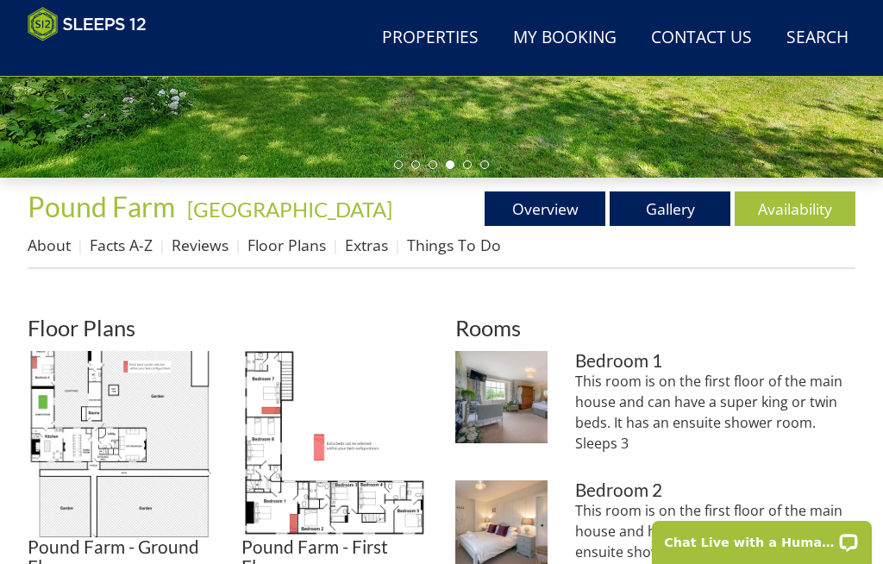
click at [560, 206] on link "Overview" at bounding box center [544, 208] width 121 height 34
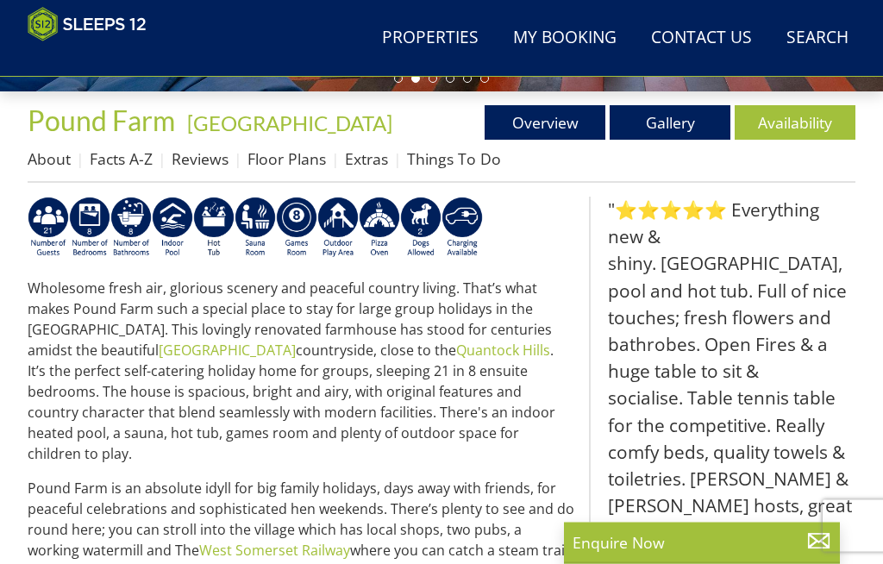
scroll to position [538, 0]
click at [806, 122] on link "Availability" at bounding box center [794, 122] width 121 height 34
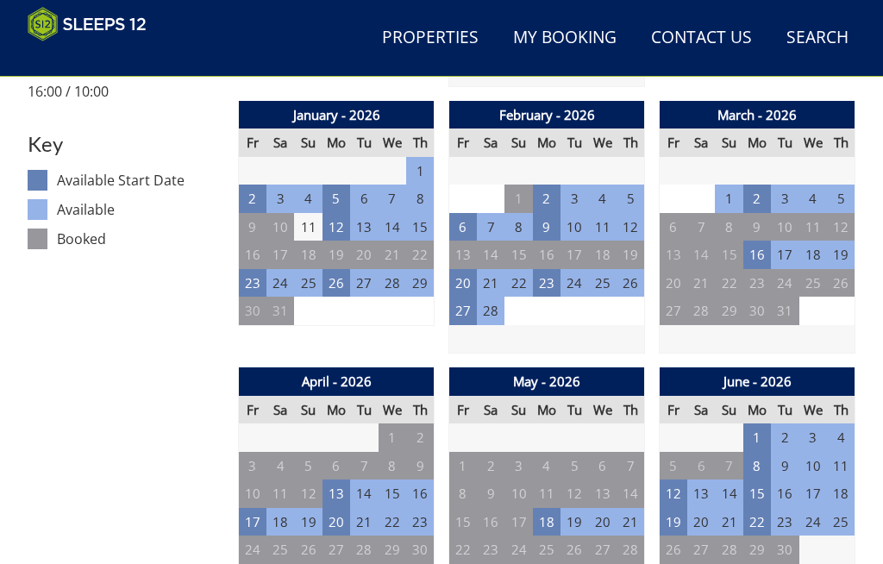
scroll to position [618, 0]
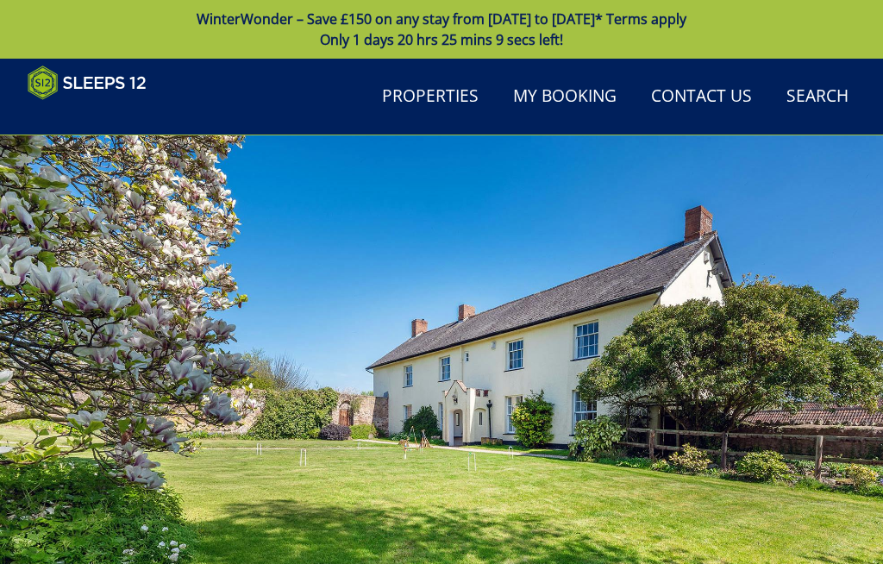
scroll to position [452, 0]
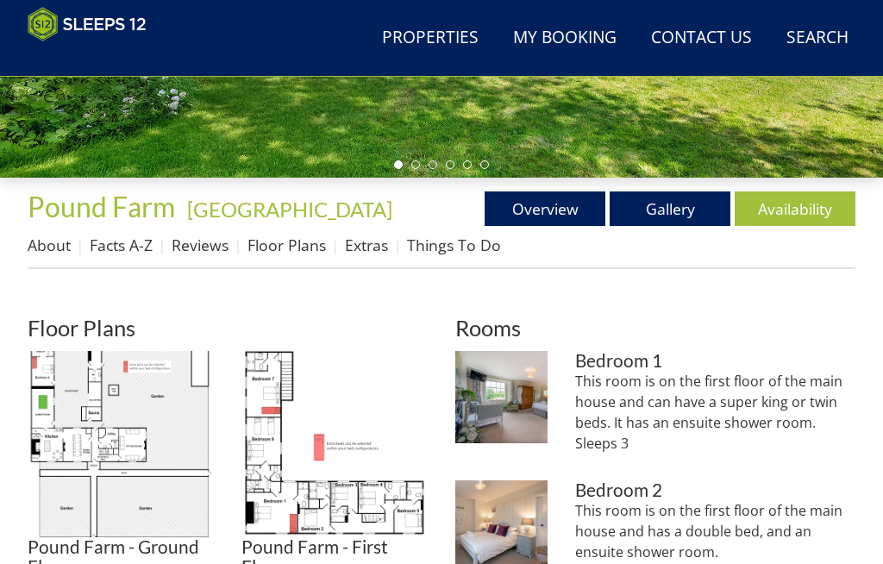
click at [516, 399] on img at bounding box center [501, 397] width 92 height 92
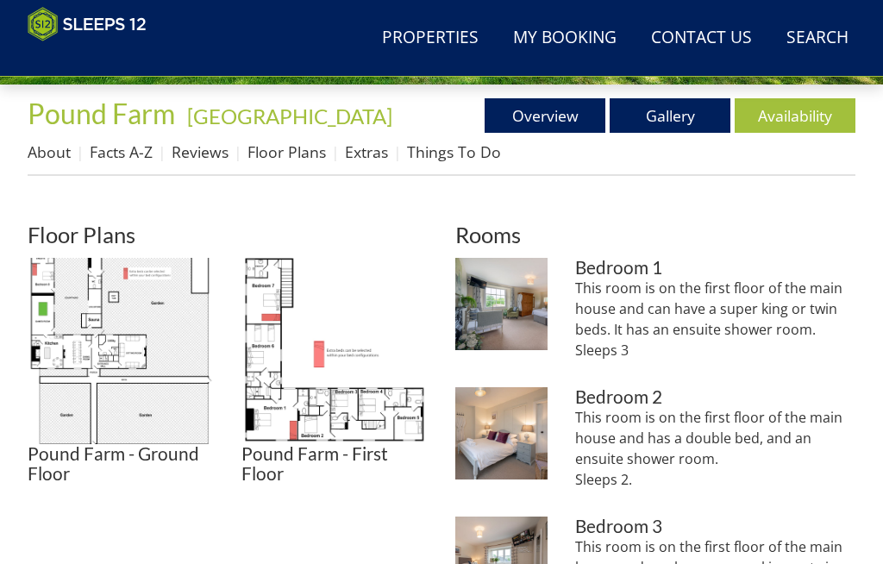
scroll to position [552, 0]
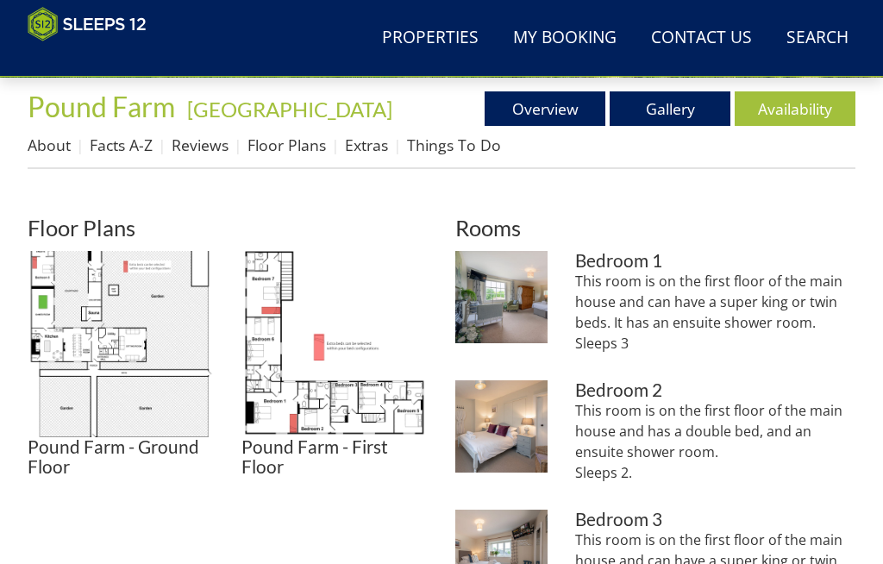
click at [764, 395] on h3 "Bedroom 2" at bounding box center [715, 390] width 280 height 20
click at [523, 423] on img at bounding box center [501, 426] width 92 height 92
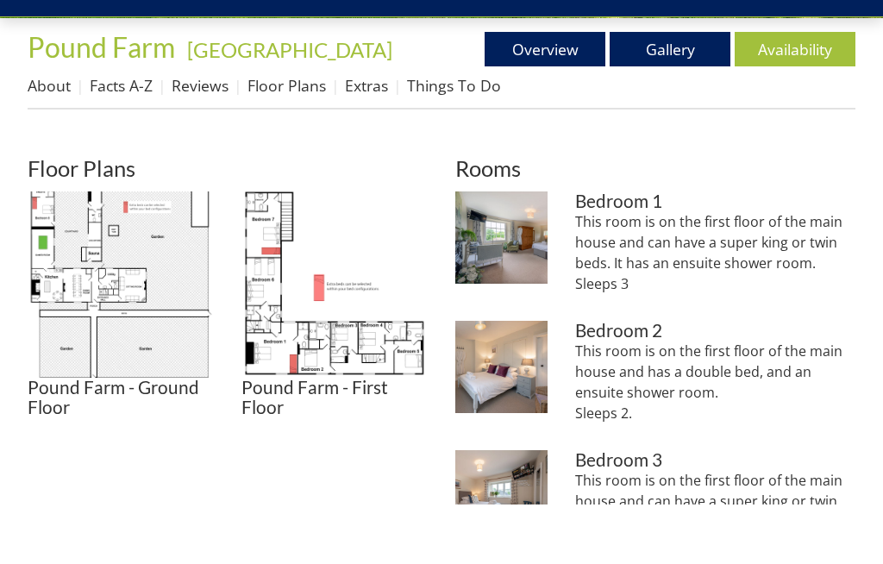
scroll to position [611, 0]
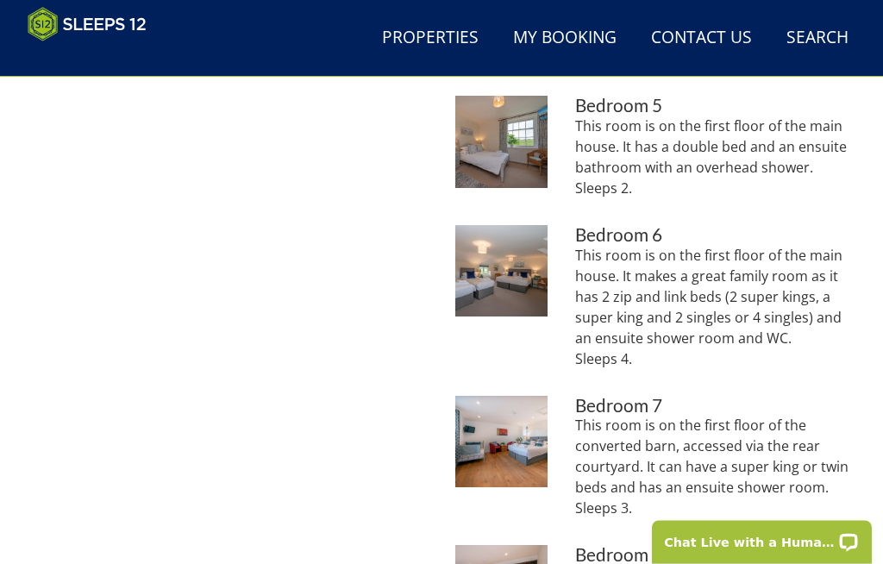
scroll to position [1265, 0]
click at [524, 278] on img at bounding box center [501, 271] width 92 height 92
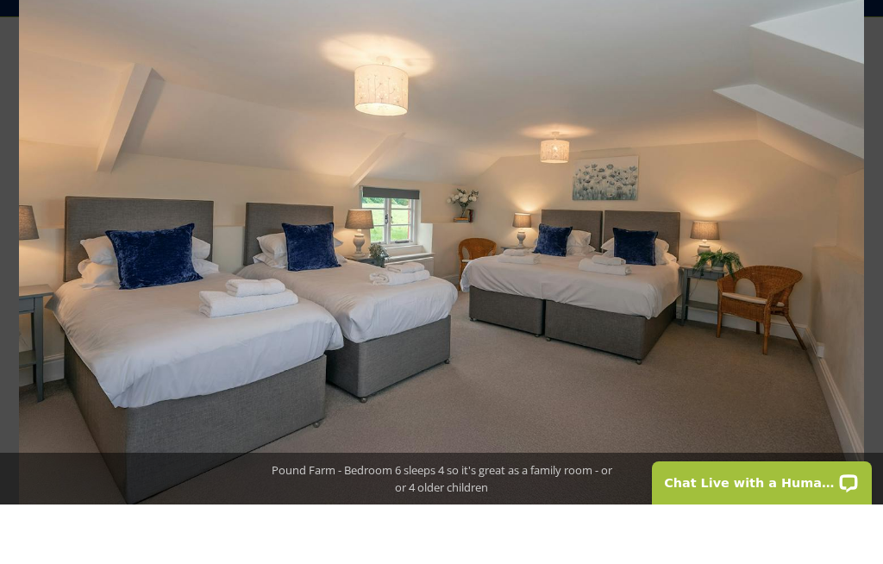
scroll to position [1325, 0]
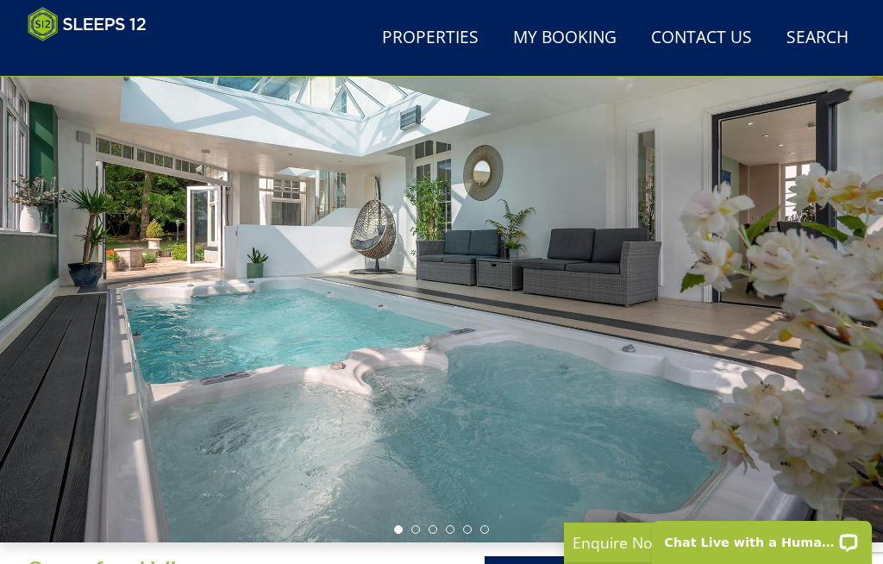
scroll to position [87, 0]
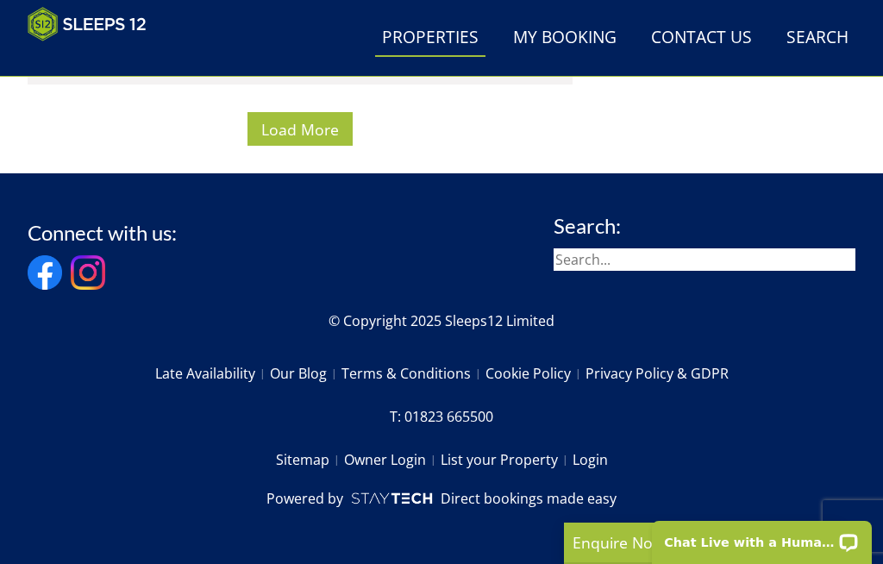
scroll to position [11189, 0]
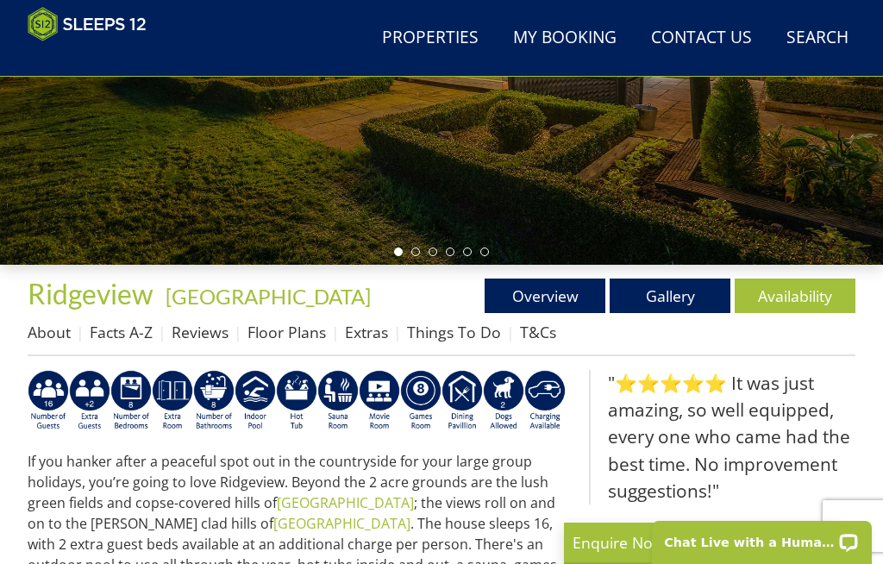
scroll to position [372, 0]
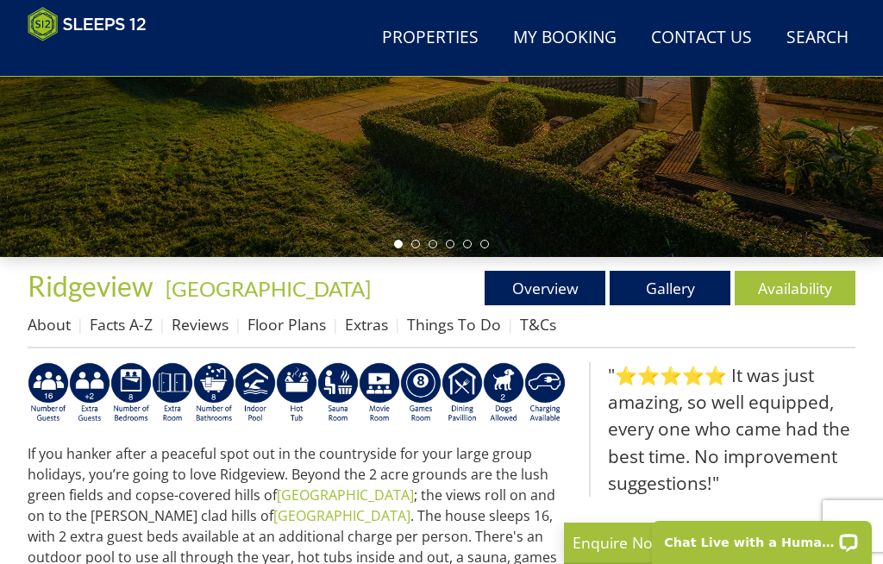
click at [810, 284] on link "Availability" at bounding box center [794, 288] width 121 height 34
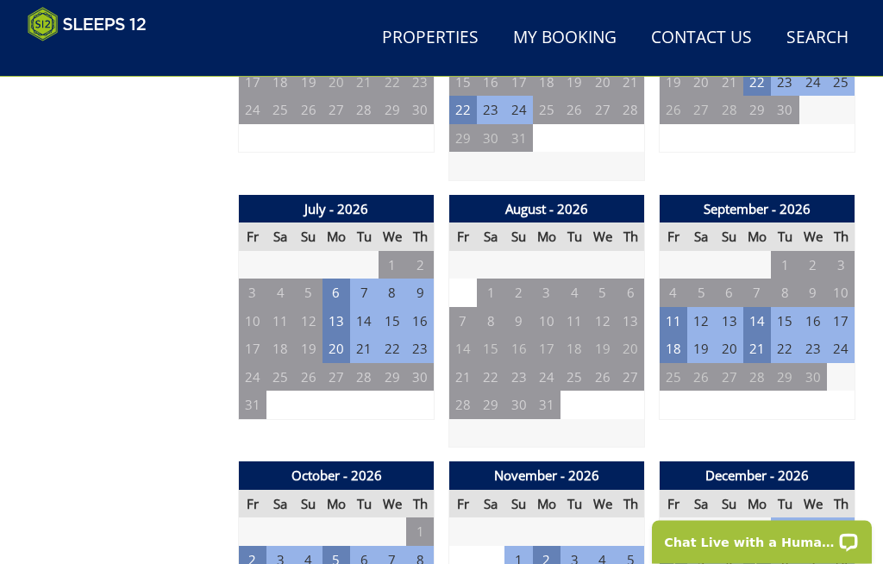
scroll to position [1340, 0]
click at [344, 307] on td "13" at bounding box center [336, 321] width 28 height 28
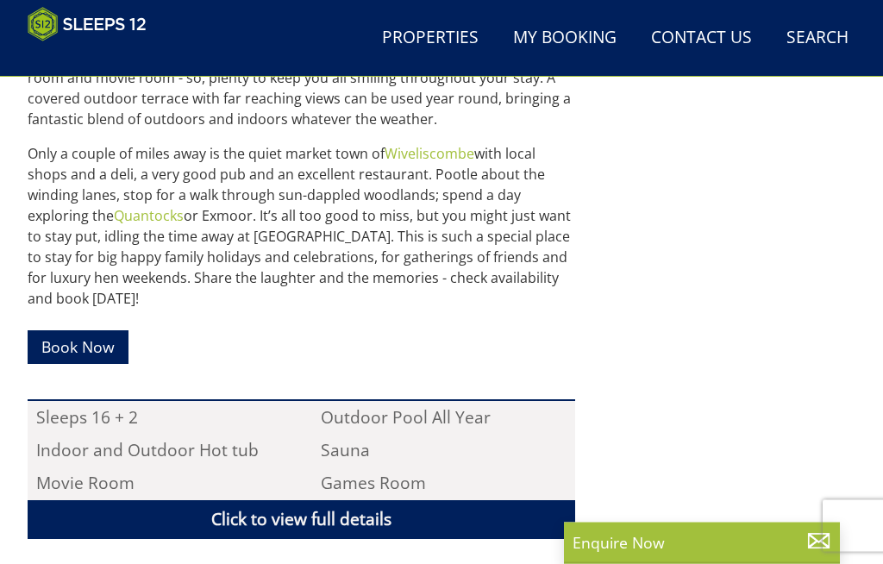
scroll to position [845, 0]
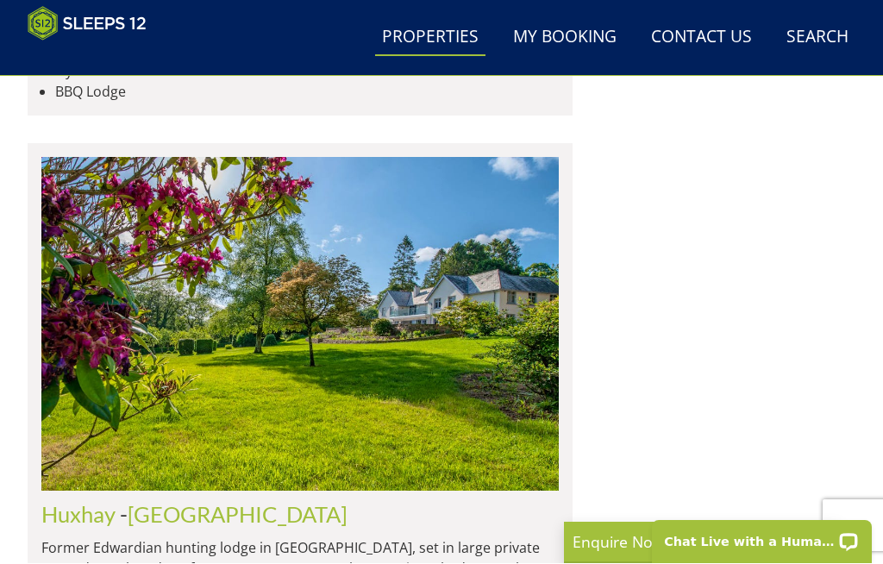
scroll to position [7615, 0]
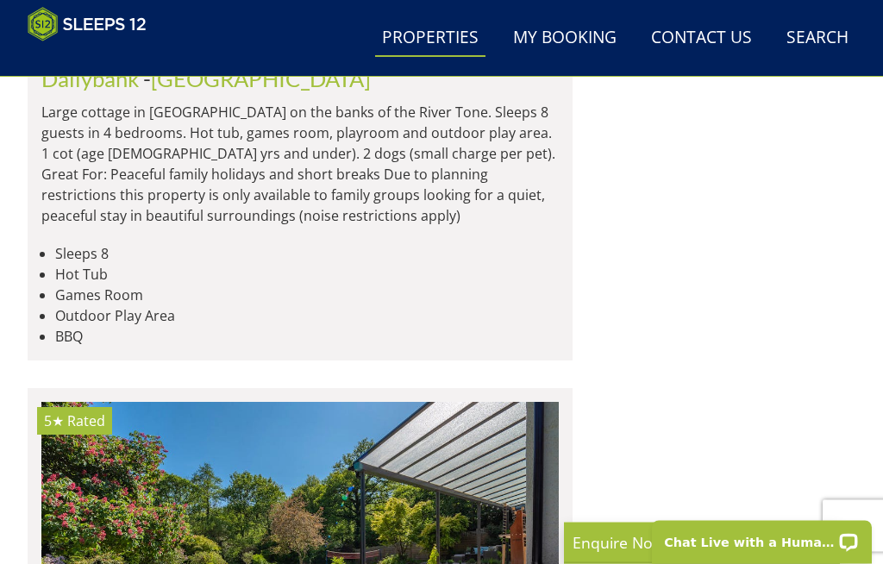
scroll to position [8343, 0]
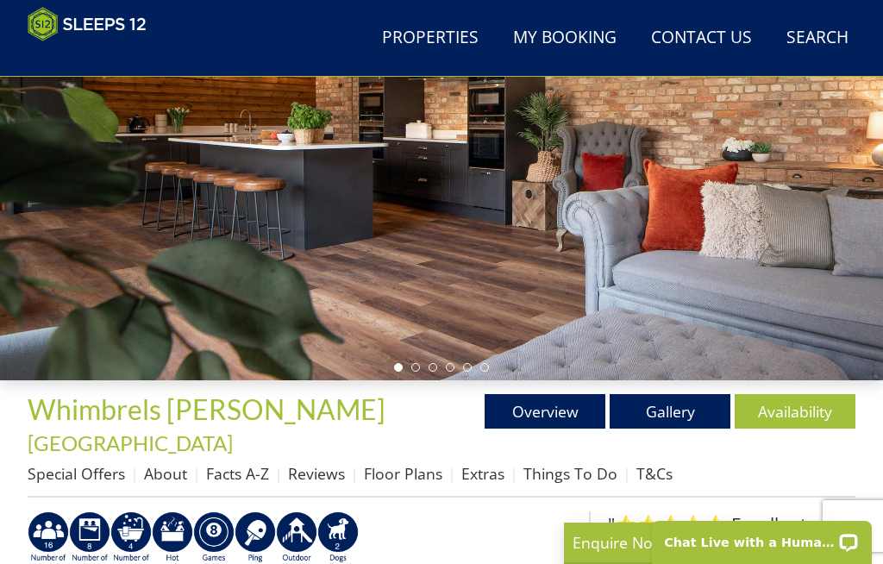
click at [795, 400] on link "Availability" at bounding box center [794, 411] width 121 height 34
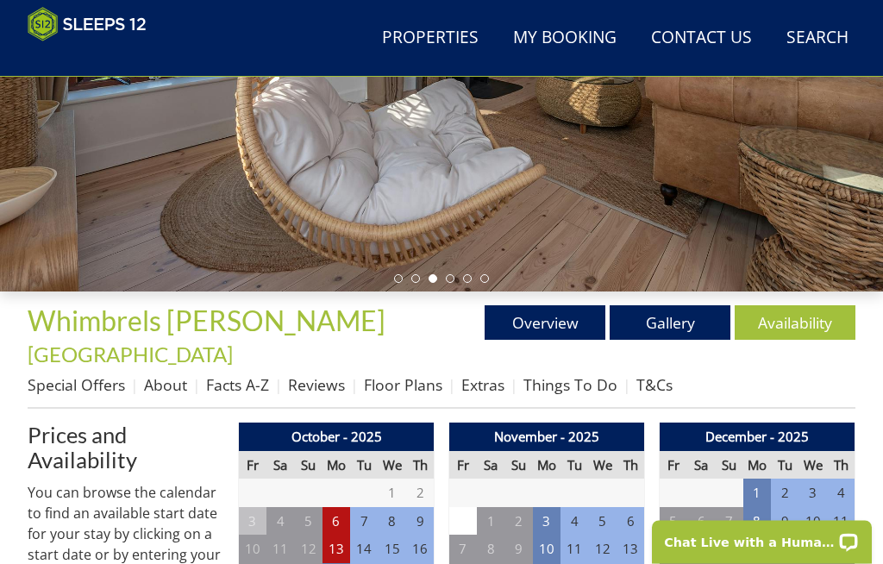
scroll to position [339, 0]
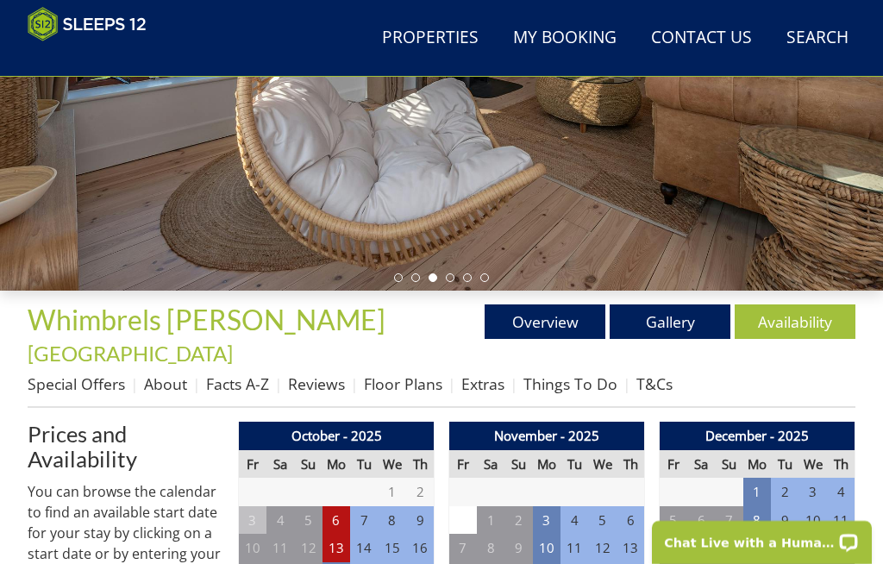
click at [563, 309] on link "Overview" at bounding box center [544, 321] width 121 height 34
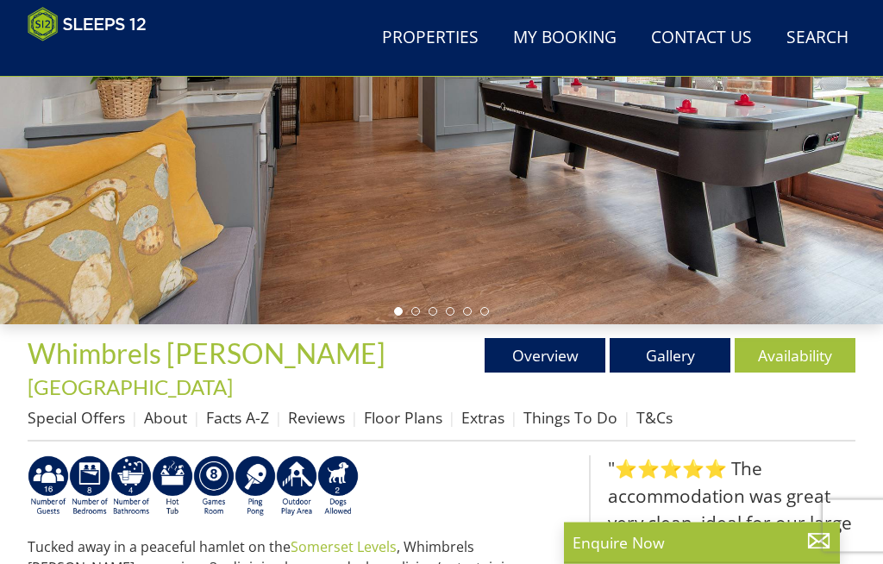
scroll to position [305, 0]
click at [675, 346] on link "Gallery" at bounding box center [669, 355] width 121 height 34
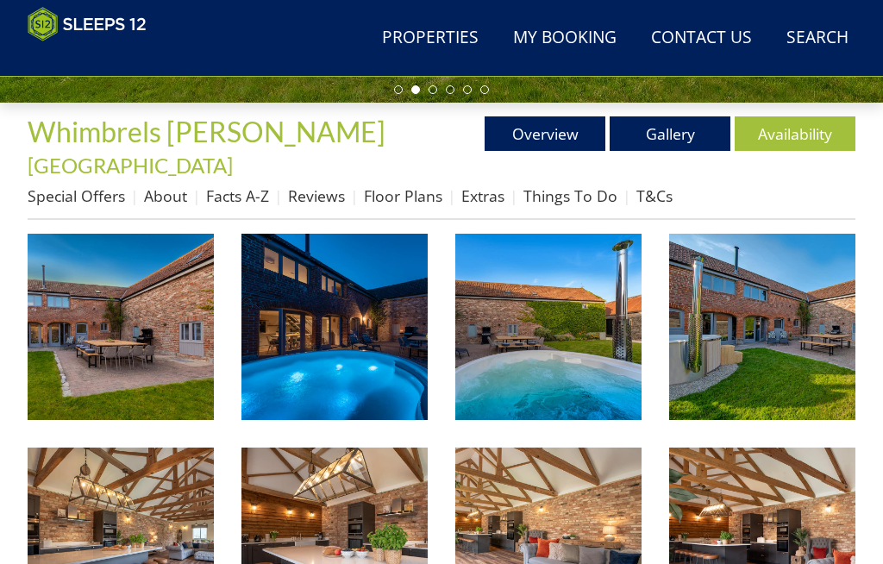
scroll to position [931, 0]
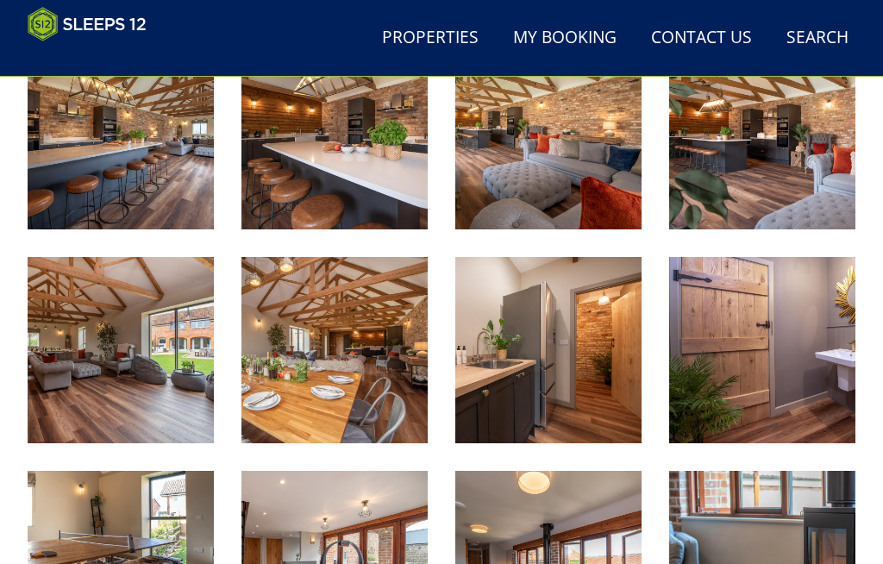
click at [184, 349] on img at bounding box center [121, 350] width 186 height 186
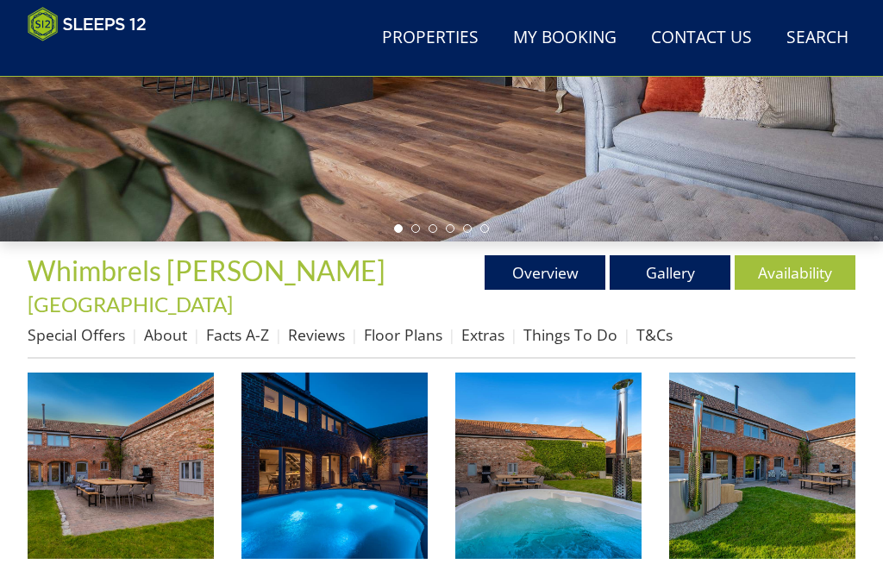
scroll to position [388, 0]
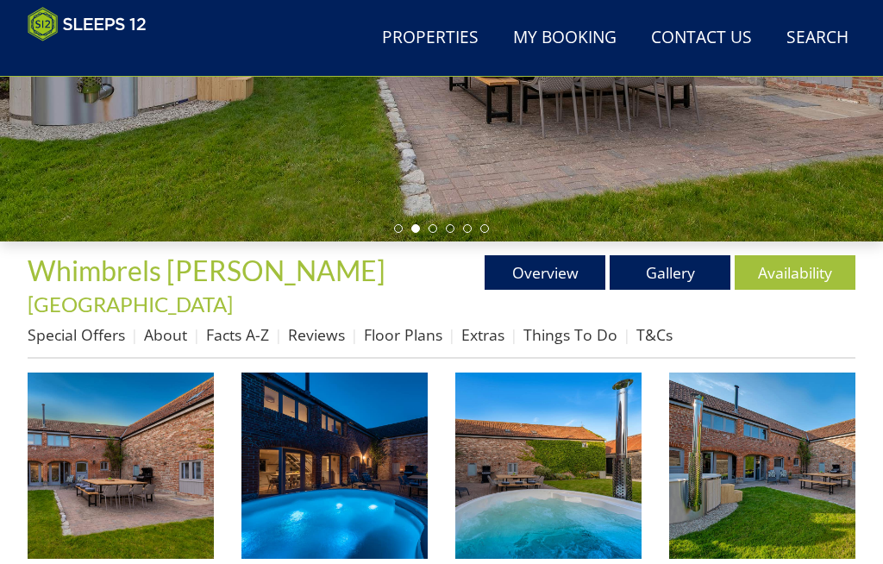
click at [406, 324] on link "Floor Plans" at bounding box center [403, 334] width 78 height 21
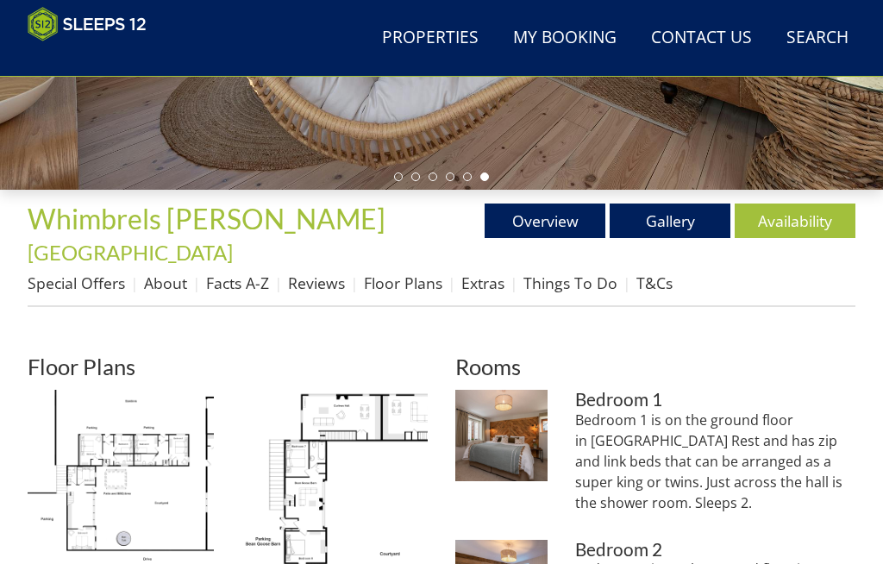
scroll to position [435, 0]
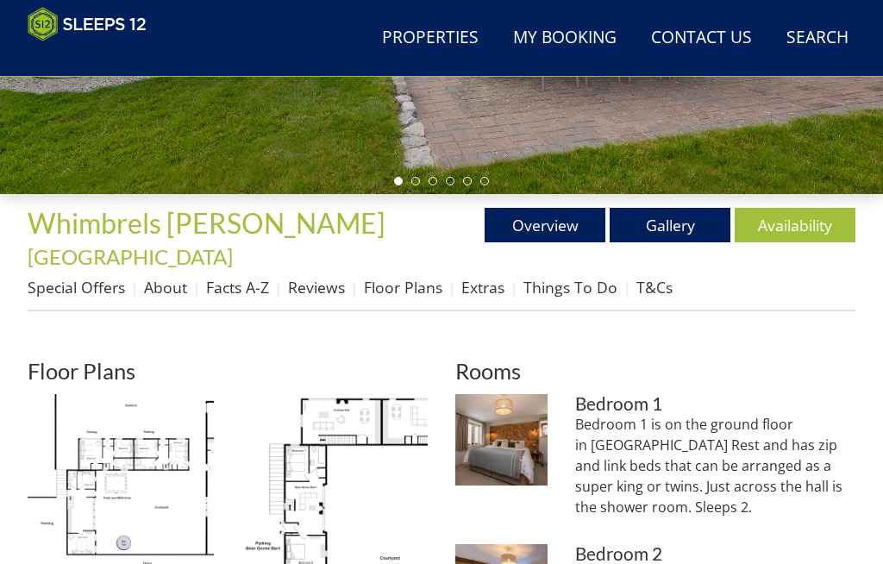
click at [96, 277] on link "Special Offers" at bounding box center [76, 287] width 97 height 21
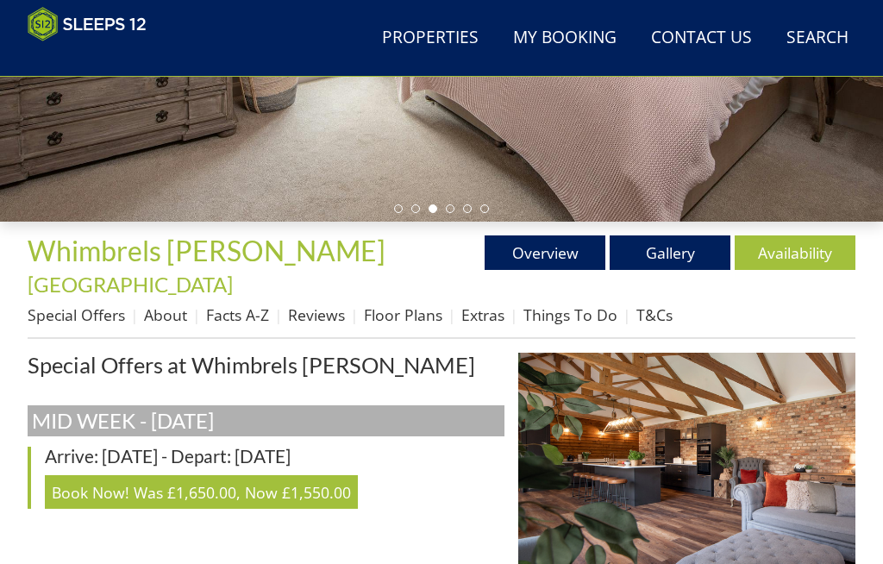
scroll to position [408, 0]
click at [487, 304] on link "Extras" at bounding box center [482, 314] width 43 height 21
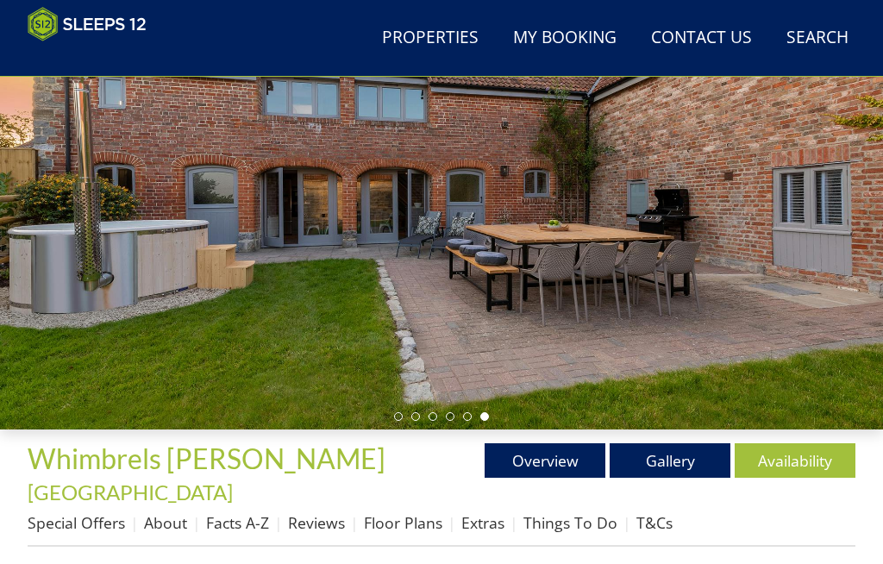
scroll to position [217, 0]
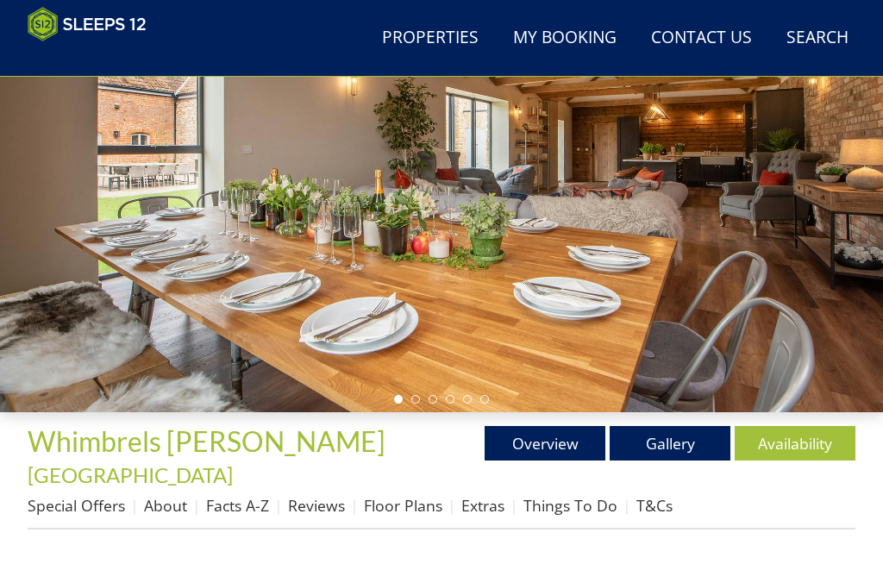
click at [258, 495] on link "Facts A-Z" at bounding box center [237, 505] width 63 height 21
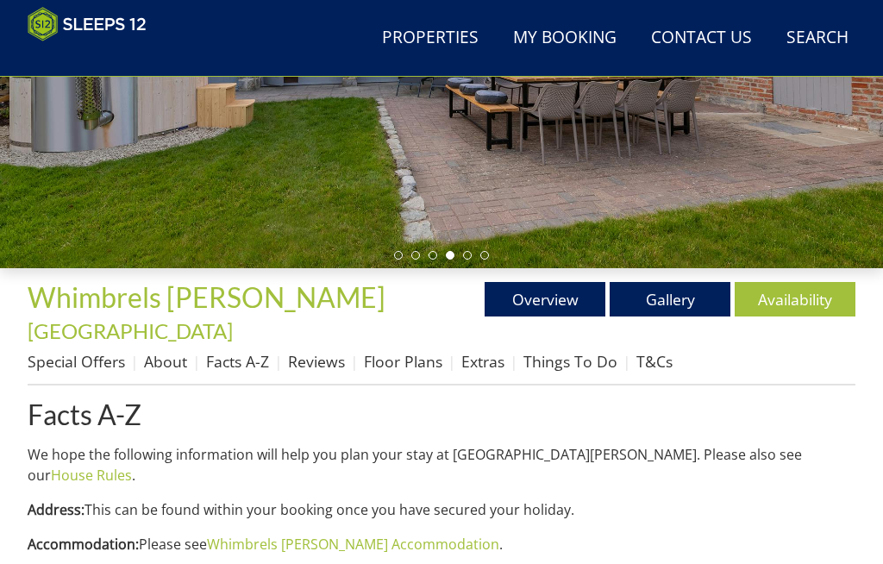
scroll to position [384, 0]
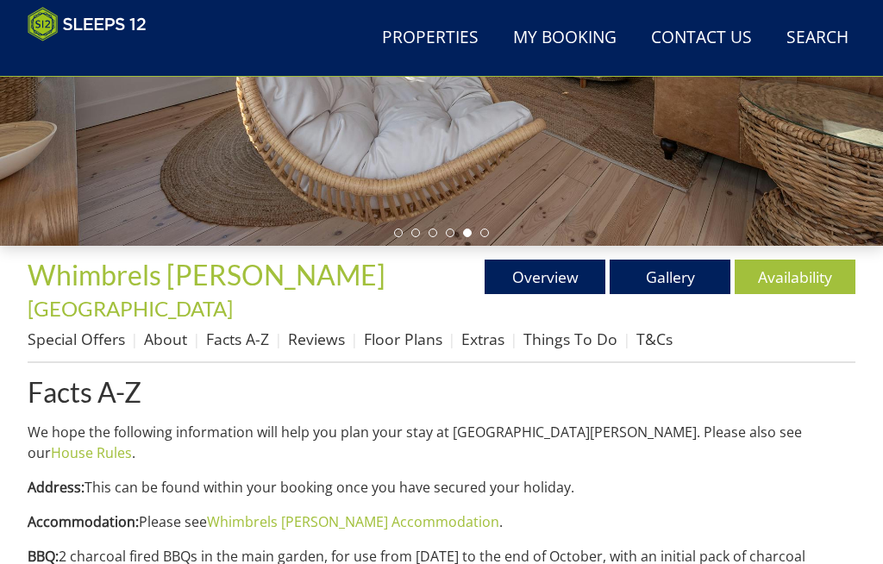
click at [175, 328] on link "About" at bounding box center [165, 338] width 43 height 21
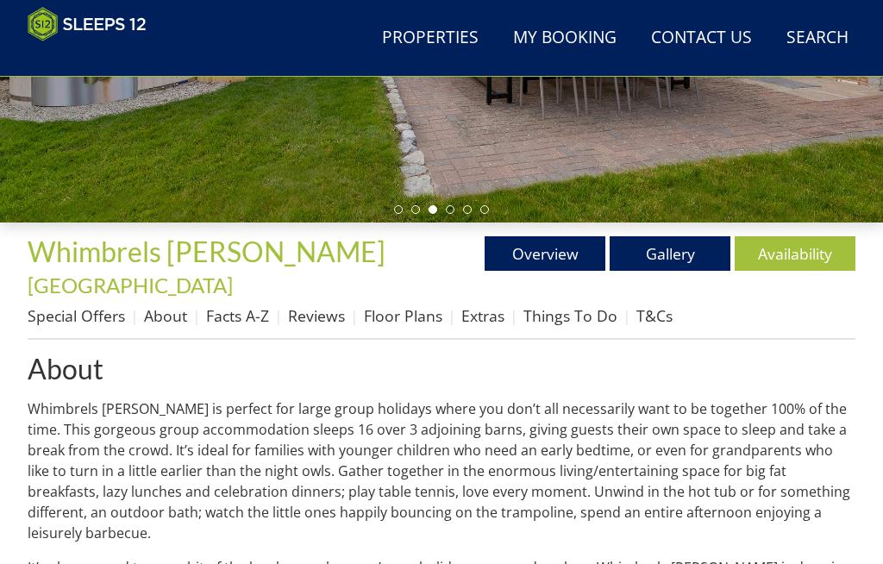
scroll to position [407, 0]
click at [690, 246] on link "Gallery" at bounding box center [669, 253] width 121 height 34
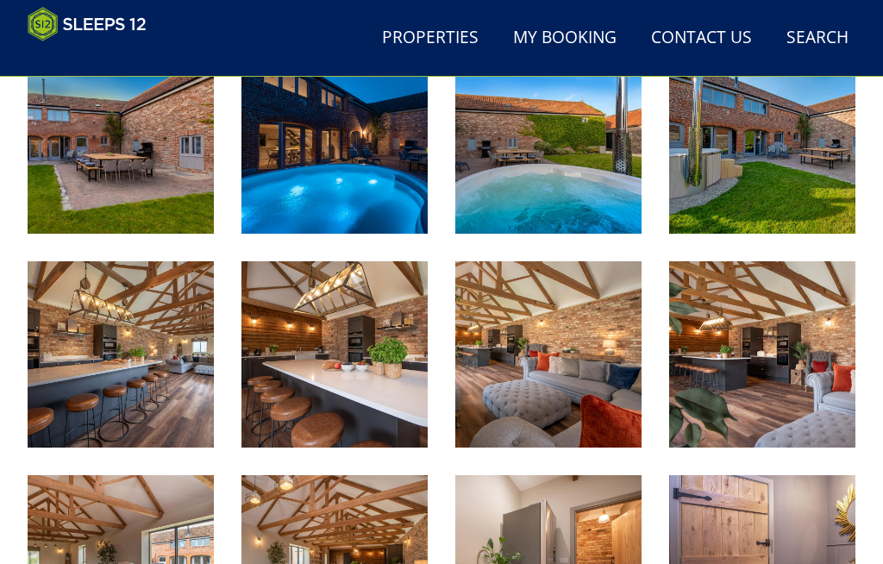
scroll to position [713, 0]
click at [175, 335] on img at bounding box center [121, 354] width 186 height 186
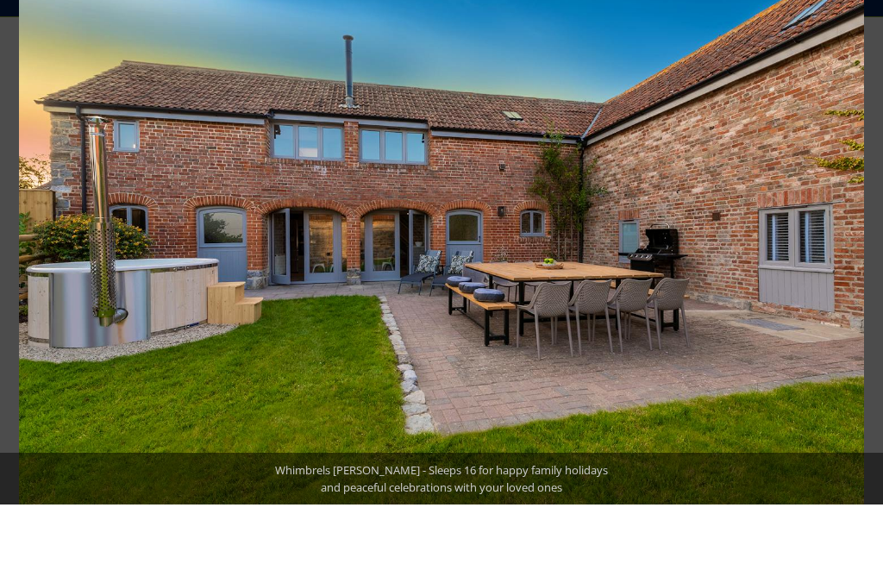
scroll to position [772, 0]
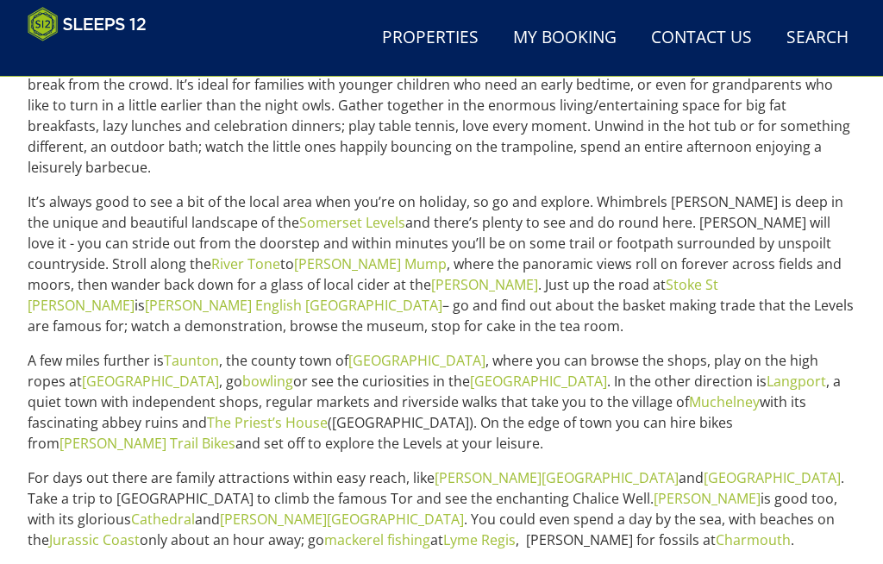
scroll to position [407, 0]
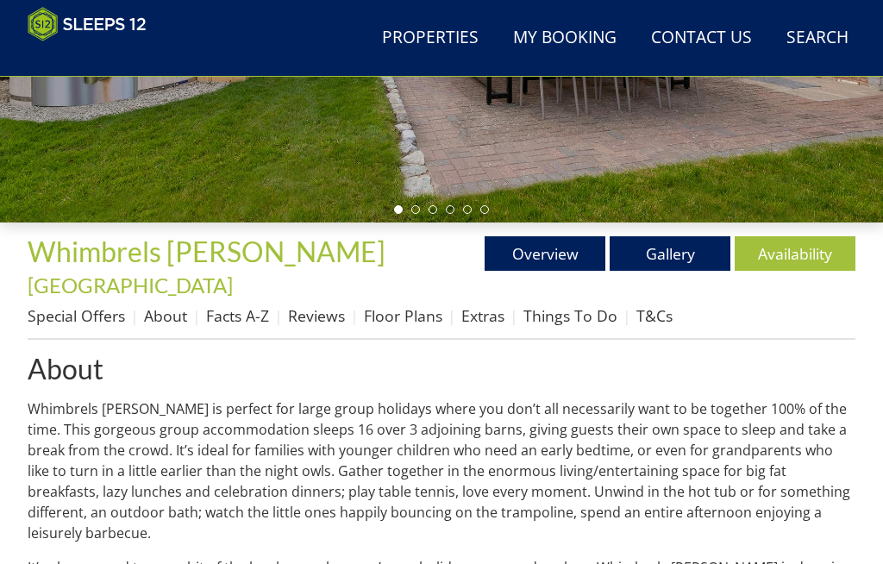
click at [418, 305] on link "Floor Plans" at bounding box center [403, 315] width 78 height 21
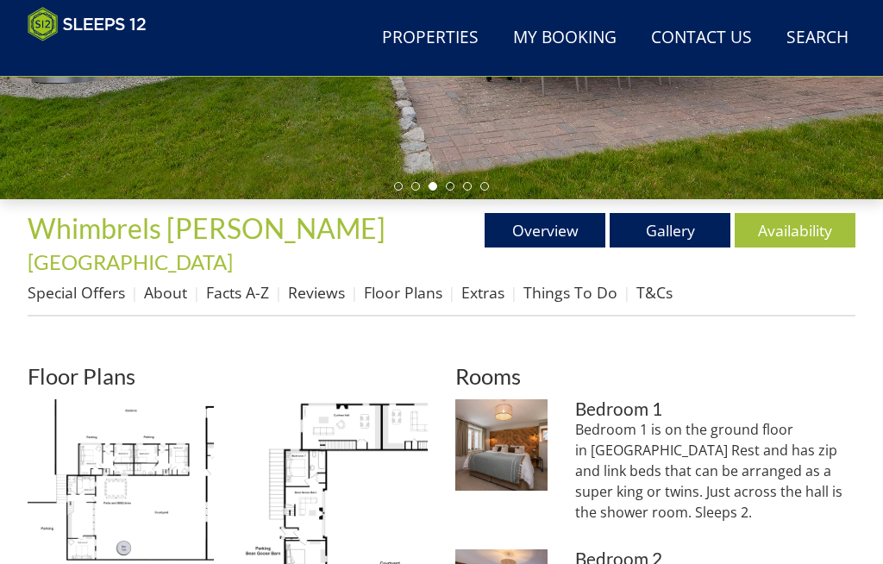
scroll to position [440, 0]
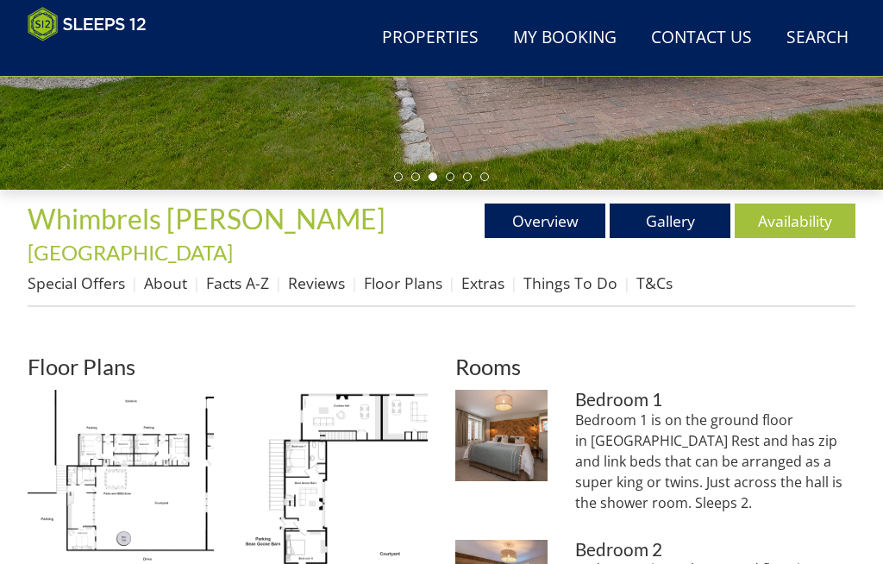
click at [317, 272] on link "Reviews" at bounding box center [316, 282] width 57 height 21
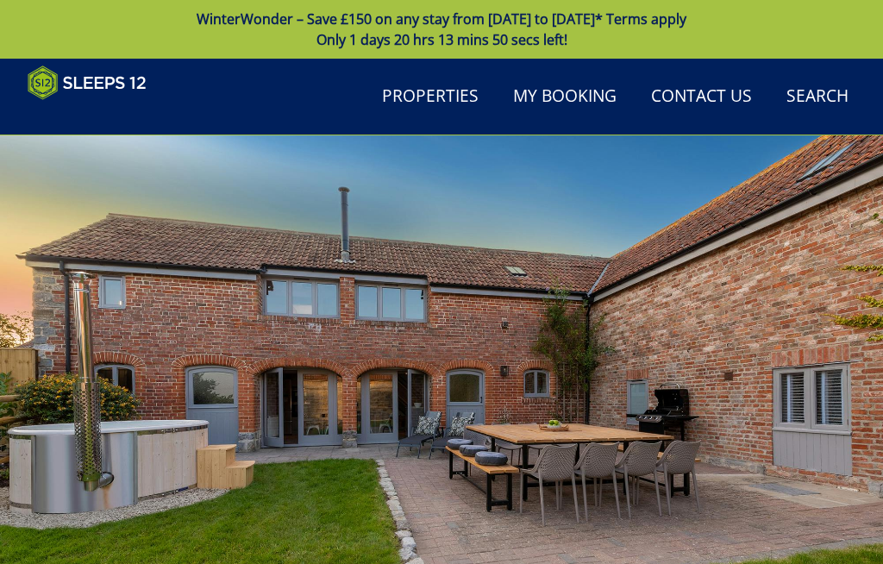
scroll to position [407, 0]
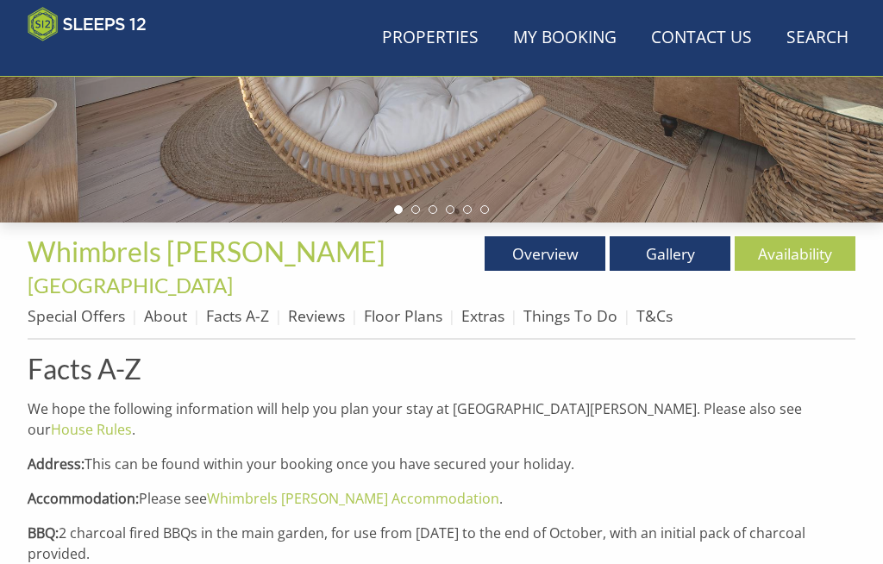
scroll to position [384, 0]
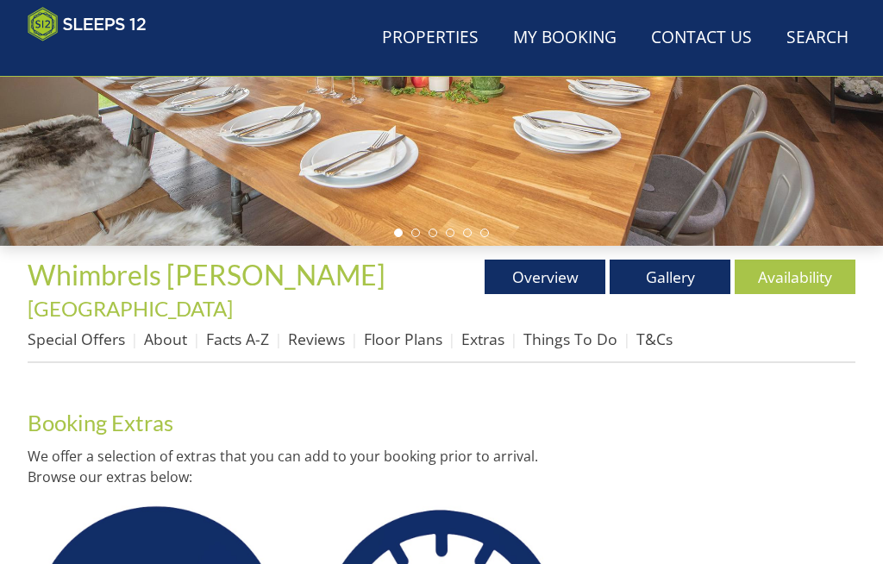
scroll to position [217, 0]
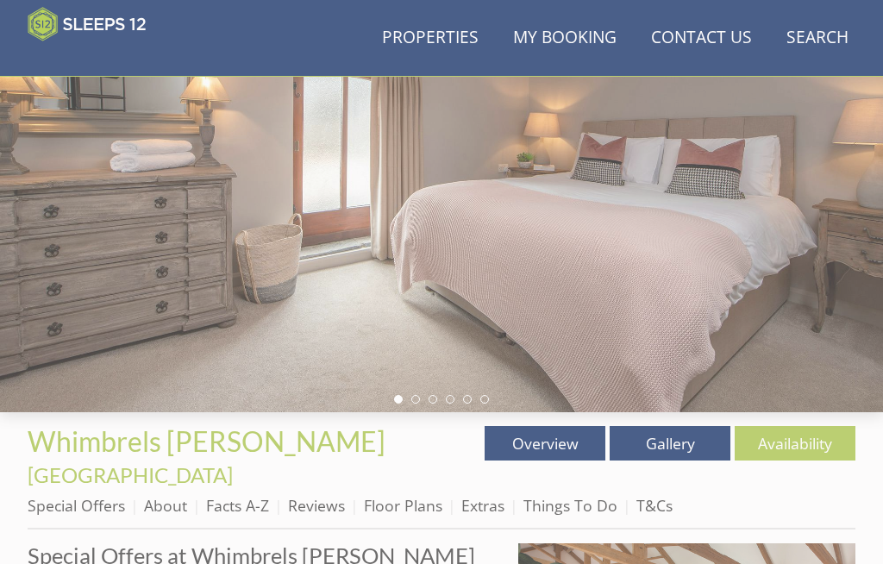
scroll to position [408, 0]
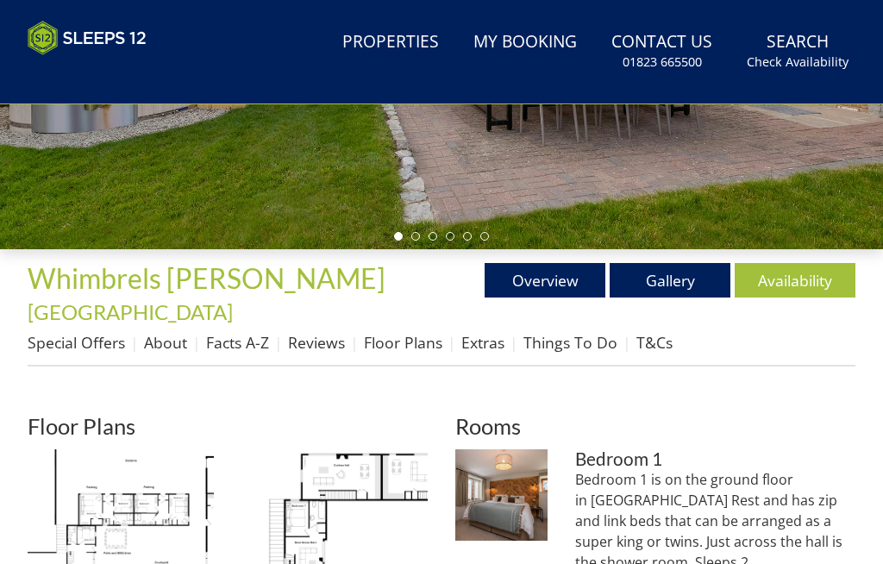
scroll to position [435, 0]
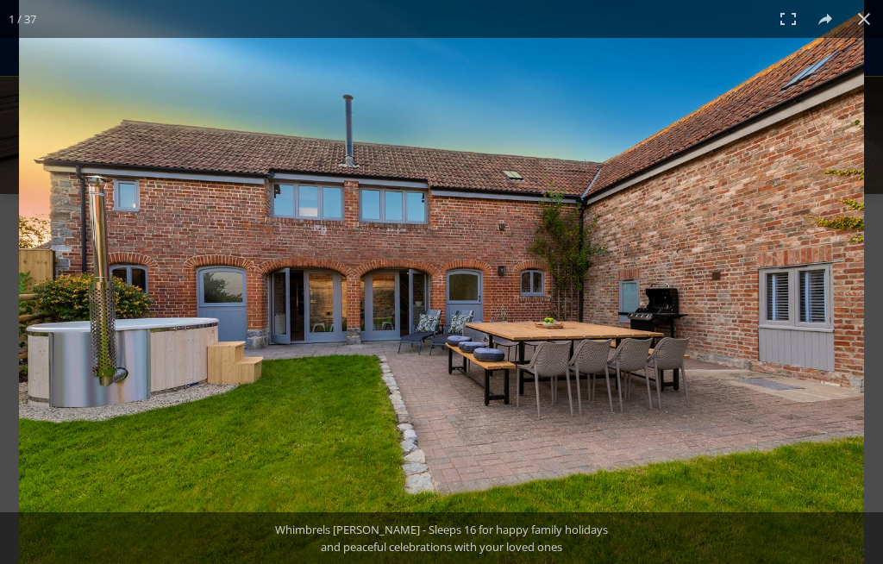
scroll to position [388, 0]
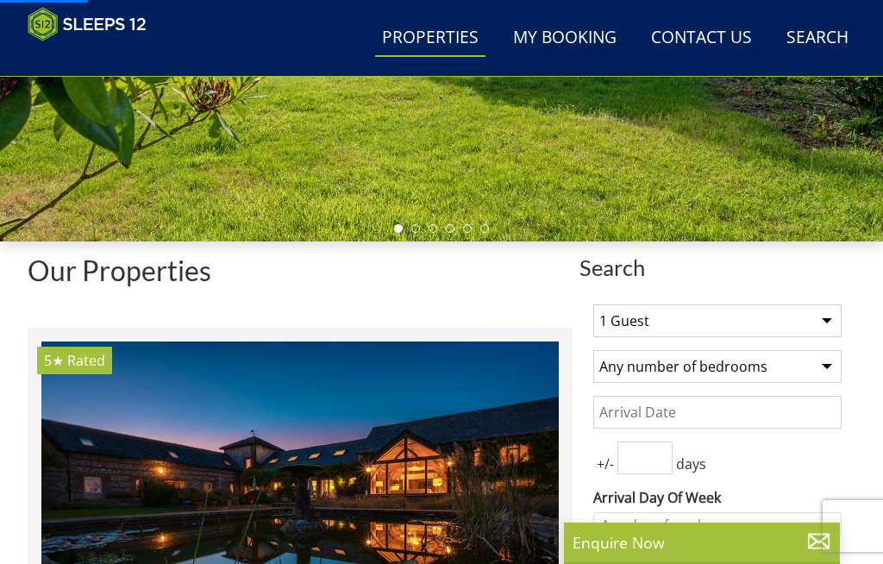
scroll to position [2196, 0]
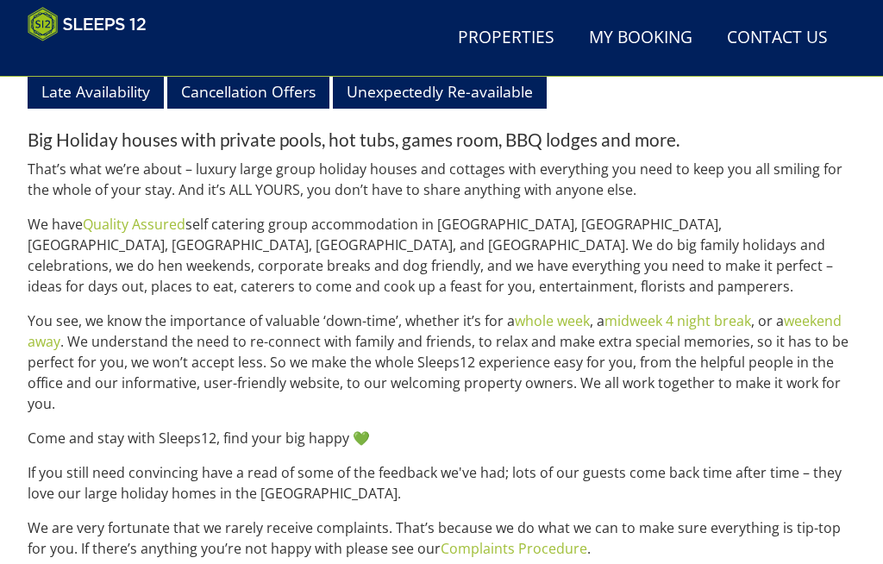
scroll to position [2315, 0]
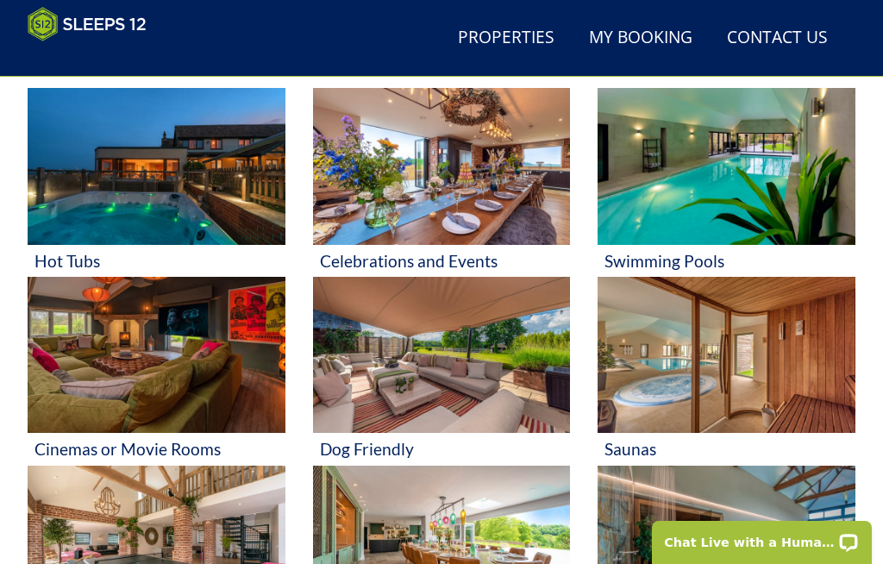
click at [766, 201] on img at bounding box center [726, 166] width 258 height 157
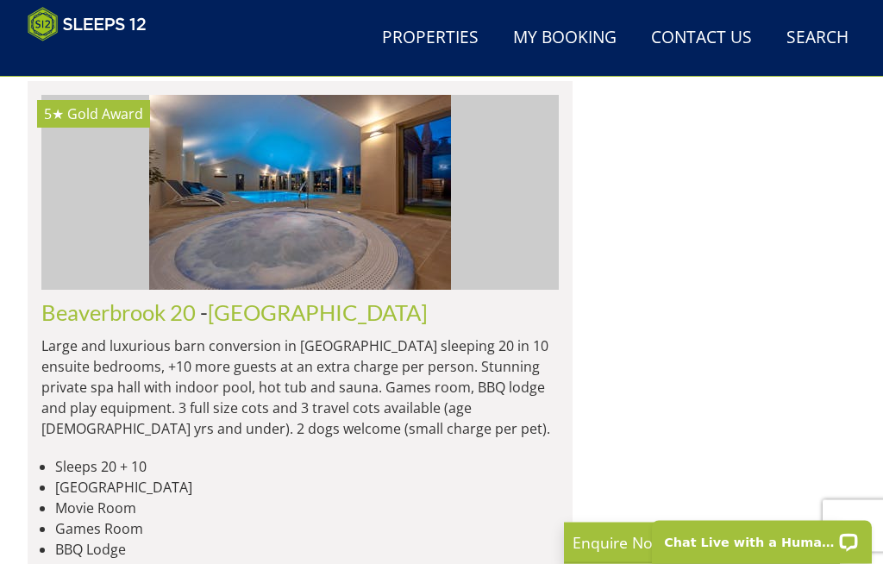
scroll to position [6068, 0]
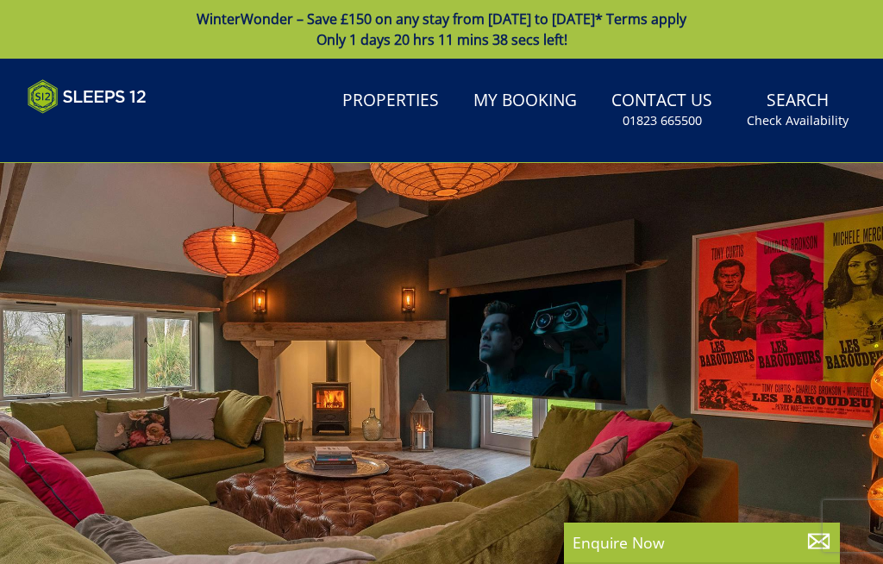
click at [875, 428] on div at bounding box center [441, 410] width 883 height 494
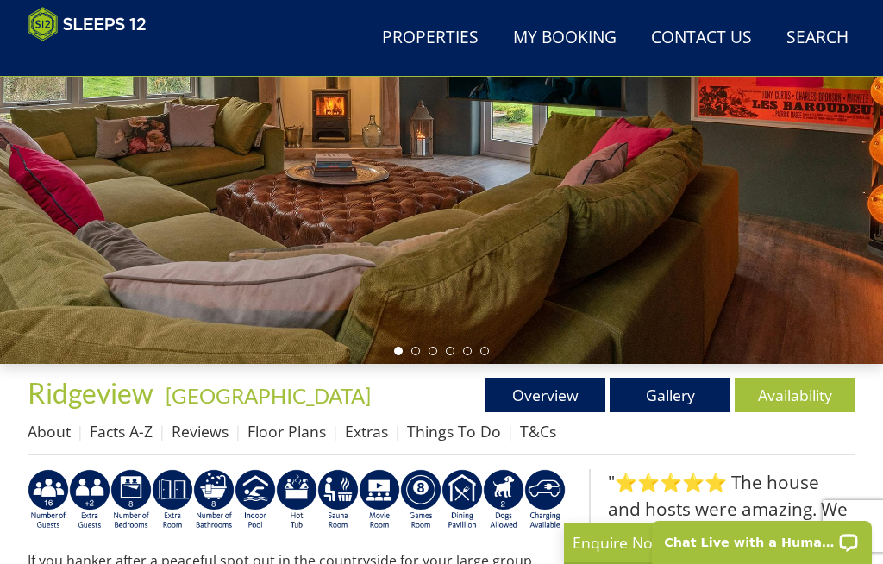
scroll to position [240, 0]
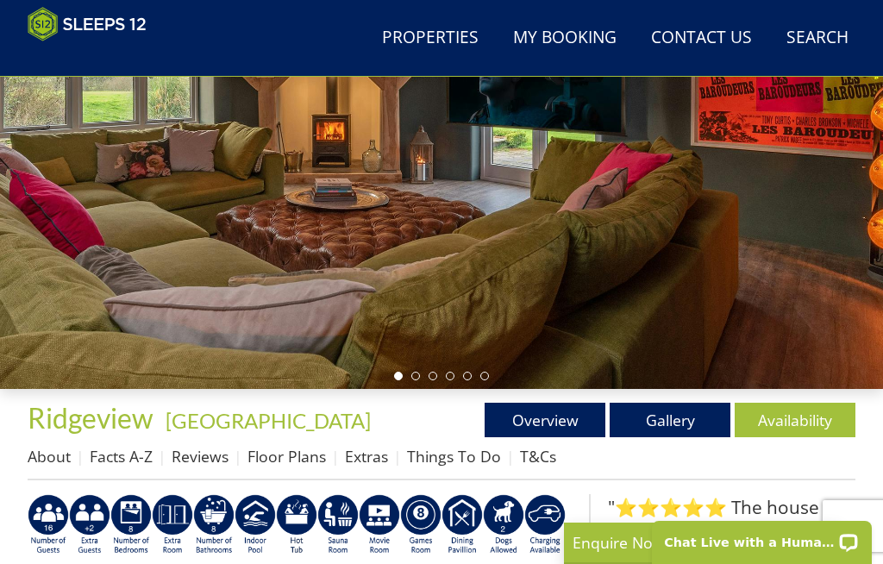
click at [808, 418] on link "Availability" at bounding box center [794, 419] width 121 height 34
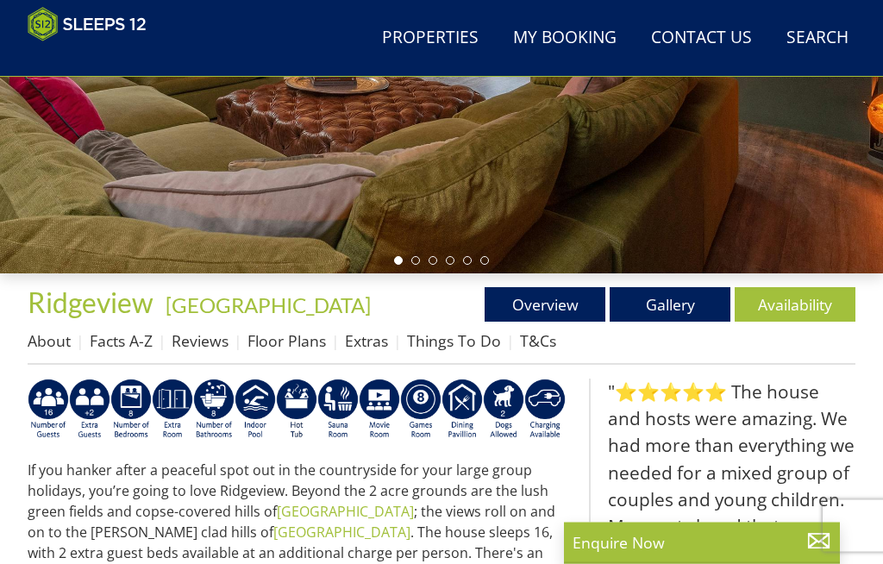
scroll to position [331, 0]
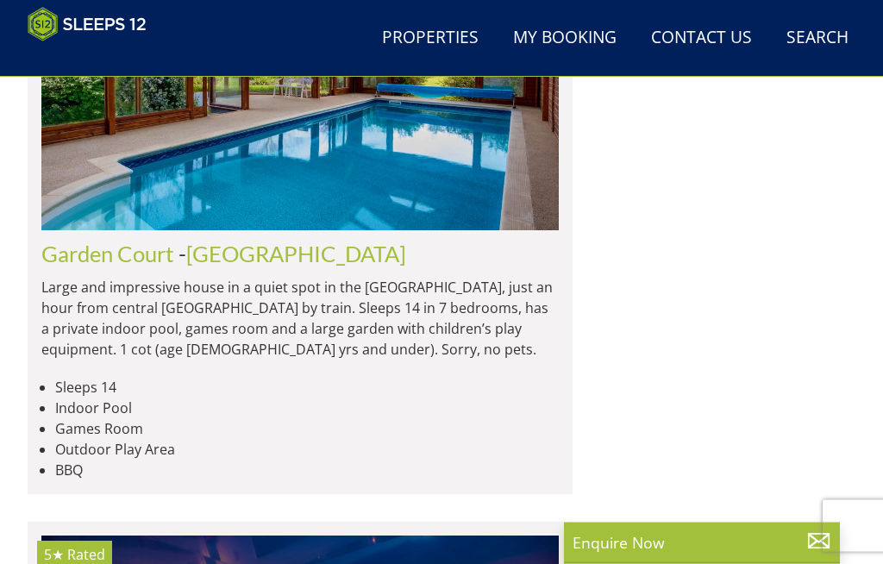
scroll to position [6926, 0]
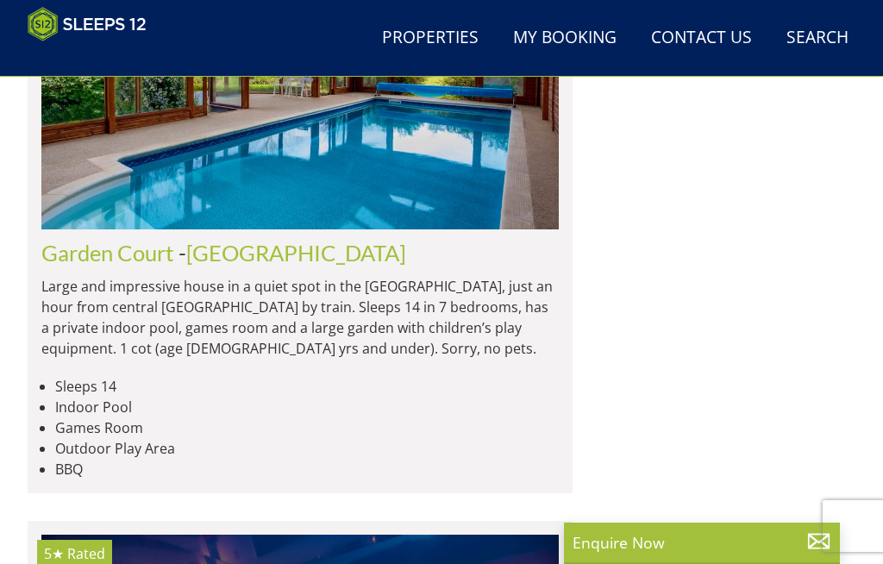
click at [426, 196] on img at bounding box center [299, 63] width 517 height 334
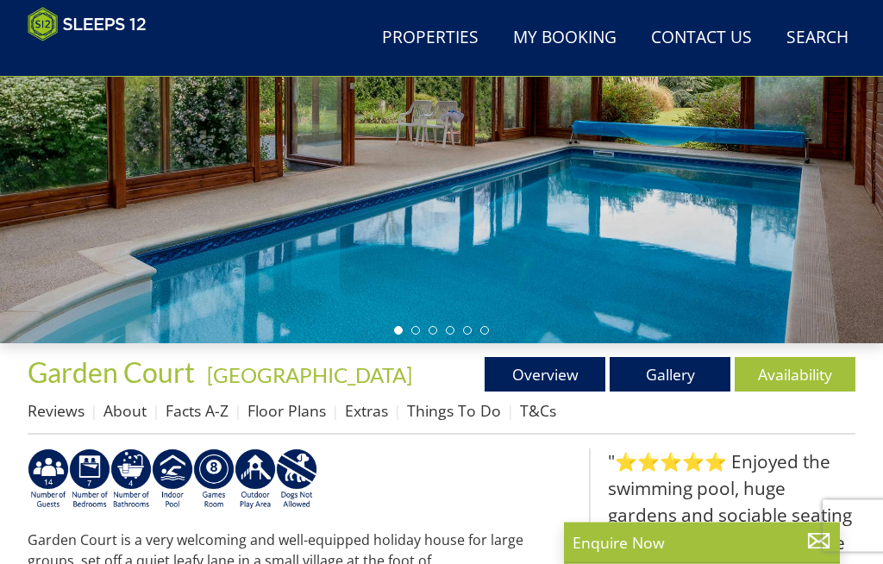
scroll to position [424, 0]
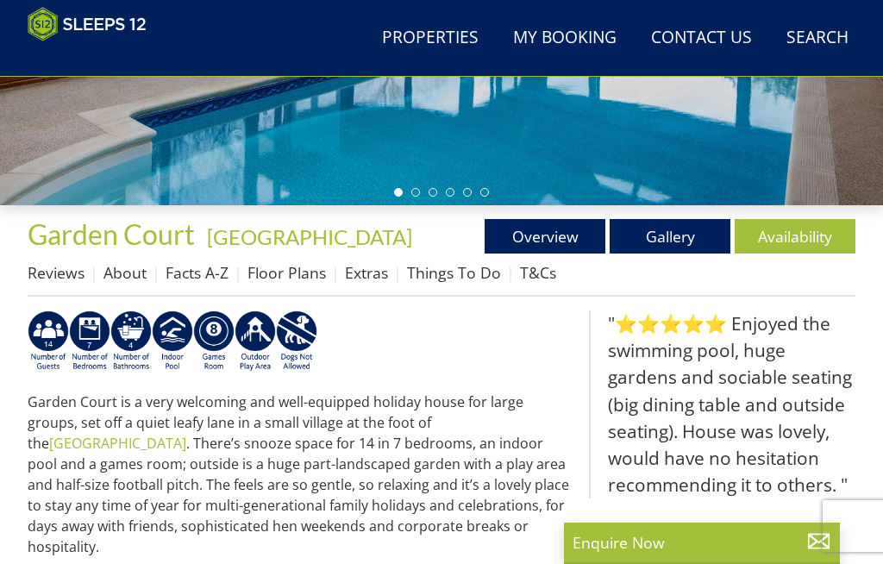
click at [812, 240] on link "Availability" at bounding box center [794, 236] width 121 height 34
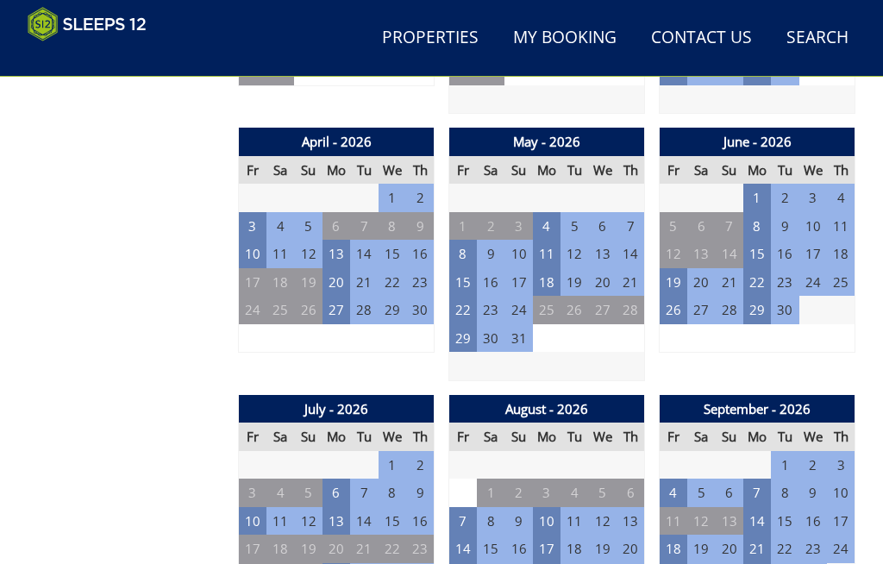
scroll to position [1140, 0]
click at [259, 507] on td "10" at bounding box center [253, 521] width 28 height 28
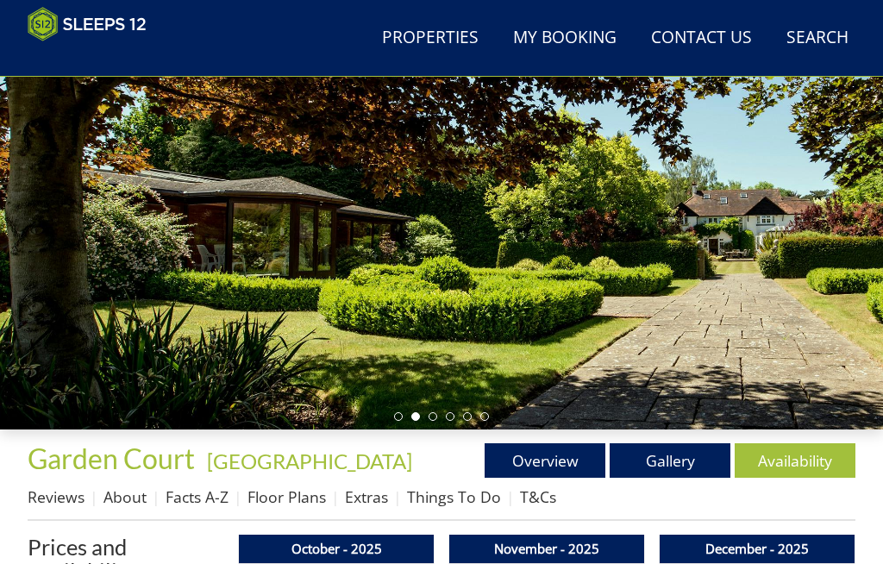
scroll to position [199, 0]
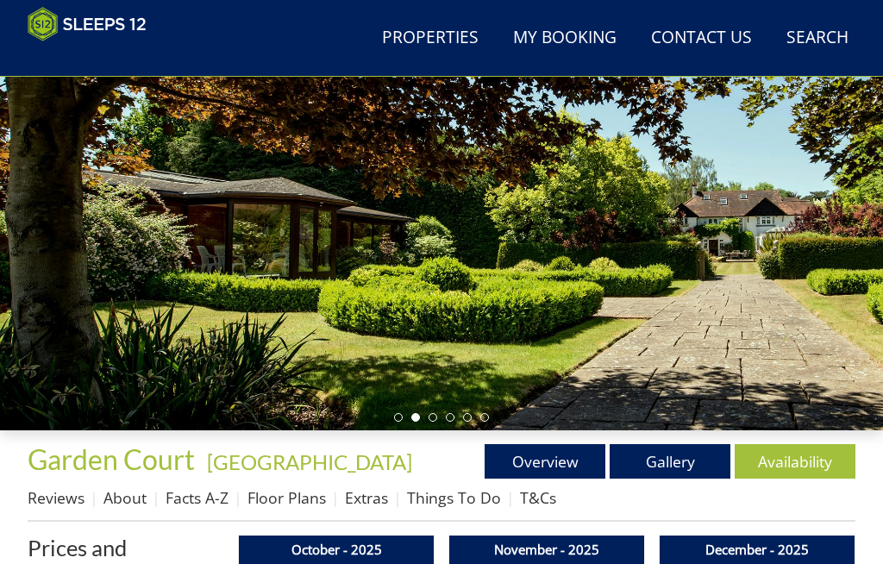
click at [684, 464] on link "Gallery" at bounding box center [669, 461] width 121 height 34
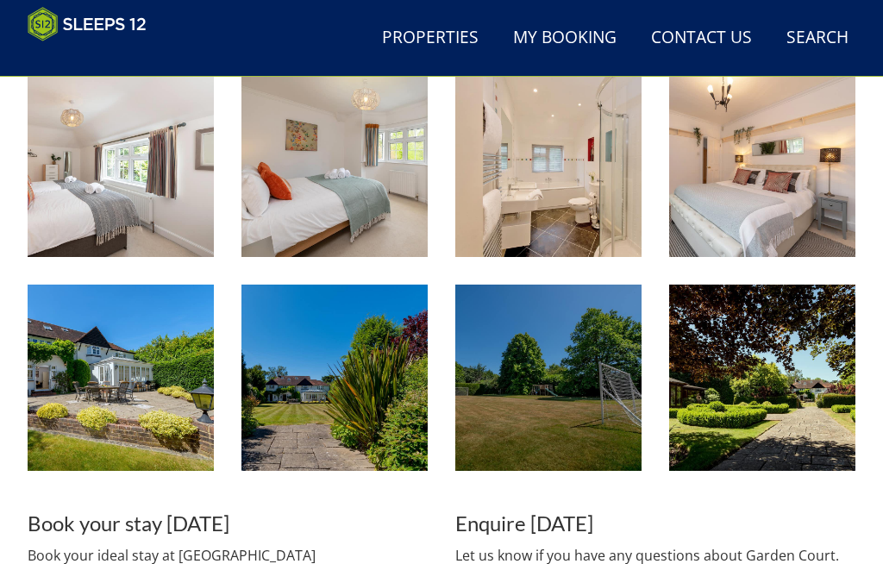
scroll to position [1518, 0]
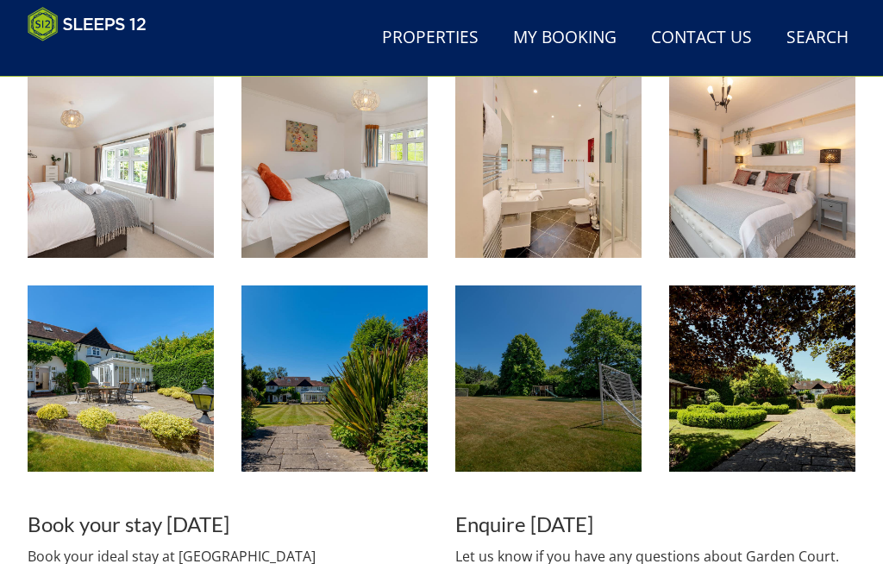
click at [170, 401] on img at bounding box center [121, 378] width 186 height 186
click at [390, 368] on img at bounding box center [334, 378] width 186 height 186
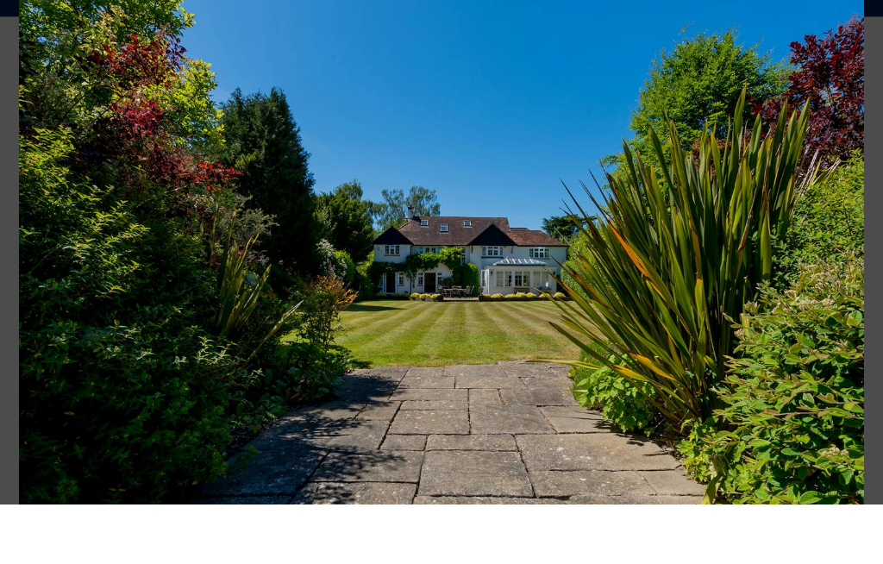
scroll to position [1578, 0]
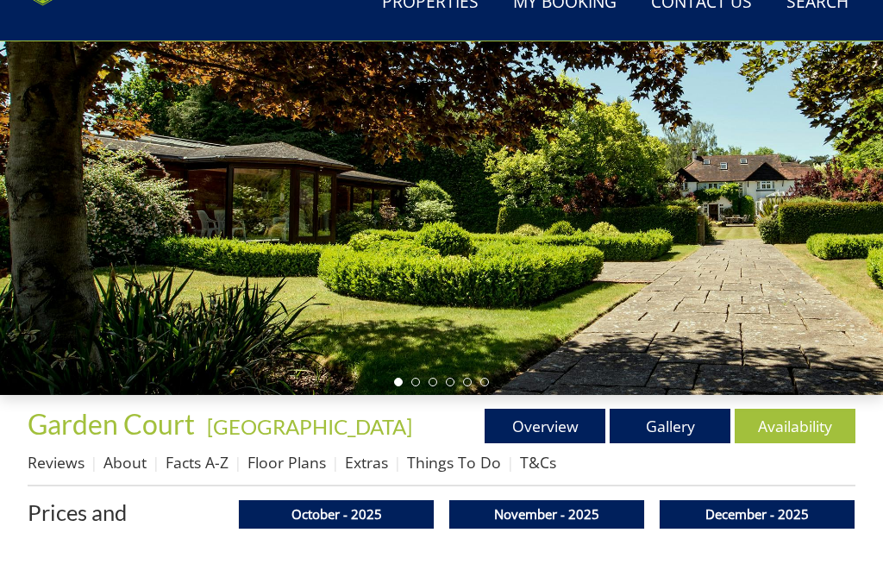
scroll to position [277, 0]
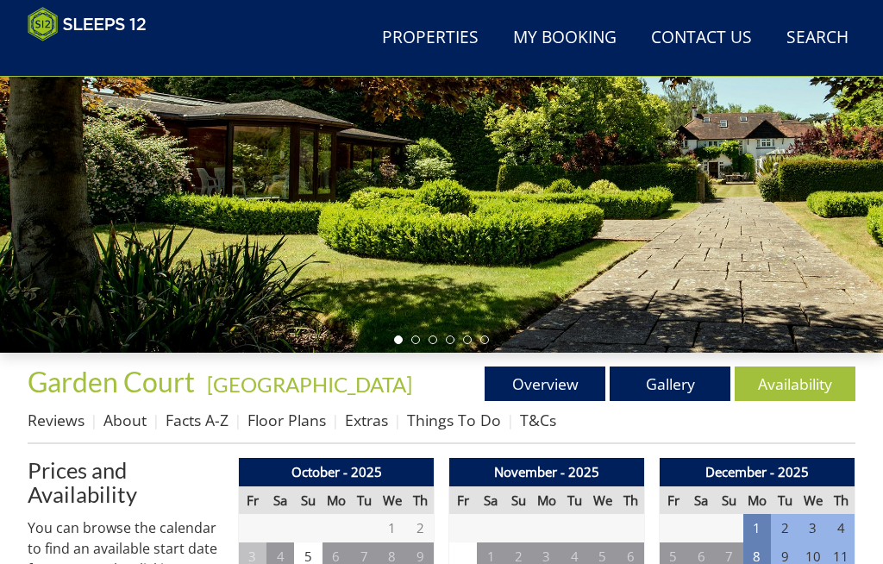
click at [284, 418] on link "Floor Plans" at bounding box center [286, 419] width 78 height 21
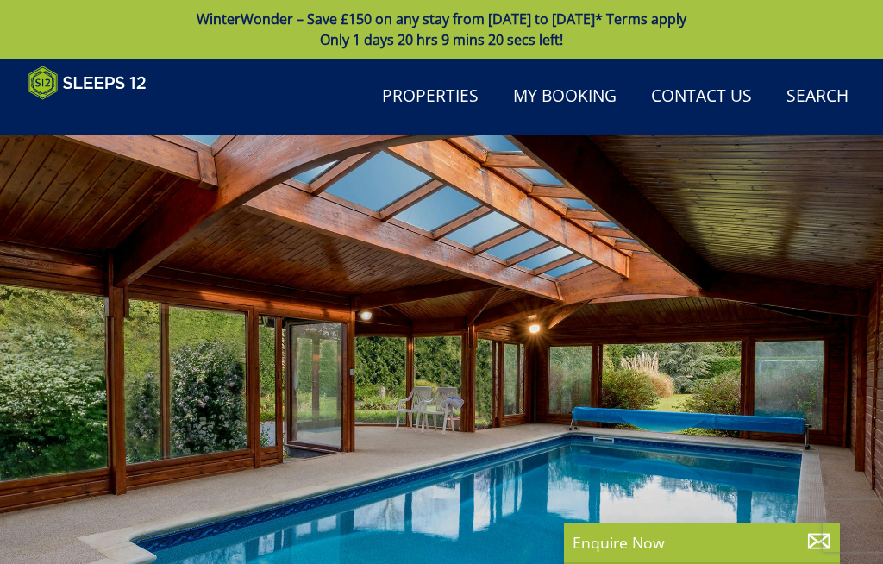
scroll to position [424, 0]
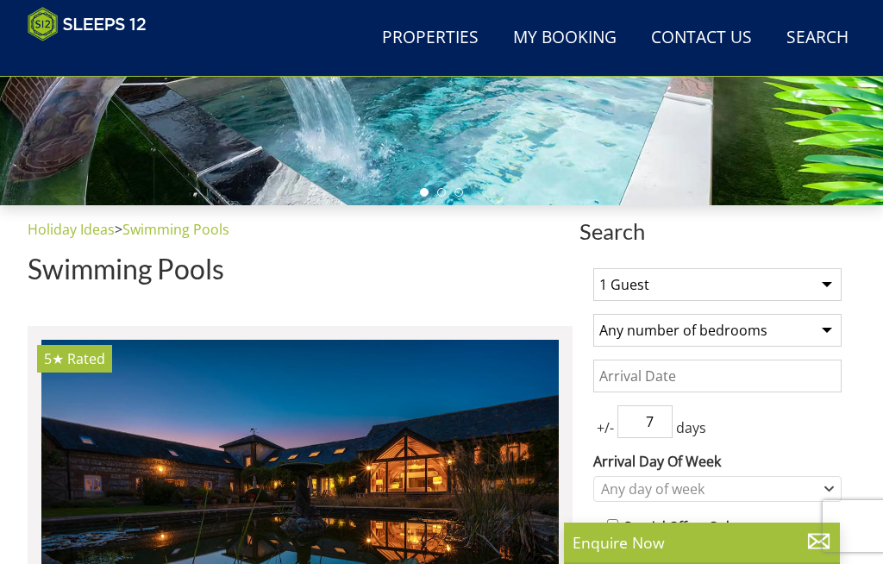
scroll to position [6926, 0]
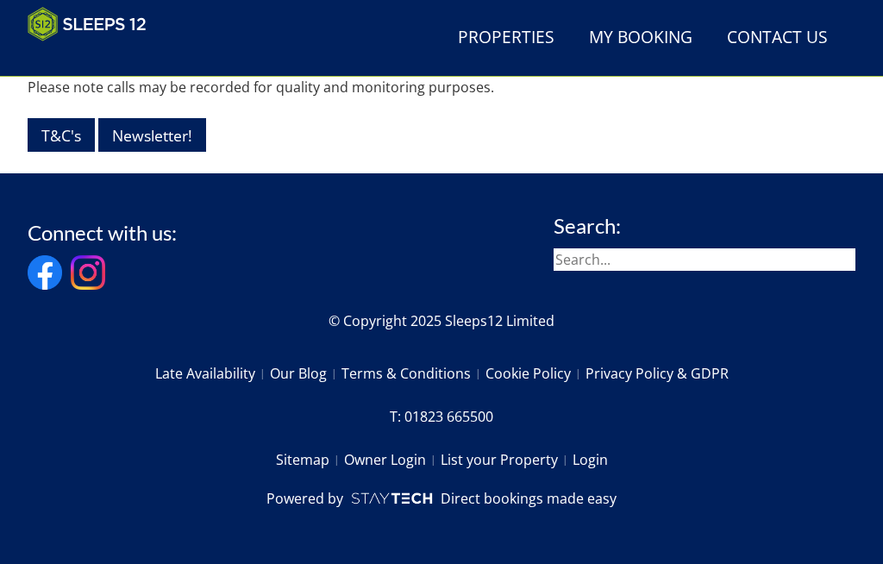
scroll to position [682, 0]
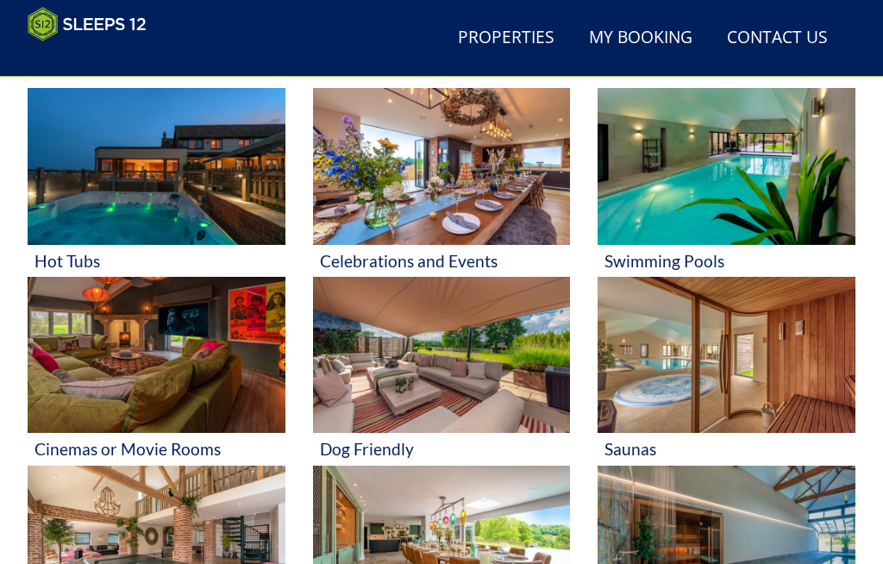
click at [770, 178] on img at bounding box center [726, 166] width 258 height 157
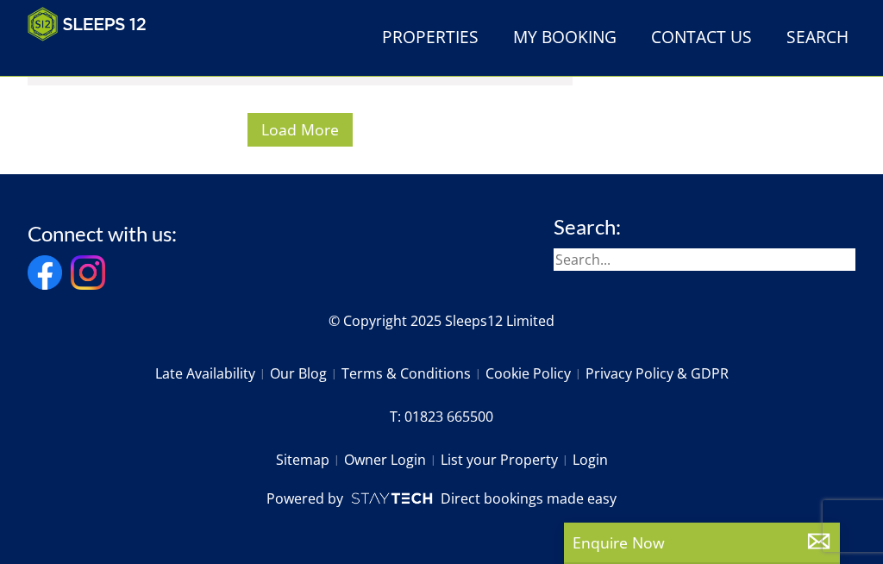
scroll to position [9301, 0]
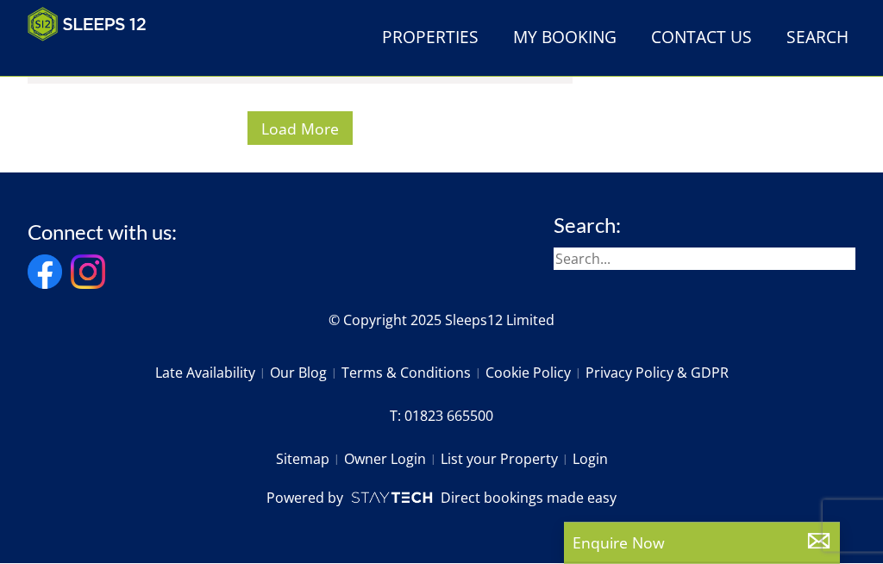
scroll to position [13619, 0]
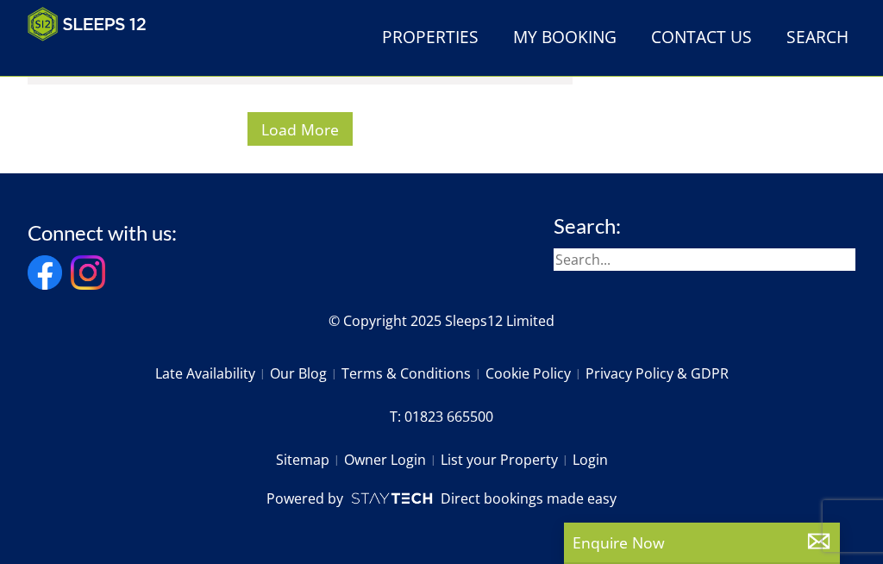
click at [293, 146] on button "Load More" at bounding box center [299, 129] width 105 height 34
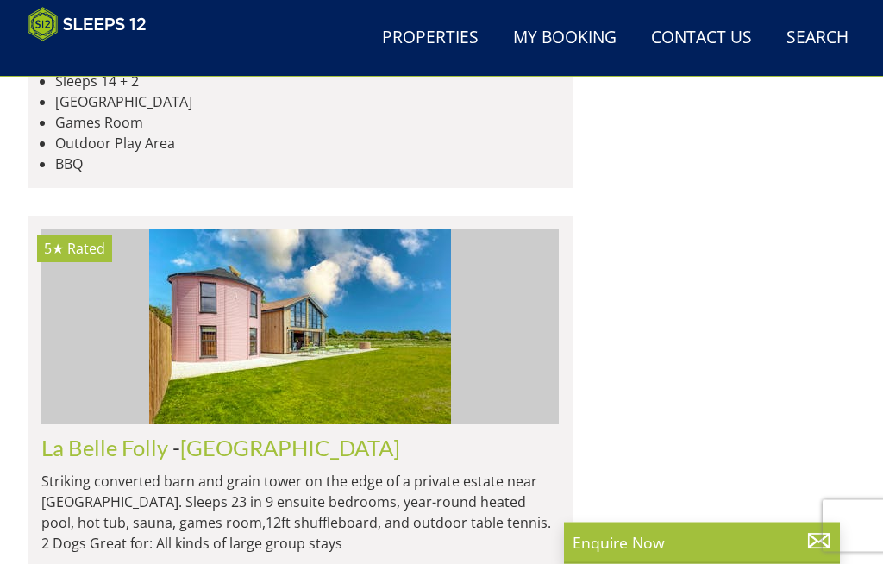
scroll to position [15070, 0]
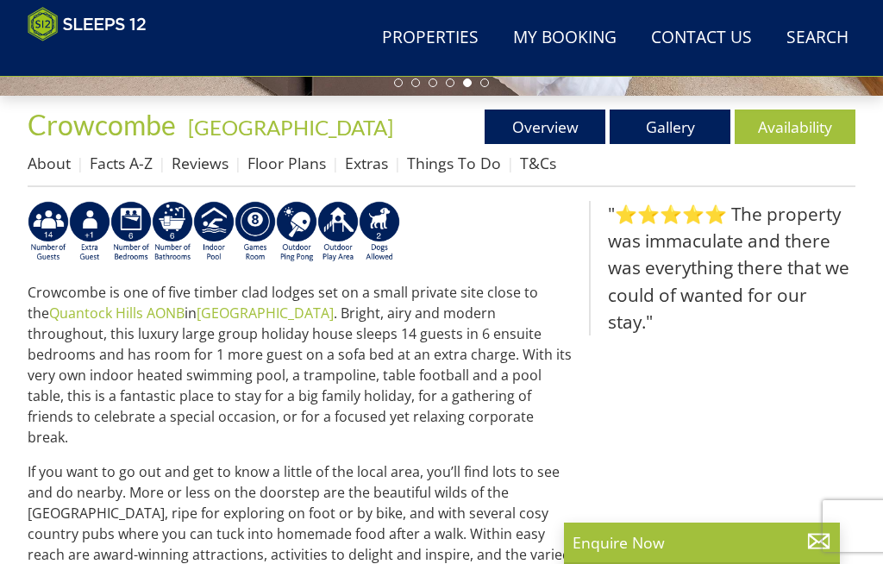
scroll to position [502, 0]
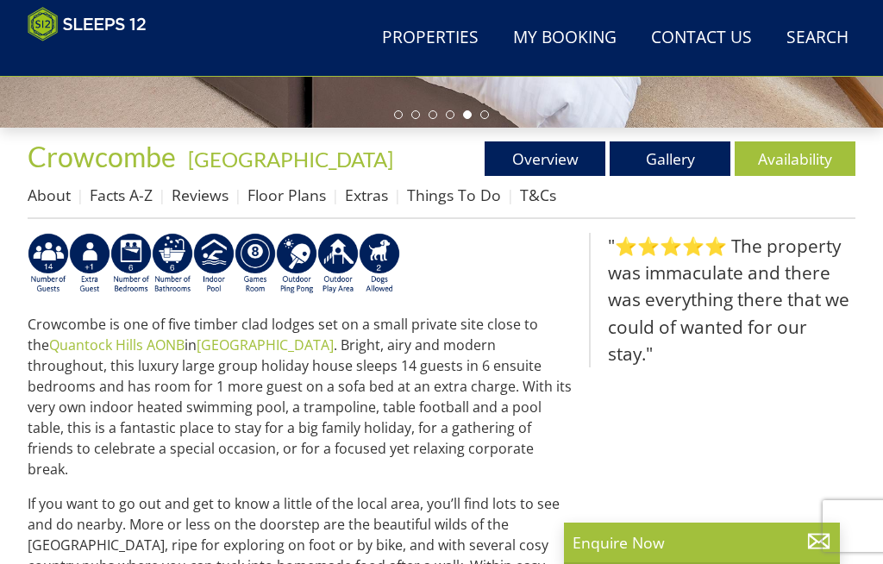
click at [808, 155] on link "Availability" at bounding box center [794, 158] width 121 height 34
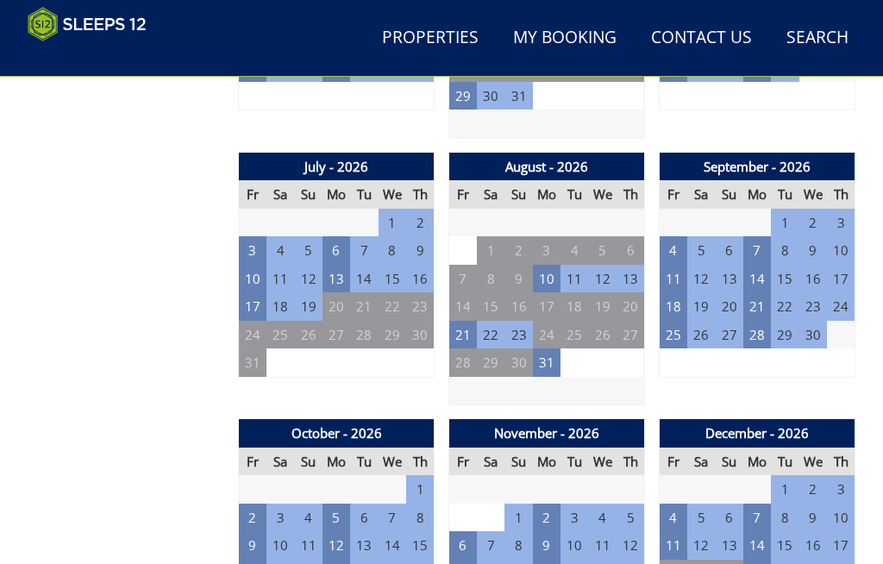
scroll to position [1372, 0]
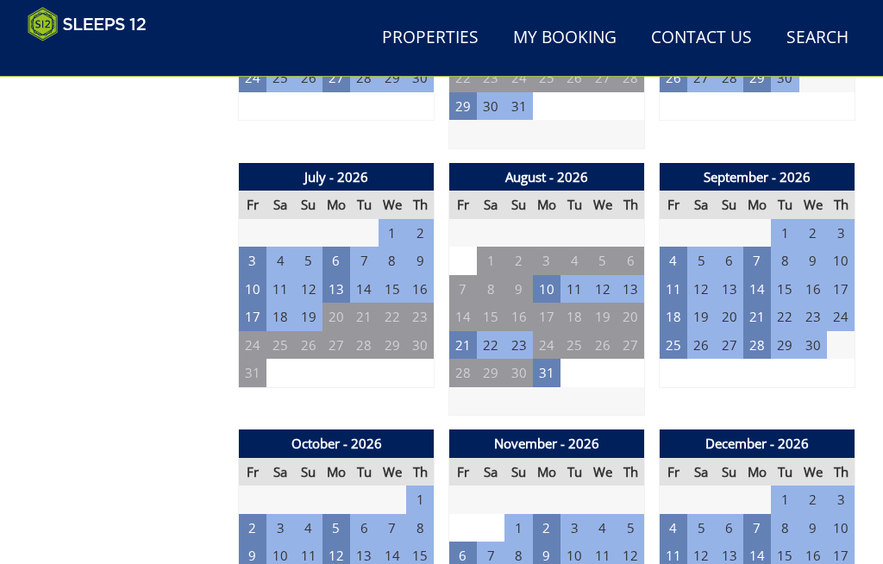
click at [552, 275] on td "10" at bounding box center [547, 289] width 28 height 28
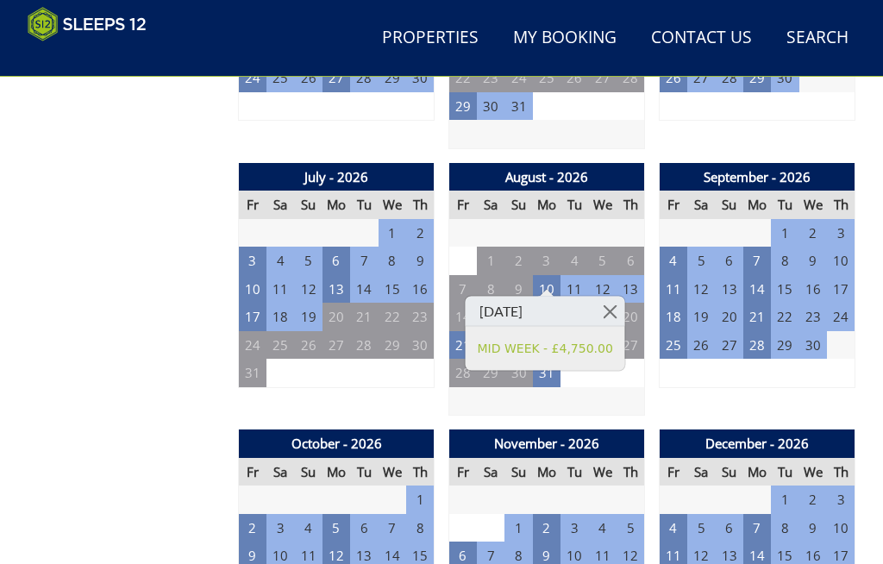
click at [709, 367] on td "3" at bounding box center [701, 373] width 28 height 28
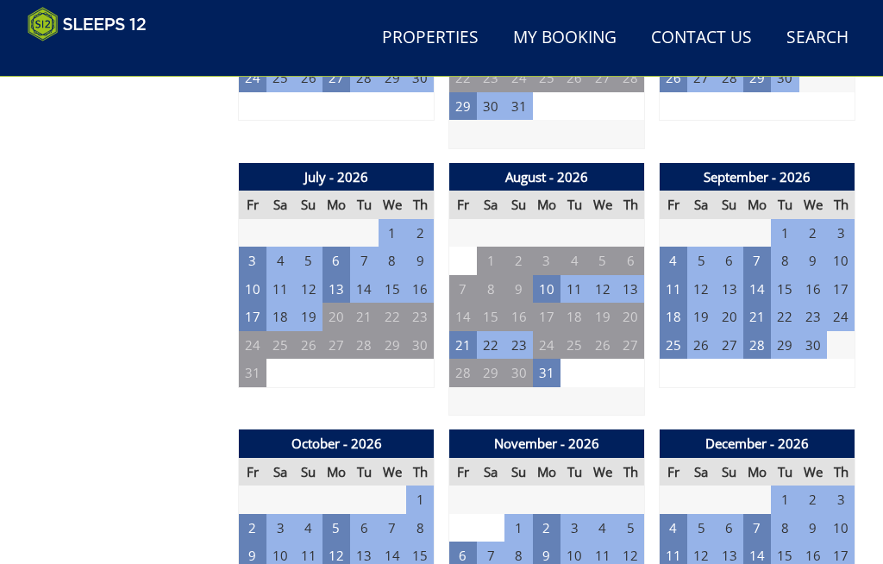
click at [676, 275] on td "11" at bounding box center [673, 289] width 28 height 28
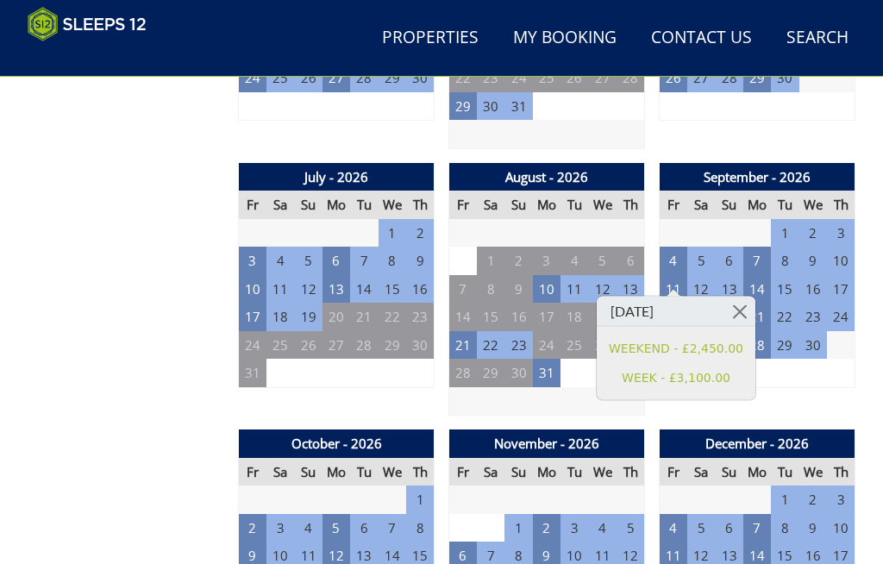
click at [814, 372] on div "September - 2026 Fr Sa Su Mo Tu We Th 28 29 30 31 1 2 3 4 5 6 7 8 9 10 11 12" at bounding box center [756, 289] width 197 height 253
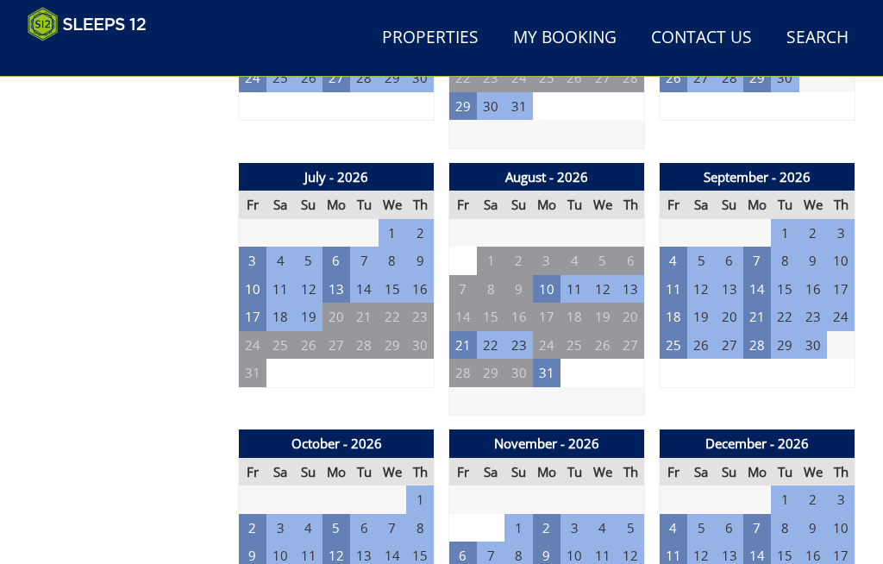
click at [253, 279] on td "10" at bounding box center [253, 289] width 28 height 28
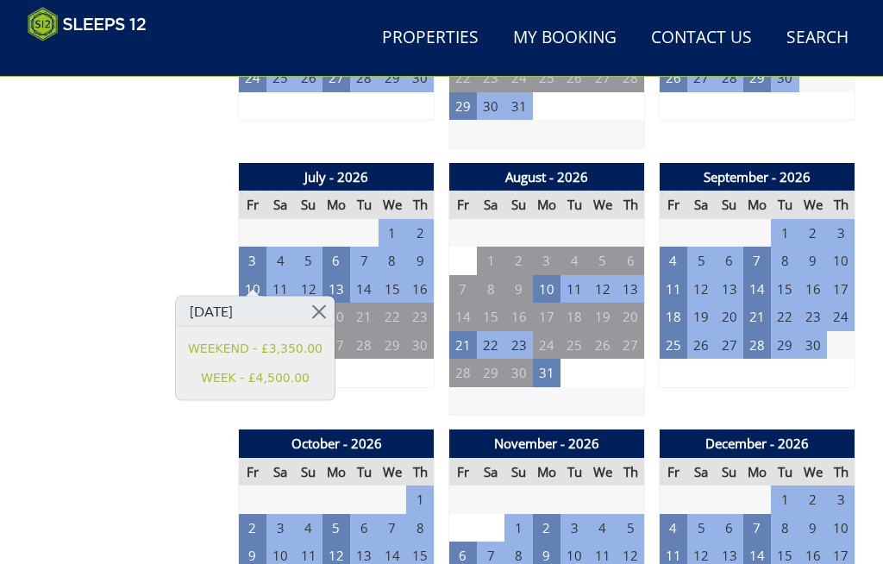
click at [414, 397] on div "July - 2026 Fr Sa Su Mo Tu We Th 26 27 28 29 30 1 2 3 4 5 6 7 8 9 10 11" at bounding box center [336, 289] width 197 height 253
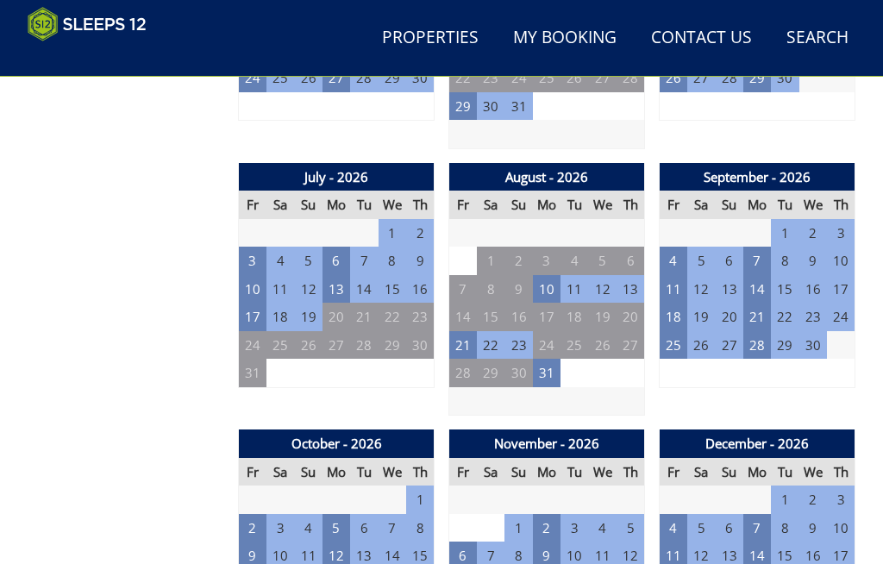
click at [253, 275] on td "10" at bounding box center [253, 289] width 28 height 28
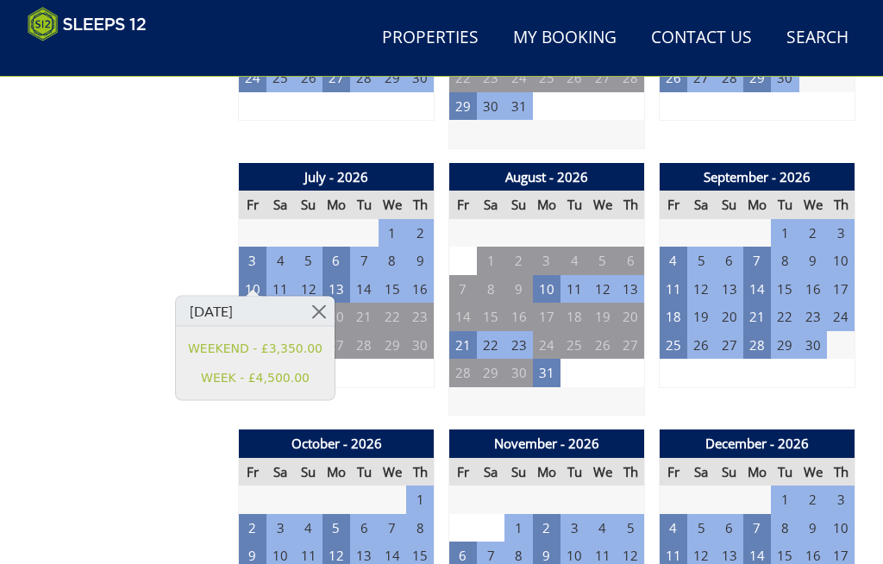
click at [408, 367] on td "6" at bounding box center [420, 373] width 28 height 28
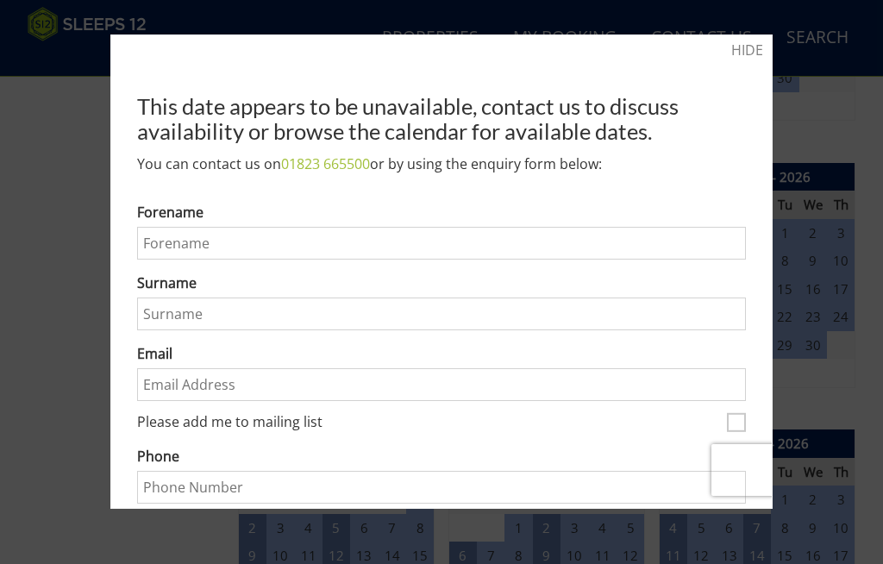
click at [842, 60] on div at bounding box center [441, 282] width 883 height 564
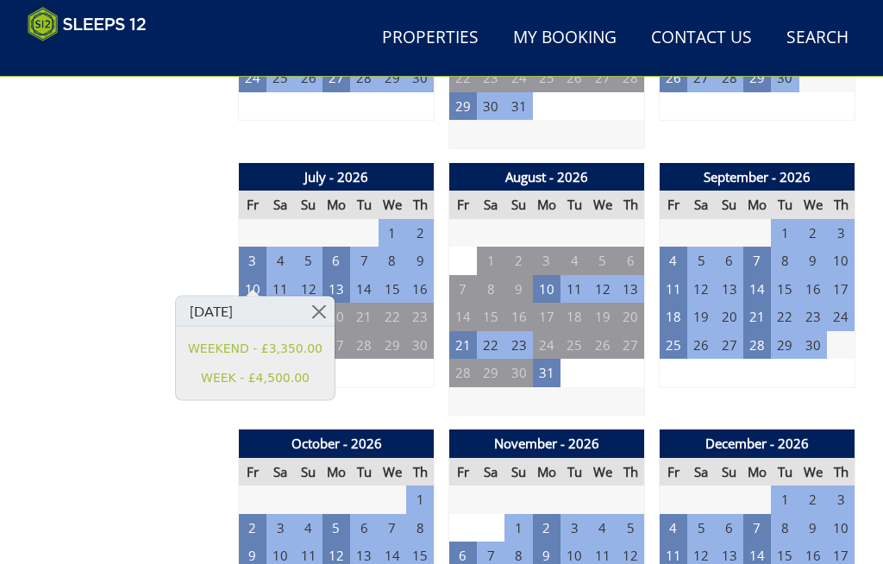
click at [328, 317] on link at bounding box center [319, 311] width 30 height 30
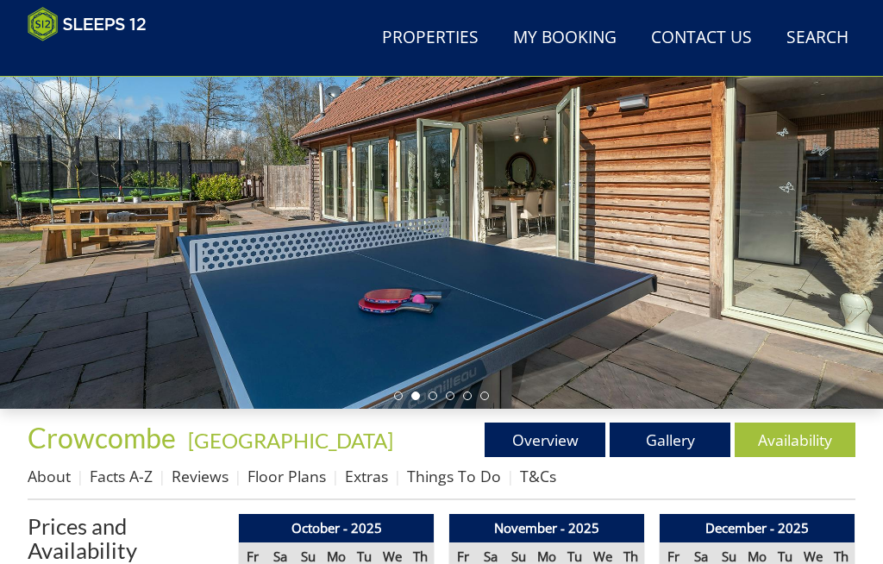
scroll to position [235, 0]
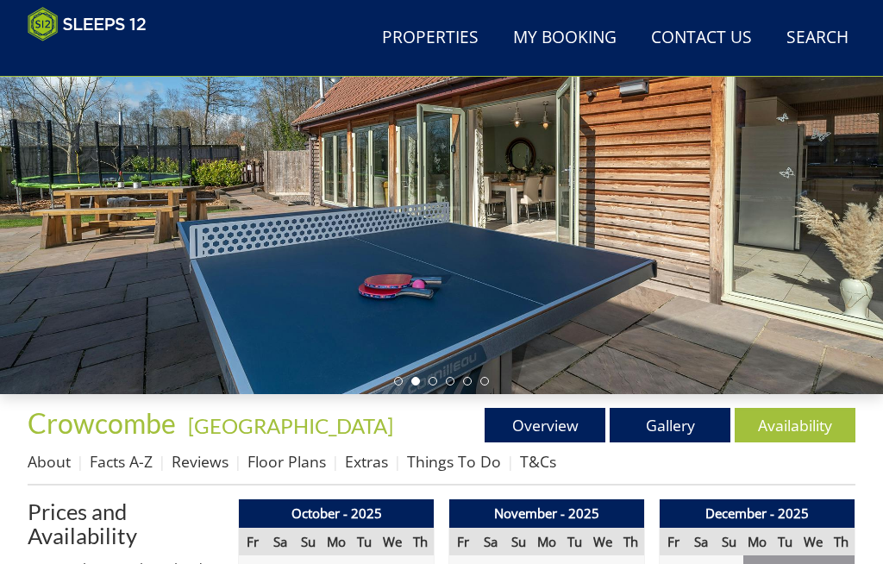
click at [674, 410] on link "Gallery" at bounding box center [669, 425] width 121 height 34
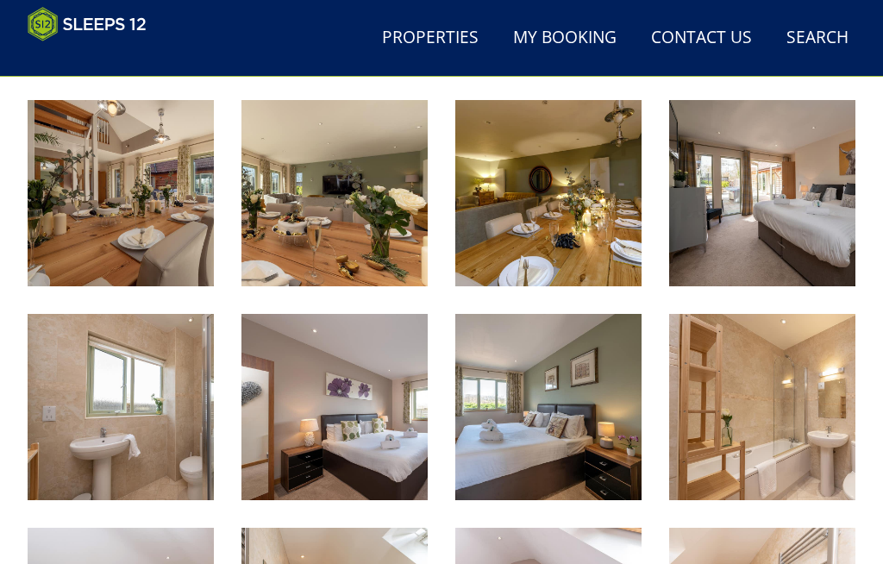
scroll to position [1063, 0]
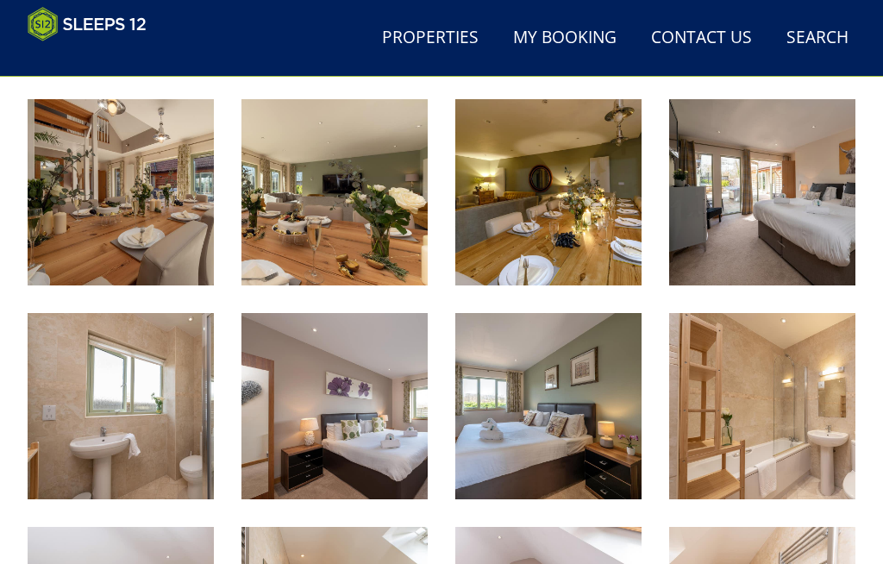
click at [620, 213] on img at bounding box center [548, 192] width 186 height 186
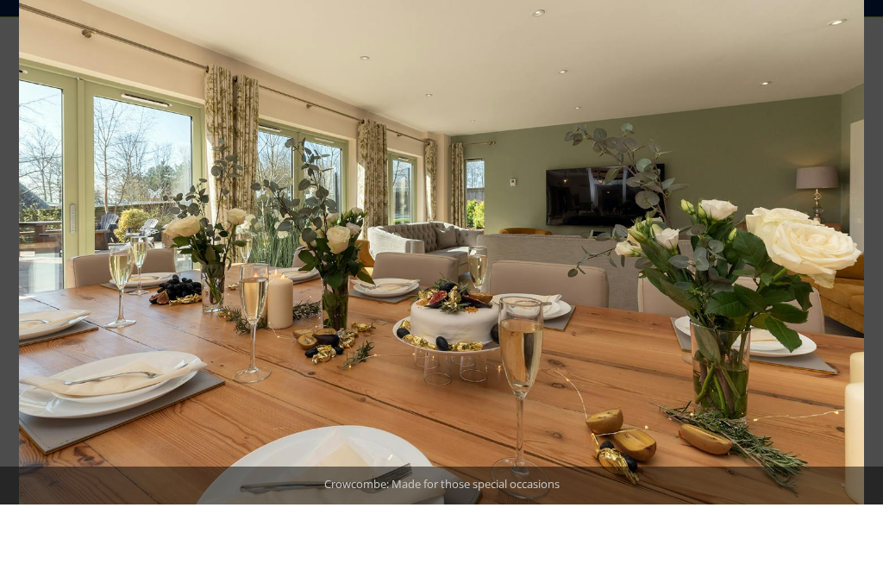
scroll to position [1123, 0]
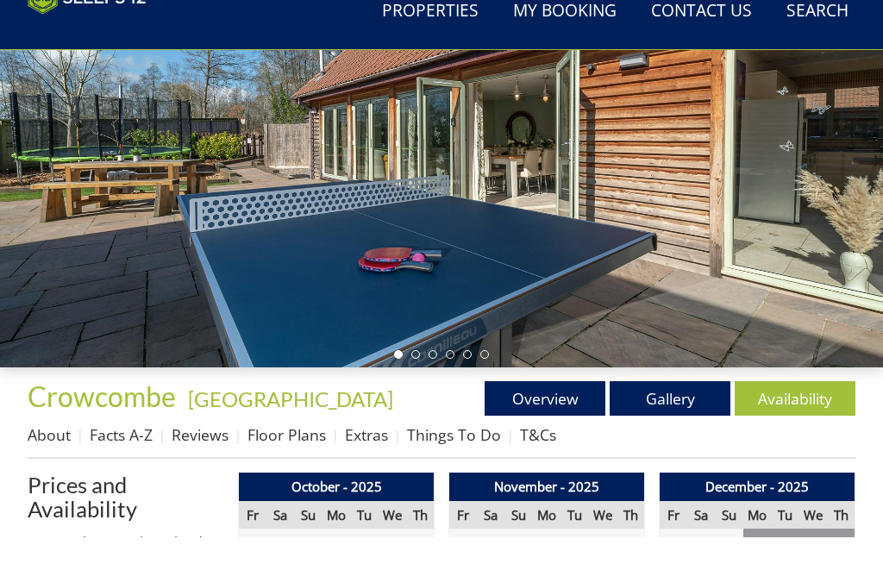
scroll to position [370, 0]
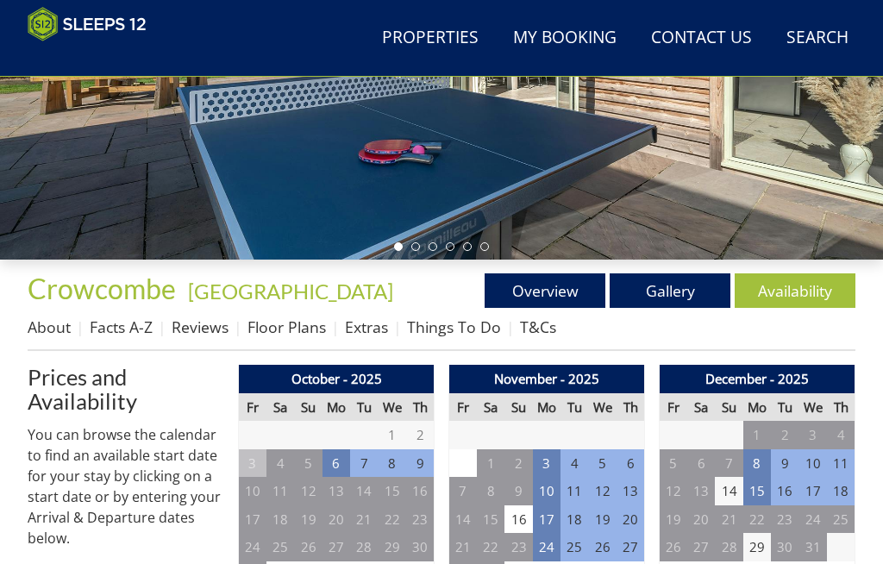
click at [282, 328] on link "Floor Plans" at bounding box center [286, 326] width 78 height 21
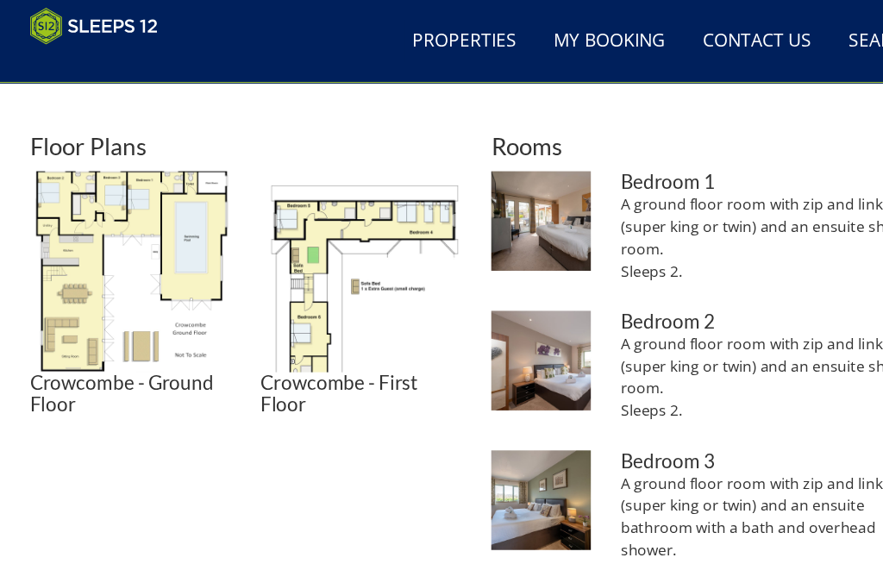
scroll to position [644, 0]
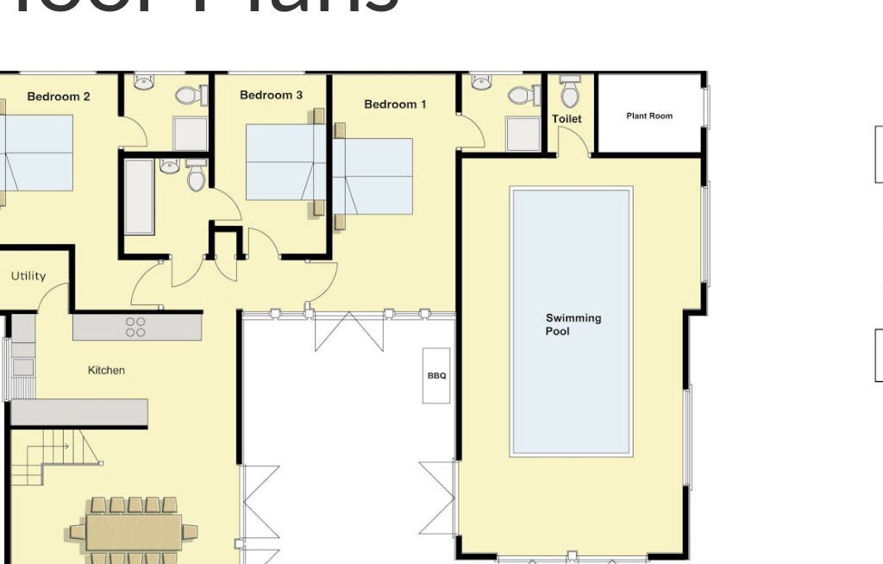
click at [241, 159] on img at bounding box center [334, 252] width 186 height 186
